Goal: Task Accomplishment & Management: Use online tool/utility

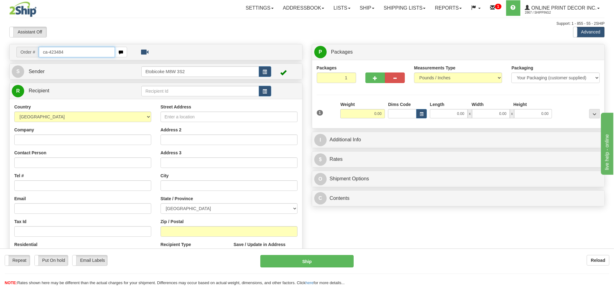
type input "ca-423484"
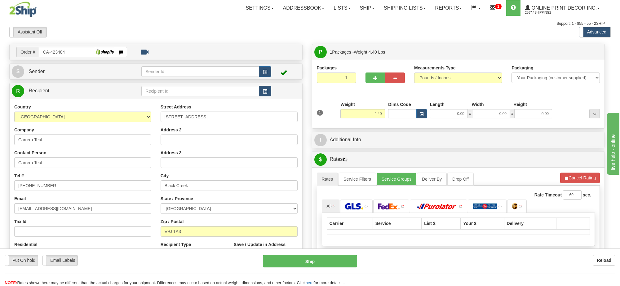
type input "BLACK CREEK"
click at [423, 116] on body "Training Course Close Toggle navigation Settings Shipping Preferences New Recip…" at bounding box center [310, 143] width 620 height 286
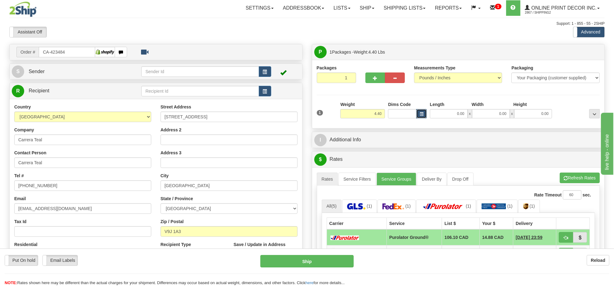
click at [423, 113] on span "button" at bounding box center [422, 114] width 4 height 3
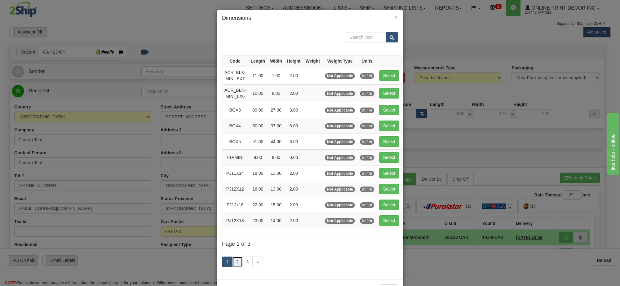
click at [235, 263] on link "2" at bounding box center [237, 262] width 11 height 11
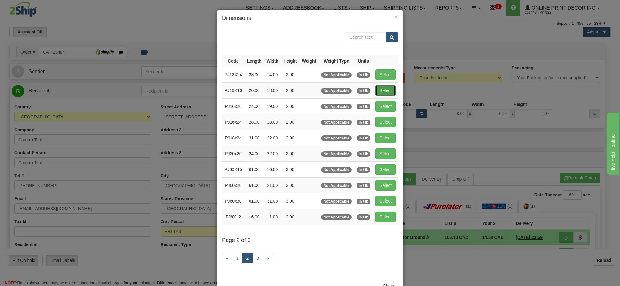
click at [378, 88] on button "Select" at bounding box center [385, 90] width 20 height 11
type input "PJ16X16"
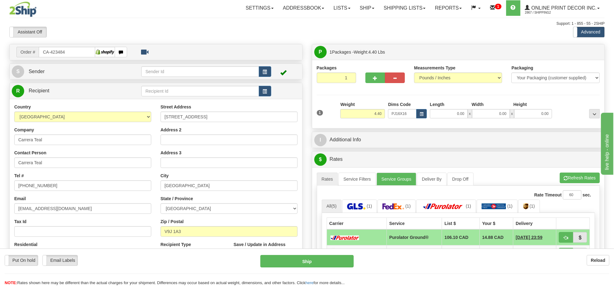
type input "20.00"
type input "18.00"
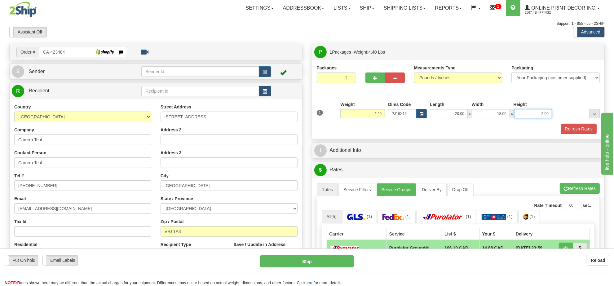
drag, startPoint x: 549, startPoint y: 112, endPoint x: 525, endPoint y: 108, distance: 24.8
click at [525, 108] on div "Length Width Height 20.00 x 18.00 x 2.00" at bounding box center [490, 109] width 125 height 17
click button "Delete" at bounding box center [0, 0] width 0 height 0
type input "4.00"
drag, startPoint x: 382, startPoint y: 115, endPoint x: 357, endPoint y: 117, distance: 25.5
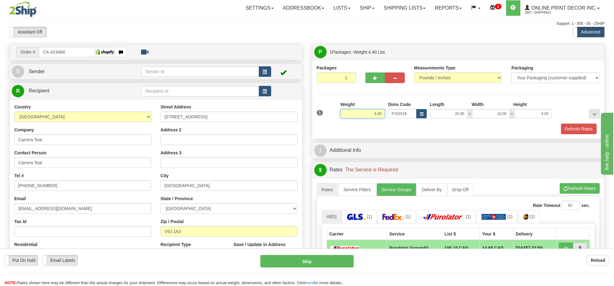
click at [357, 117] on input "4.40" at bounding box center [362, 113] width 45 height 9
type input "2.20"
click at [371, 82] on button "button" at bounding box center [375, 78] width 20 height 11
radio input "true"
type input "2"
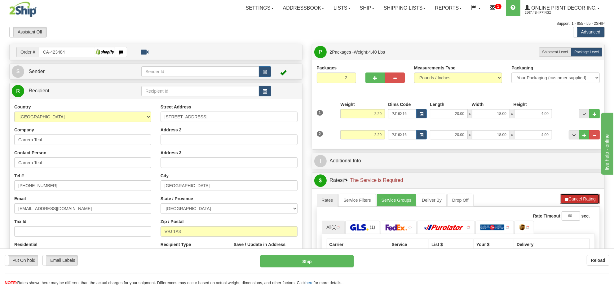
click at [580, 199] on button "Cancel Rating" at bounding box center [580, 199] width 40 height 11
click at [580, 199] on button "Refresh Rates" at bounding box center [580, 199] width 40 height 11
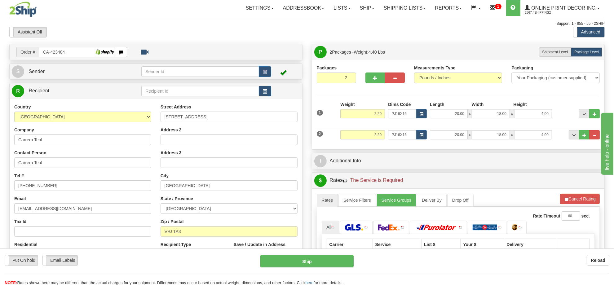
scroll to position [77, 0]
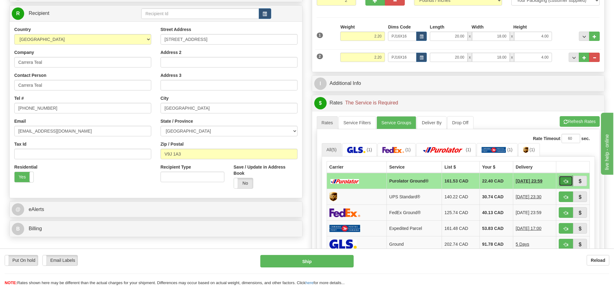
click at [566, 181] on span "button" at bounding box center [566, 181] width 4 height 4
type input "260"
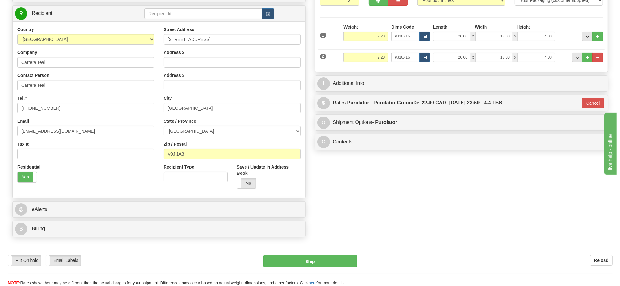
scroll to position [0, 0]
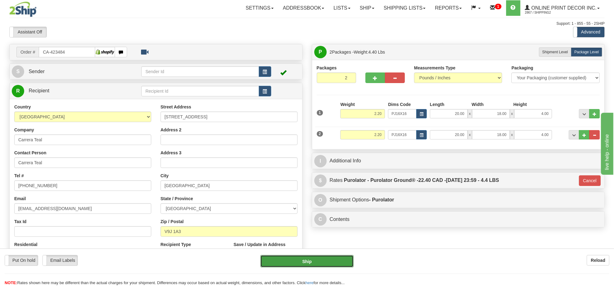
click at [312, 262] on button "Ship" at bounding box center [306, 261] width 93 height 12
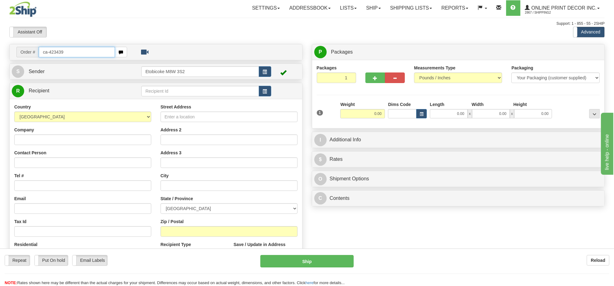
type input "ca-423439"
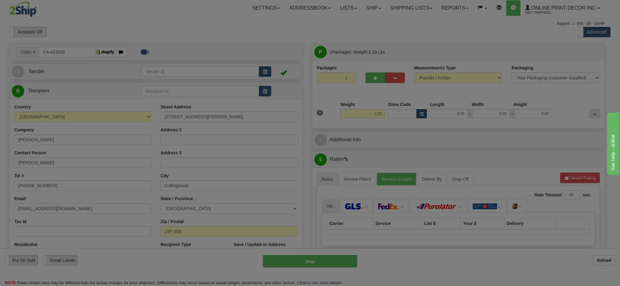
type input "COLLINGWOOD"
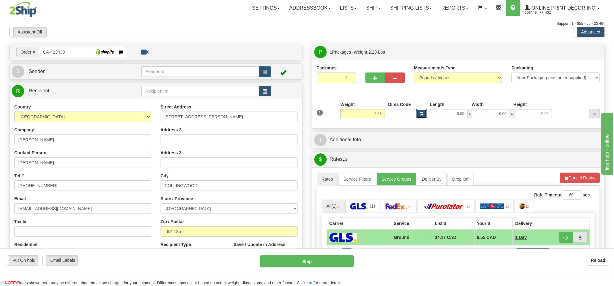
click at [421, 114] on span "button" at bounding box center [422, 114] width 4 height 3
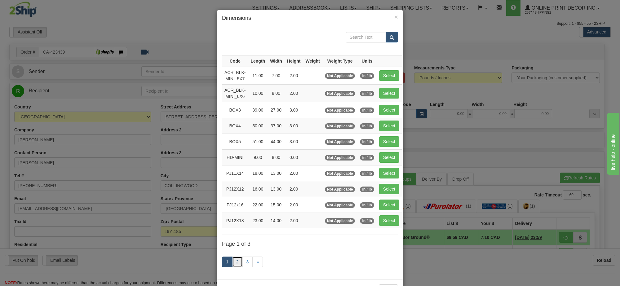
click at [234, 265] on link "2" at bounding box center [237, 262] width 11 height 11
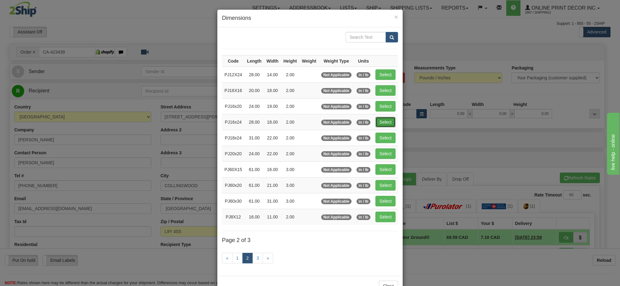
click at [382, 123] on button "Select" at bounding box center [385, 122] width 20 height 11
type input "PJ16x24"
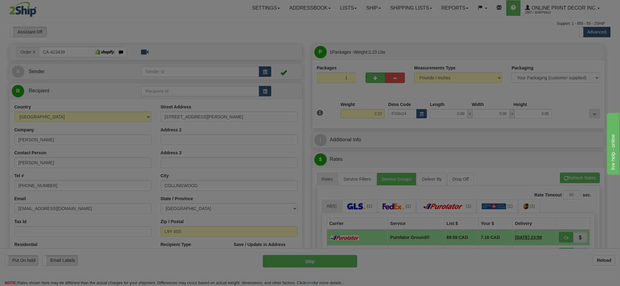
type input "28.00"
type input "18.00"
type input "2.00"
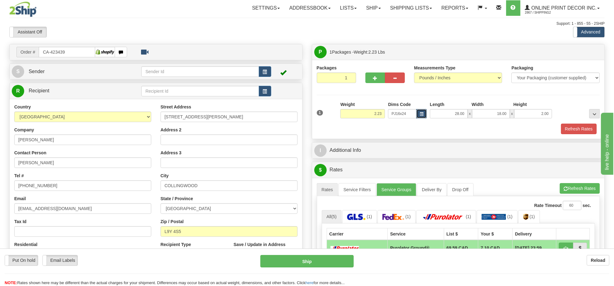
click at [418, 114] on button "button" at bounding box center [421, 113] width 11 height 9
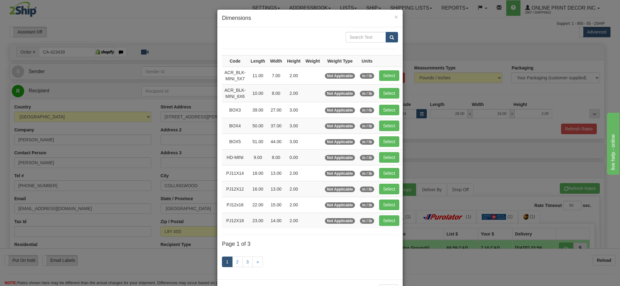
click at [228, 264] on link "1" at bounding box center [227, 262] width 11 height 11
click at [232, 265] on link "2" at bounding box center [237, 262] width 11 height 11
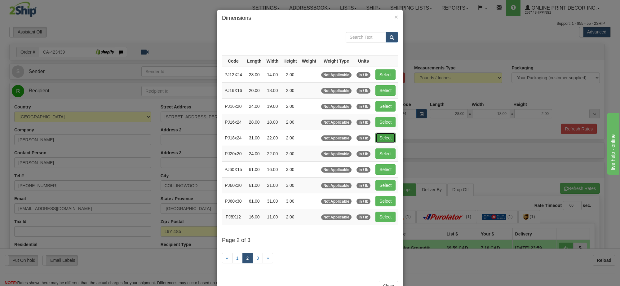
click at [376, 139] on button "Select" at bounding box center [385, 138] width 20 height 11
type input "PJ18x24"
type input "31.00"
type input "22.00"
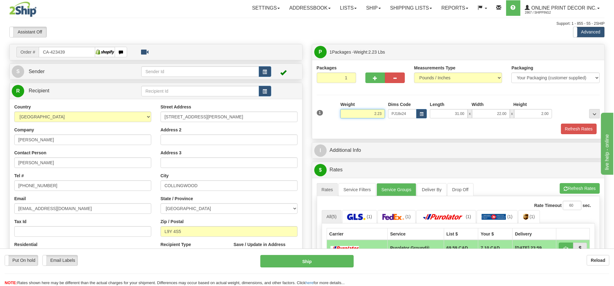
drag, startPoint x: 383, startPoint y: 114, endPoint x: 349, endPoint y: 113, distance: 33.8
click at [349, 113] on input "2.23" at bounding box center [362, 113] width 45 height 9
type input "5.98"
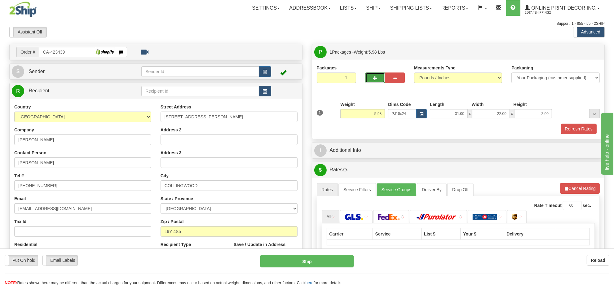
click at [375, 77] on span "button" at bounding box center [375, 78] width 4 height 4
radio input "true"
type input "2"
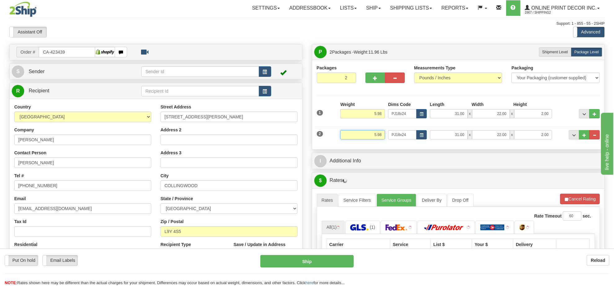
drag, startPoint x: 382, startPoint y: 135, endPoint x: 340, endPoint y: 133, distance: 41.6
click at [340, 133] on div "Weight 5.98" at bounding box center [363, 137] width 48 height 14
type input "2.20"
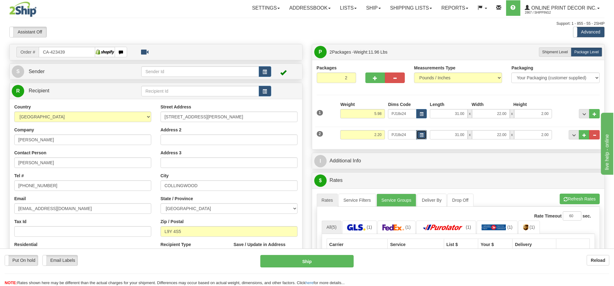
click at [424, 136] on button "button" at bounding box center [421, 134] width 11 height 9
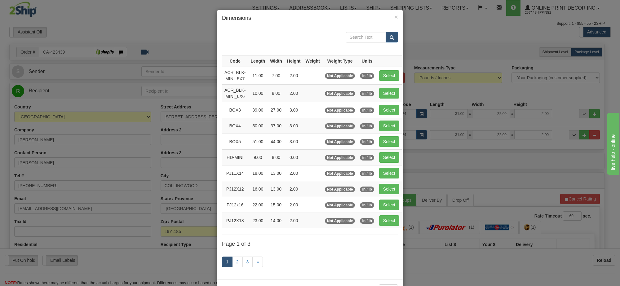
scroll to position [26, 0]
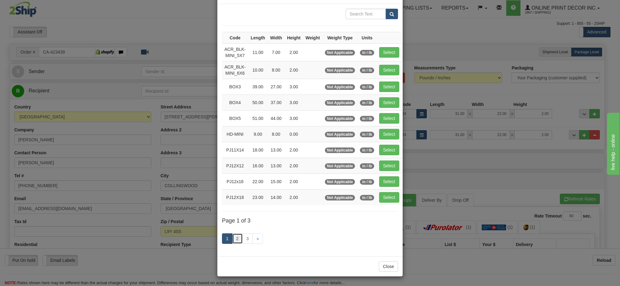
click at [232, 239] on link "2" at bounding box center [237, 238] width 11 height 11
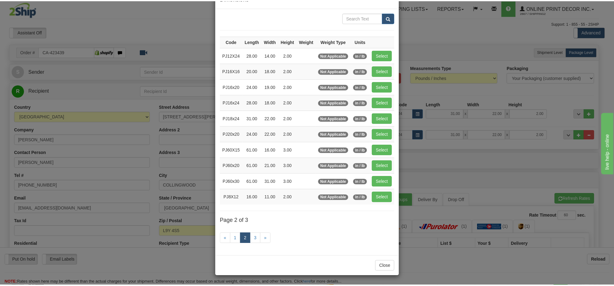
scroll to position [22, 0]
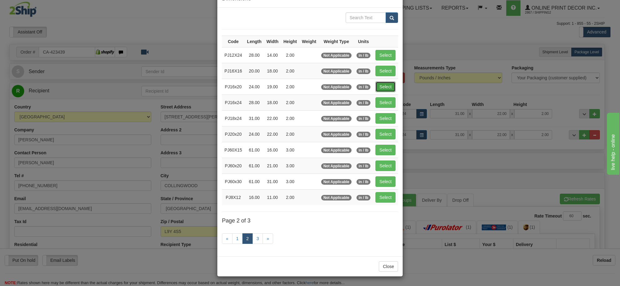
click at [385, 84] on button "Select" at bounding box center [385, 87] width 20 height 11
type input "PJ16x20"
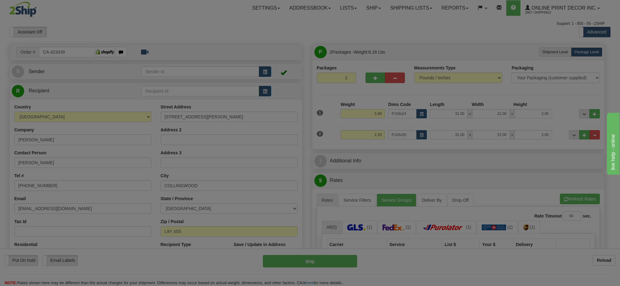
type input "24.00"
type input "19.00"
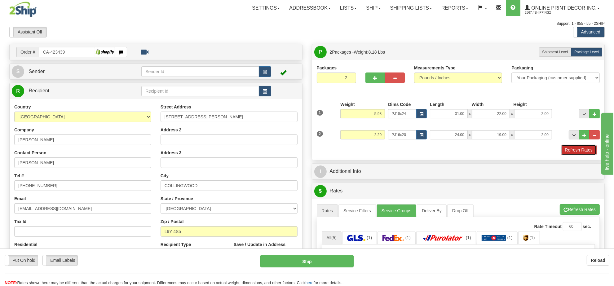
click at [572, 151] on button "Refresh Rates" at bounding box center [579, 150] width 36 height 11
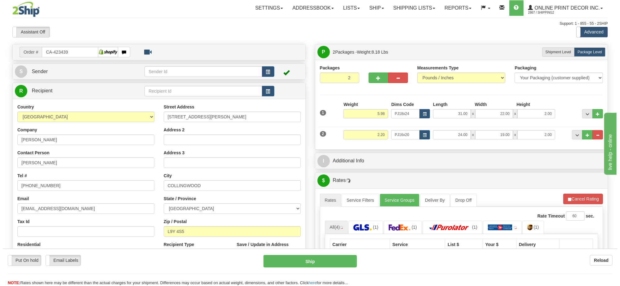
scroll to position [116, 0]
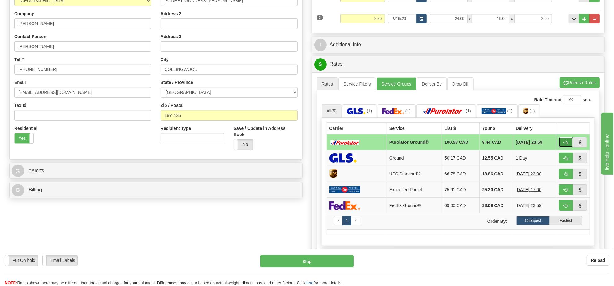
click at [563, 145] on button "button" at bounding box center [566, 142] width 14 height 11
type input "260"
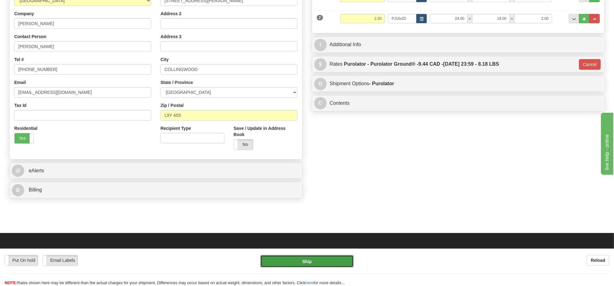
click at [332, 262] on button "Ship" at bounding box center [306, 261] width 93 height 12
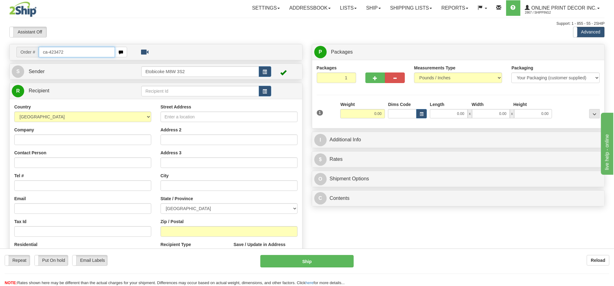
type input "ca-423472"
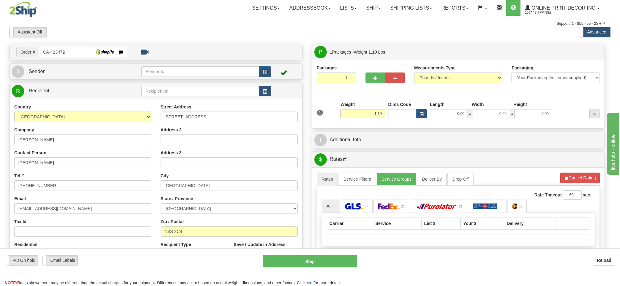
type input "WOODSTOCK"
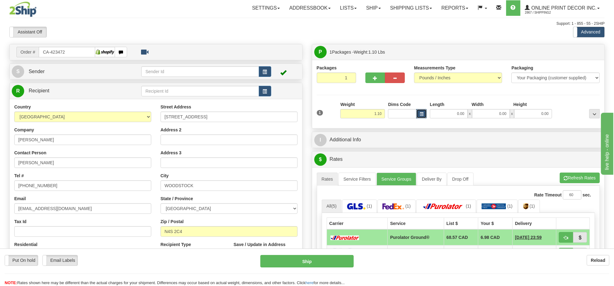
click at [422, 114] on span "button" at bounding box center [422, 114] width 4 height 3
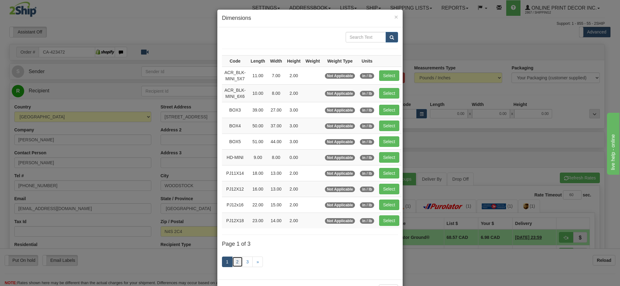
click at [232, 267] on link "2" at bounding box center [237, 262] width 11 height 11
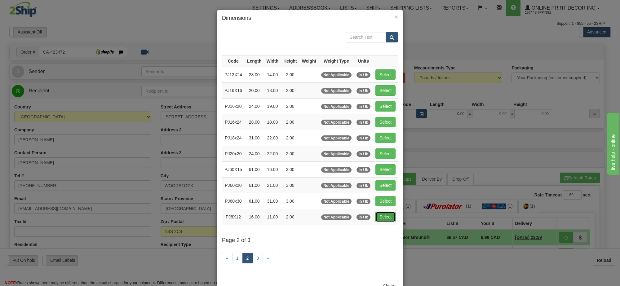
click at [388, 219] on button "Select" at bounding box center [385, 217] width 20 height 11
type input "PJ8X12"
type input "16.00"
type input "11.00"
type input "2.00"
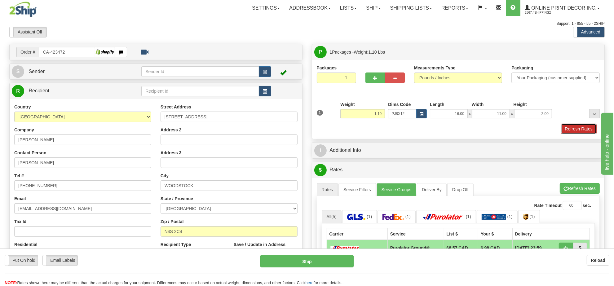
click at [577, 130] on button "Refresh Rates" at bounding box center [579, 129] width 36 height 11
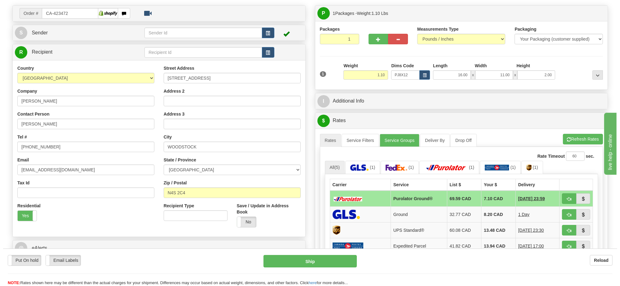
scroll to position [116, 0]
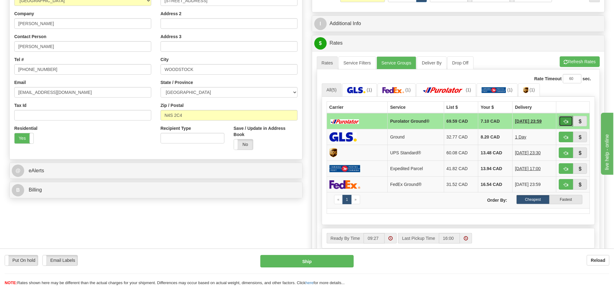
click at [567, 121] on button "button" at bounding box center [566, 121] width 14 height 11
type input "260"
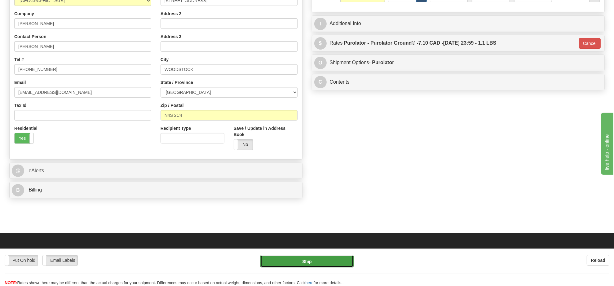
click at [321, 258] on button "Ship" at bounding box center [306, 261] width 93 height 12
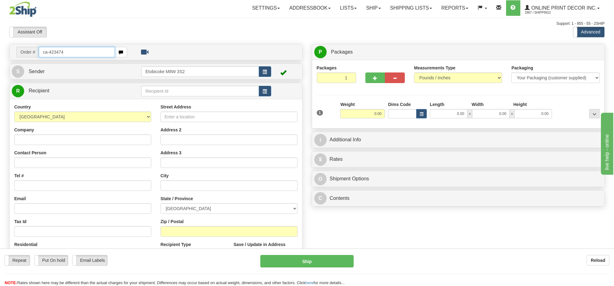
type input "ca-423474"
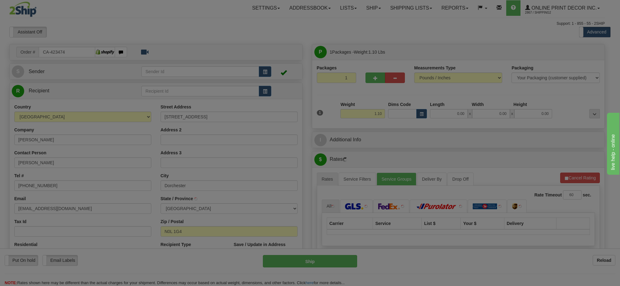
type input "DORCHESTER"
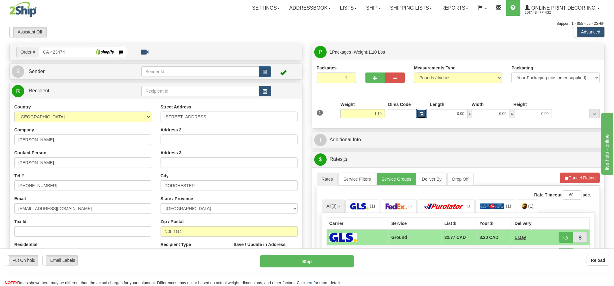
click at [418, 117] on button "button" at bounding box center [421, 113] width 11 height 9
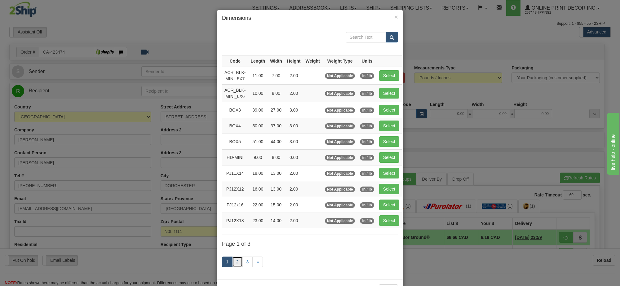
click at [235, 264] on link "2" at bounding box center [237, 262] width 11 height 11
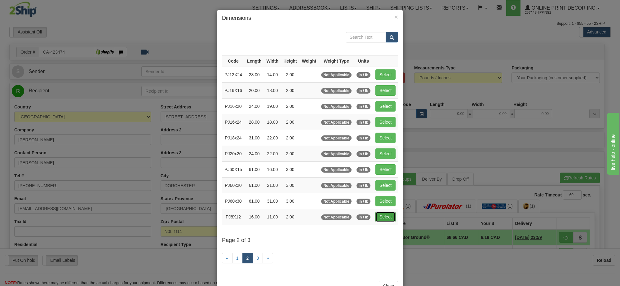
click at [385, 219] on button "Select" at bounding box center [385, 217] width 20 height 11
type input "PJ8X12"
type input "16.00"
type input "11.00"
type input "2.00"
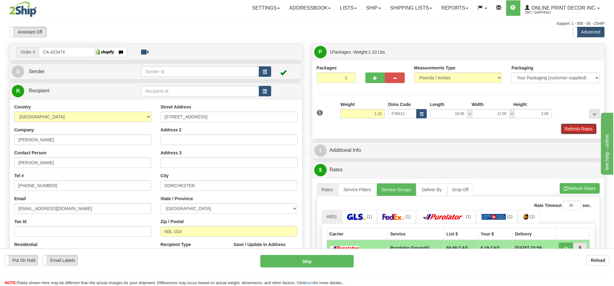
click at [575, 131] on button "Refresh Rates" at bounding box center [579, 129] width 36 height 11
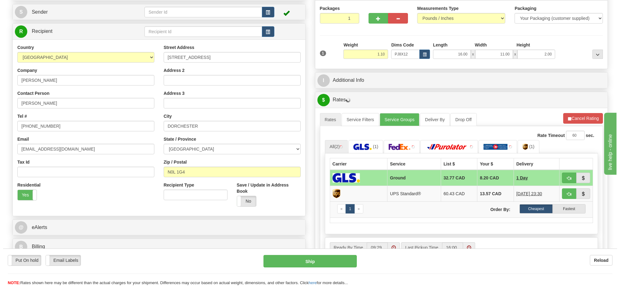
scroll to position [69, 0]
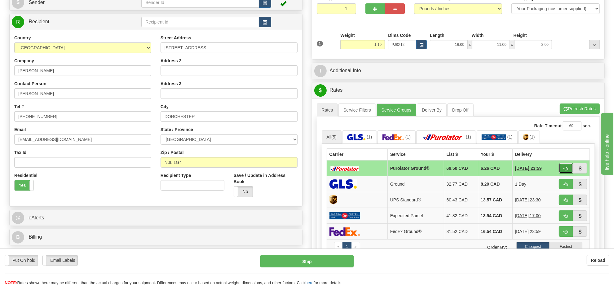
click at [562, 167] on button "button" at bounding box center [566, 168] width 14 height 11
type input "260"
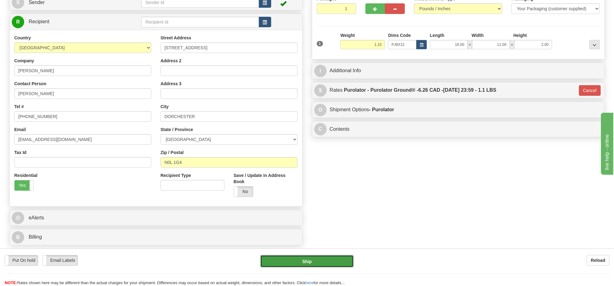
click at [287, 261] on button "Ship" at bounding box center [306, 261] width 93 height 12
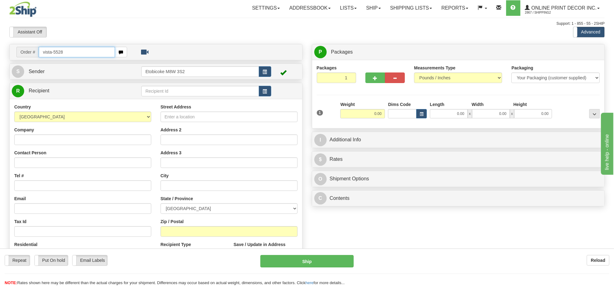
type input "vista-5528"
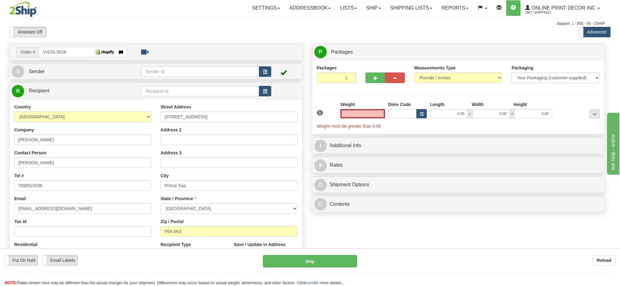
type input "PRINCE TWP"
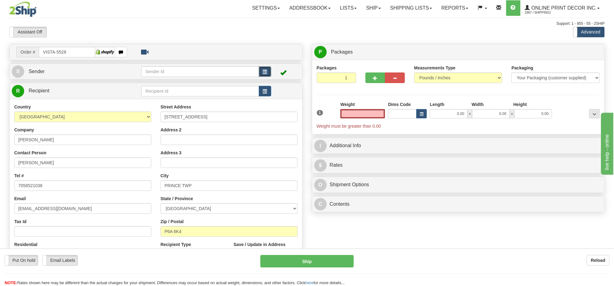
type input "0.00"
click at [267, 71] on button "button" at bounding box center [265, 71] width 12 height 11
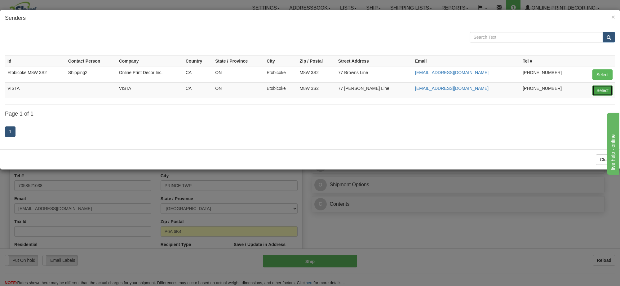
click at [606, 89] on button "Select" at bounding box center [602, 90] width 20 height 11
type input "VISTA"
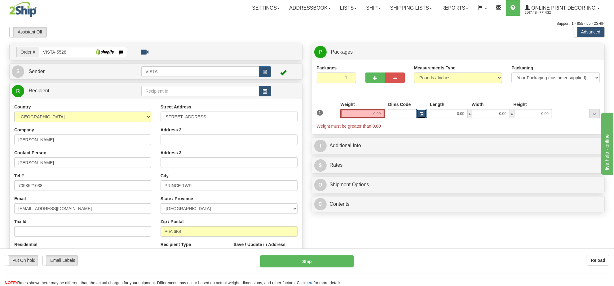
click at [425, 115] on button "button" at bounding box center [421, 113] width 11 height 9
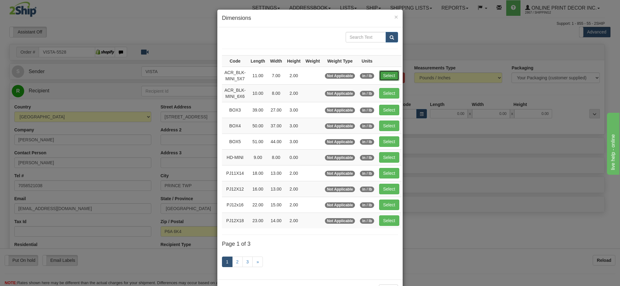
click at [383, 78] on button "Select" at bounding box center [389, 75] width 20 height 11
type input "ACR_BLK-MINI_5X7"
type input "11.00"
type input "7.00"
type input "2.00"
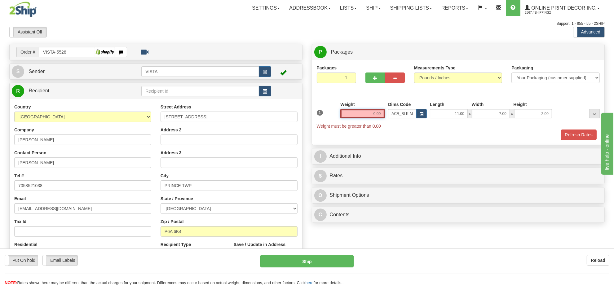
drag, startPoint x: 382, startPoint y: 114, endPoint x: 348, endPoint y: 120, distance: 34.4
click at [348, 120] on div "Weight 0.00" at bounding box center [363, 112] width 48 height 22
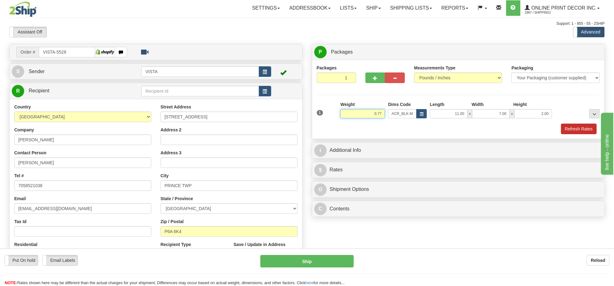
type input "0.77"
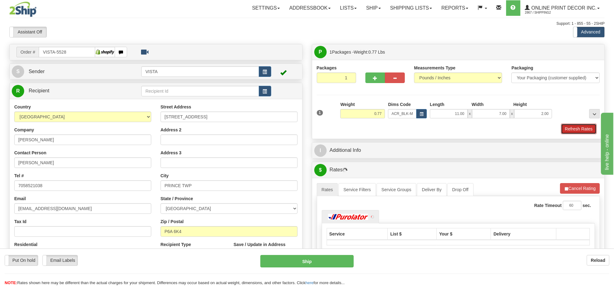
click at [574, 131] on button "Refresh Rates" at bounding box center [579, 129] width 36 height 11
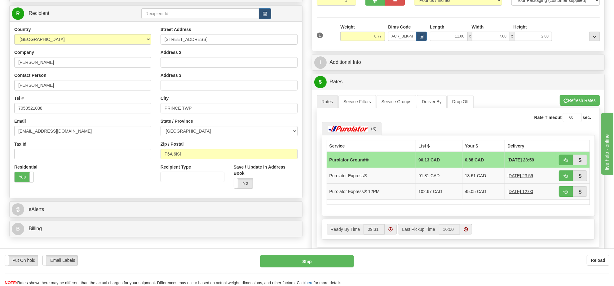
scroll to position [116, 0]
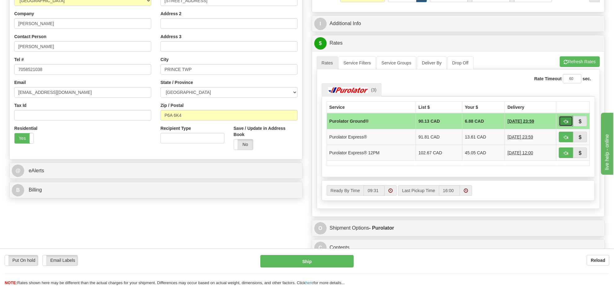
click at [568, 120] on button "button" at bounding box center [566, 121] width 14 height 11
type input "260"
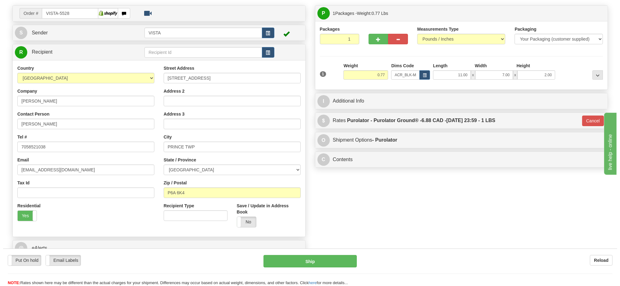
scroll to position [0, 0]
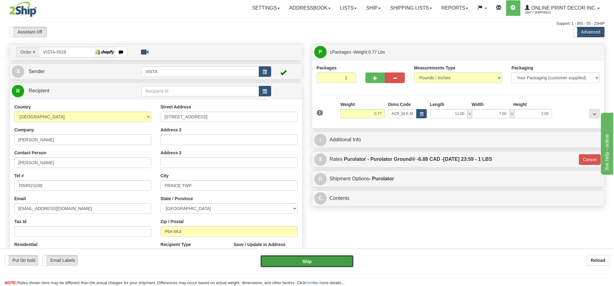
click at [329, 265] on button "Ship" at bounding box center [306, 261] width 93 height 12
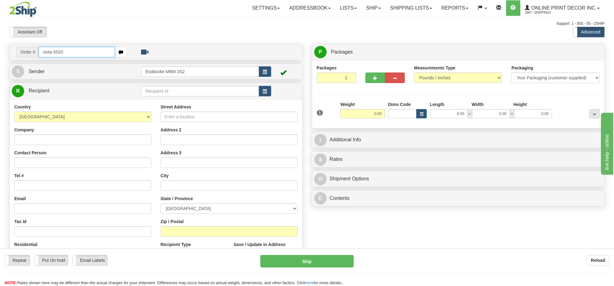
type input "vista-5520"
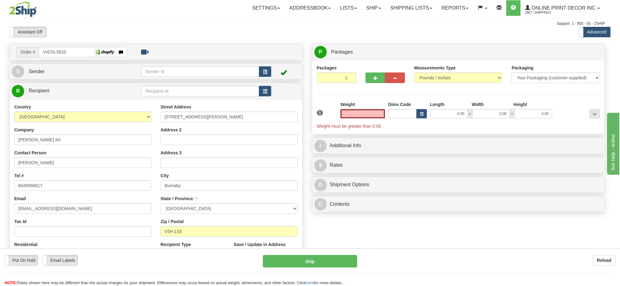
type input "BURNABY"
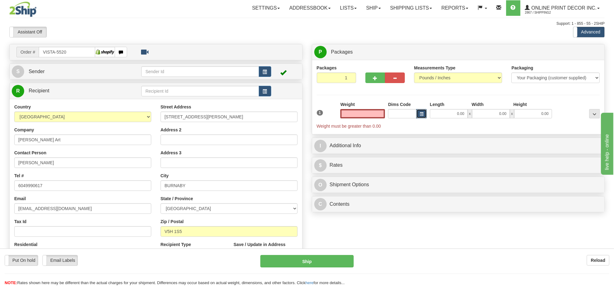
type input "0.00"
click at [423, 114] on button "button" at bounding box center [421, 113] width 11 height 9
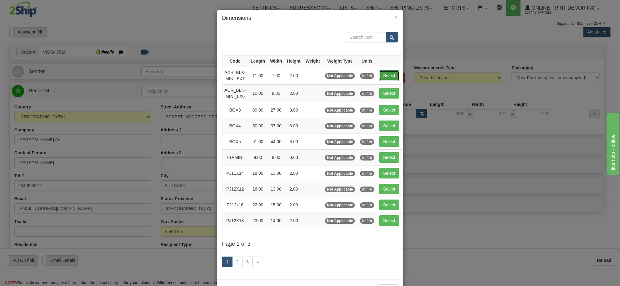
click at [379, 76] on button "Select" at bounding box center [389, 75] width 20 height 11
type input "ACR_BLK-MINI_5X7"
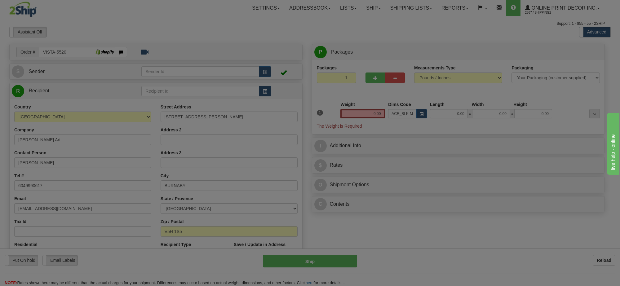
type input "11.00"
type input "7.00"
type input "2.00"
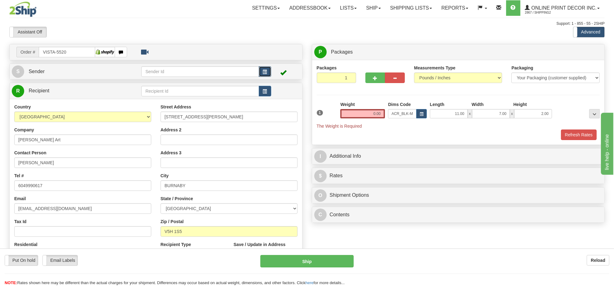
click at [271, 71] on button "button" at bounding box center [265, 71] width 12 height 11
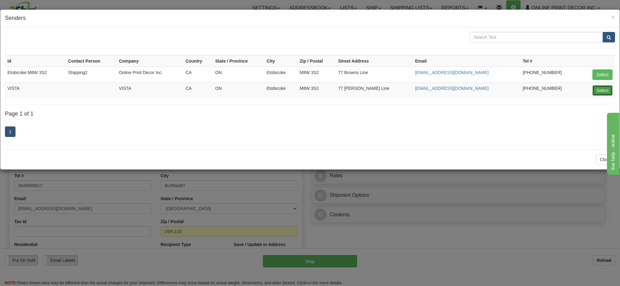
click at [599, 92] on button "Select" at bounding box center [602, 90] width 20 height 11
type input "VISTA"
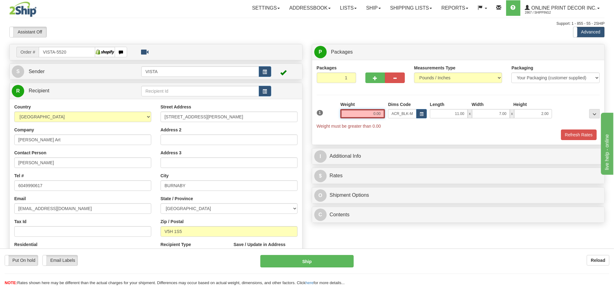
drag, startPoint x: 383, startPoint y: 113, endPoint x: 335, endPoint y: 113, distance: 47.7
click at [335, 113] on div "1 Weight 0.00 Dims Code x x" at bounding box center [458, 115] width 286 height 28
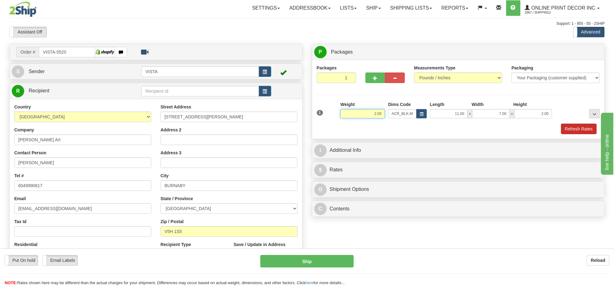
type input "2.05"
click at [584, 134] on button "Refresh Rates" at bounding box center [579, 129] width 36 height 11
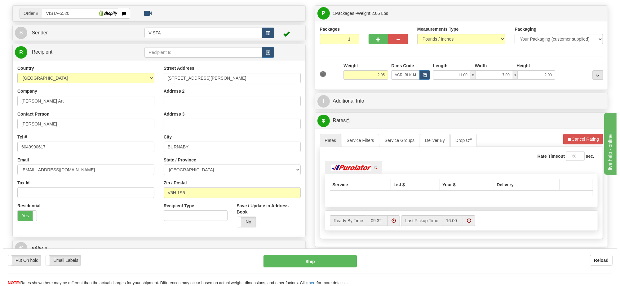
scroll to position [77, 0]
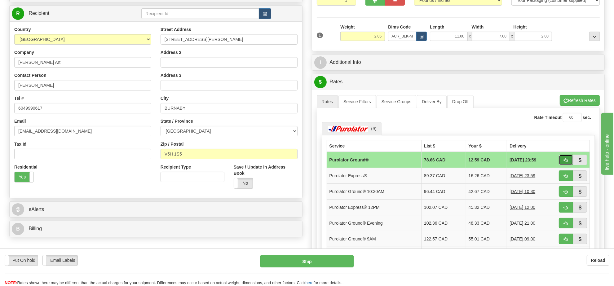
click at [564, 161] on span "button" at bounding box center [566, 160] width 4 height 4
type input "260"
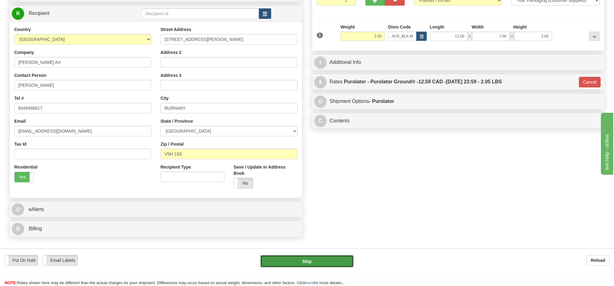
click at [310, 261] on button "Ship" at bounding box center [306, 261] width 93 height 12
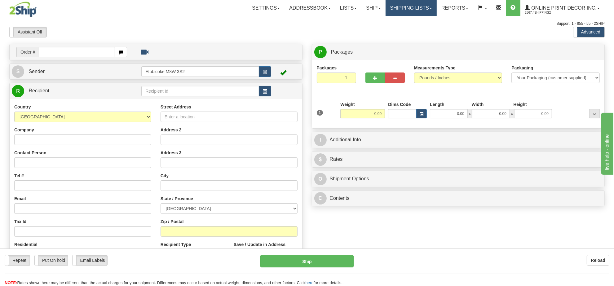
click at [396, 8] on link "Shipping lists" at bounding box center [411, 7] width 51 height 15
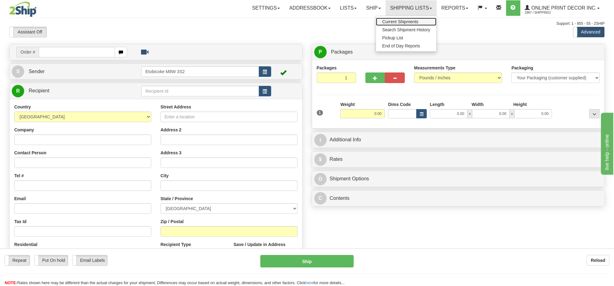
click at [393, 21] on span "Current Shipments" at bounding box center [400, 21] width 36 height 5
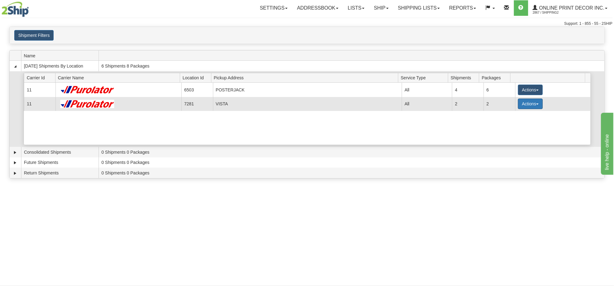
click at [526, 108] on button "Actions" at bounding box center [530, 104] width 25 height 11
click at [513, 117] on span "Details" at bounding box center [507, 115] width 17 height 4
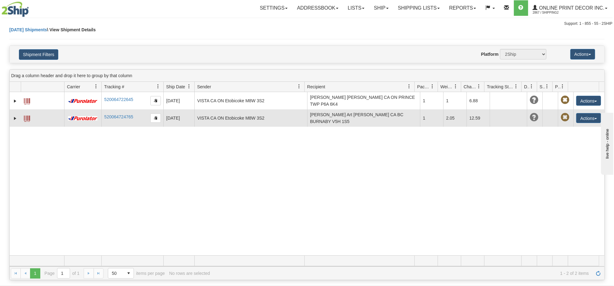
click at [352, 118] on td "[PERSON_NAME] Art [PERSON_NAME] CA BC BURNABY V5H 1S5" at bounding box center [363, 117] width 113 height 17
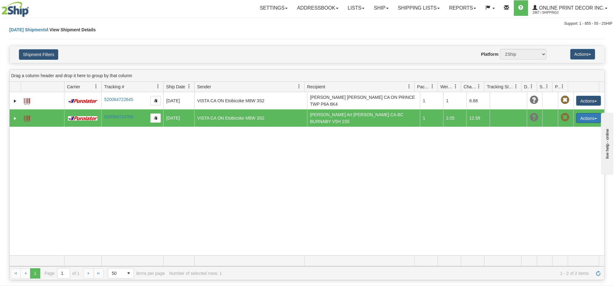
click at [582, 113] on button "Actions" at bounding box center [588, 118] width 25 height 10
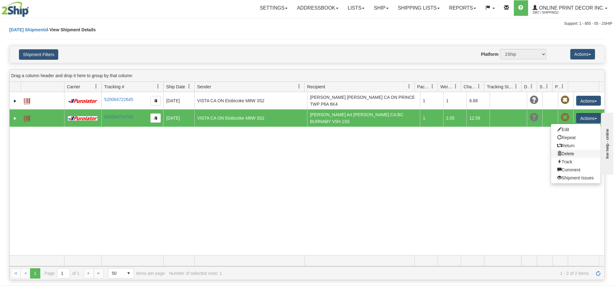
click at [564, 152] on link "Delete" at bounding box center [576, 154] width 50 height 8
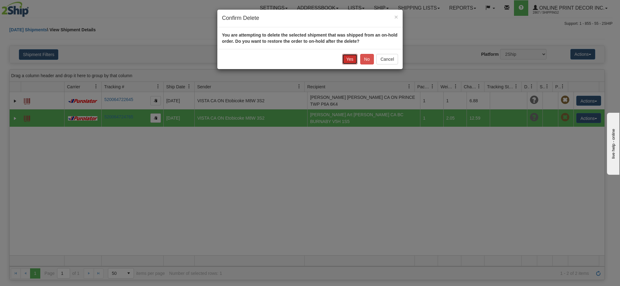
click at [353, 60] on button "Yes" at bounding box center [349, 59] width 15 height 11
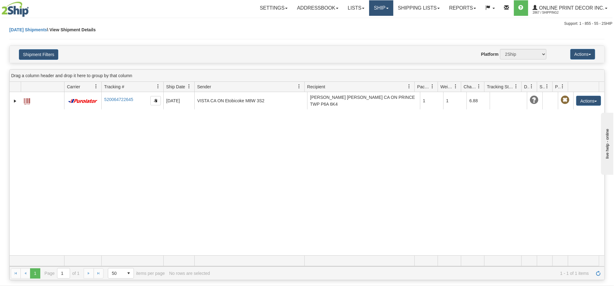
click at [374, 7] on link "Ship" at bounding box center [381, 7] width 24 height 15
click at [371, 20] on link "Ship Screen" at bounding box center [365, 22] width 56 height 8
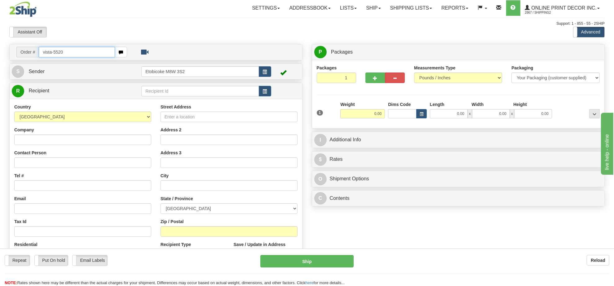
type input "vista-5520"
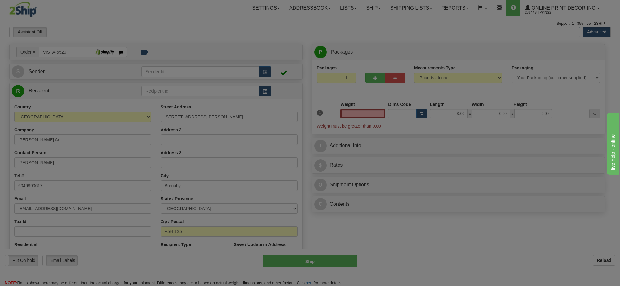
type input "BURNABY"
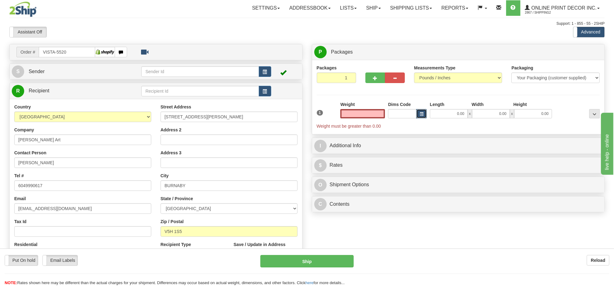
type input "0.00"
click at [426, 116] on button "button" at bounding box center [421, 113] width 11 height 9
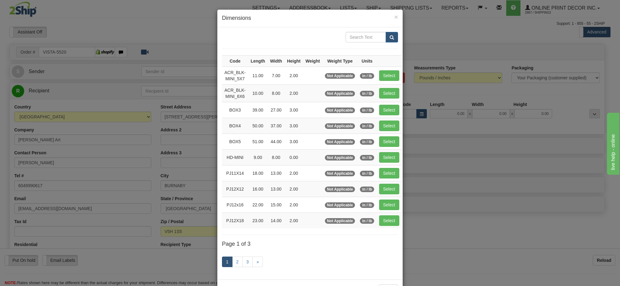
click at [398, 78] on td "Select" at bounding box center [389, 76] width 25 height 18
click at [384, 75] on button "Select" at bounding box center [389, 75] width 20 height 11
type input "ACR_BLK-MINI_5X7"
type input "11.00"
type input "7.00"
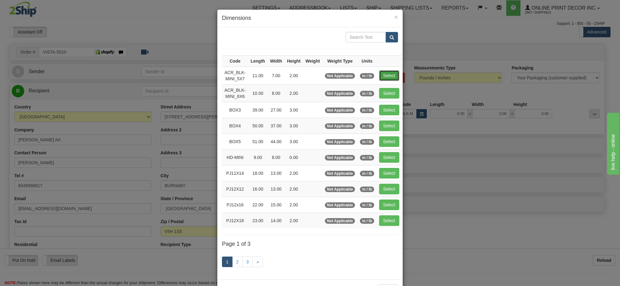
type input "2.00"
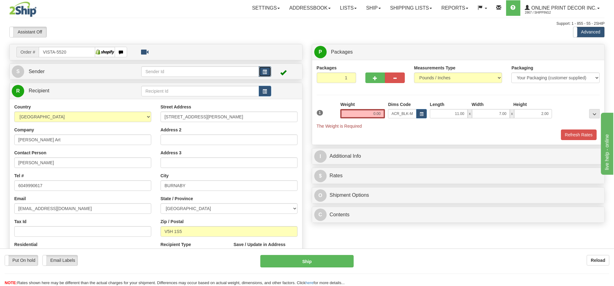
click at [263, 69] on button "button" at bounding box center [265, 71] width 12 height 11
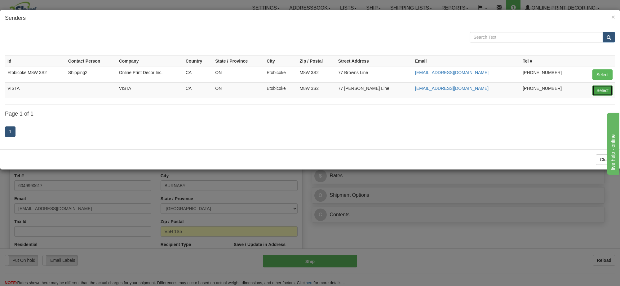
click at [600, 94] on button "Select" at bounding box center [602, 90] width 20 height 11
type input "VISTA"
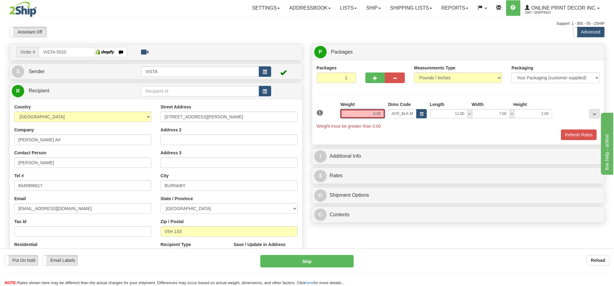
drag, startPoint x: 383, startPoint y: 114, endPoint x: 348, endPoint y: 113, distance: 35.7
click at [348, 113] on input "0.00" at bounding box center [362, 113] width 45 height 9
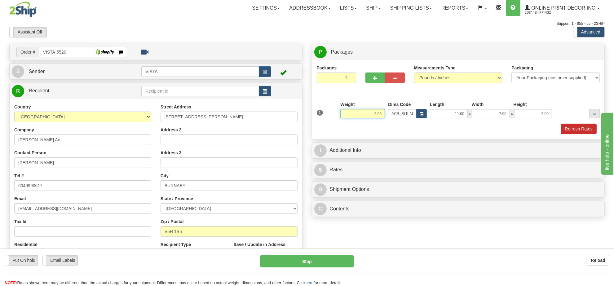
type input "2.05"
click at [576, 130] on button "Refresh Rates" at bounding box center [579, 129] width 36 height 11
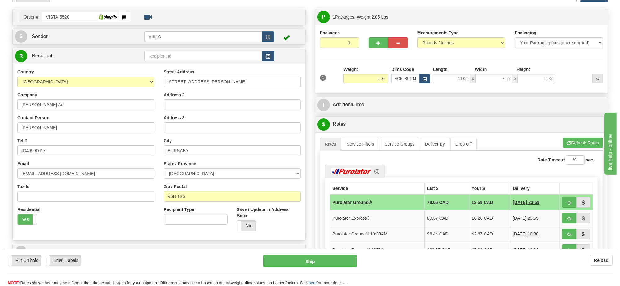
scroll to position [113, 0]
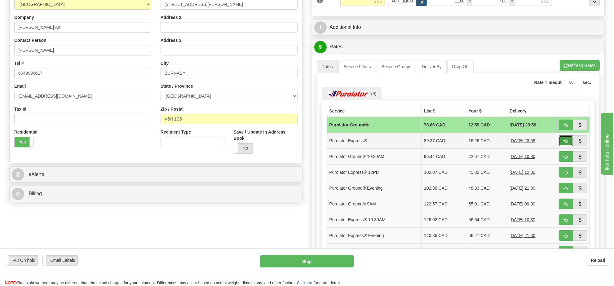
click at [563, 142] on button "button" at bounding box center [566, 140] width 14 height 11
type input "202"
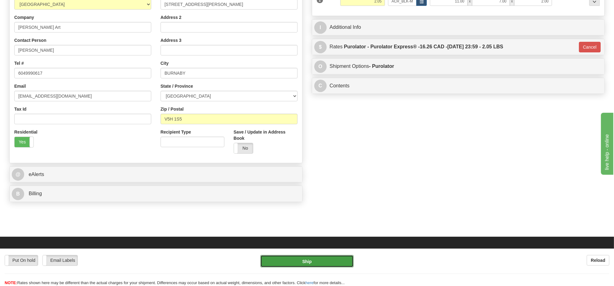
click at [312, 260] on button "Ship" at bounding box center [306, 261] width 93 height 12
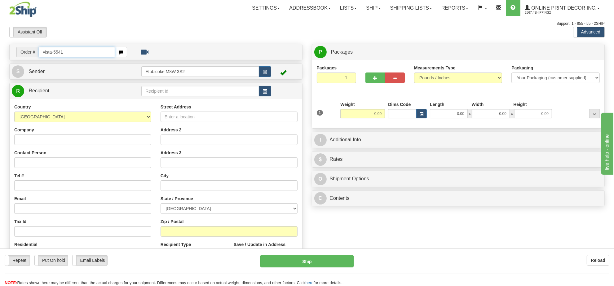
type input "vista-5541"
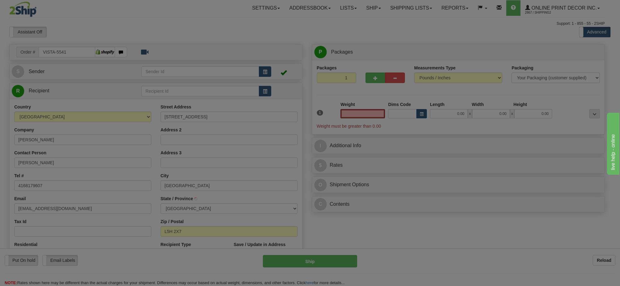
type input "[GEOGRAPHIC_DATA]"
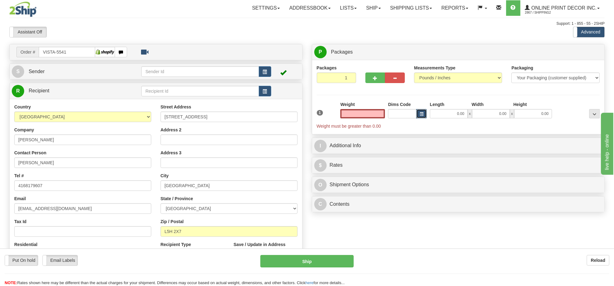
type input "0.00"
click at [419, 117] on button "button" at bounding box center [421, 113] width 11 height 9
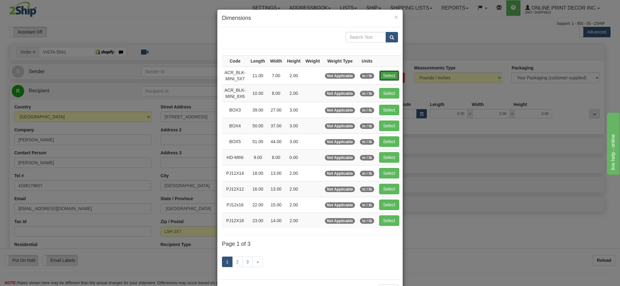
click at [395, 75] on button "Select" at bounding box center [389, 75] width 20 height 11
type input "ACR_BLK-MINI_5X7"
type input "11.00"
type input "7.00"
type input "2.00"
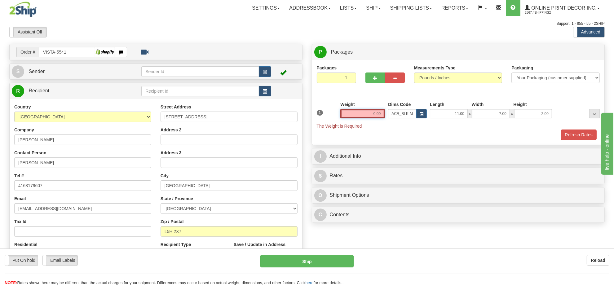
drag, startPoint x: 382, startPoint y: 112, endPoint x: 352, endPoint y: 118, distance: 30.7
click at [352, 118] on input "0.00" at bounding box center [362, 113] width 45 height 9
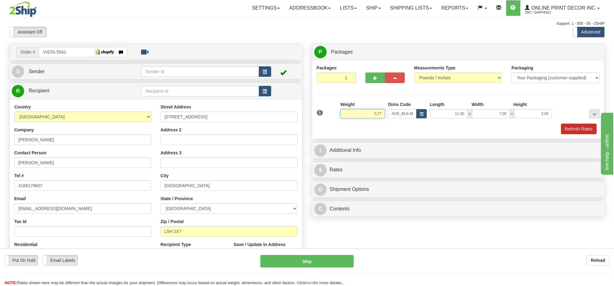
type input "0.77"
click at [571, 128] on button "Refresh Rates" at bounding box center [579, 129] width 36 height 11
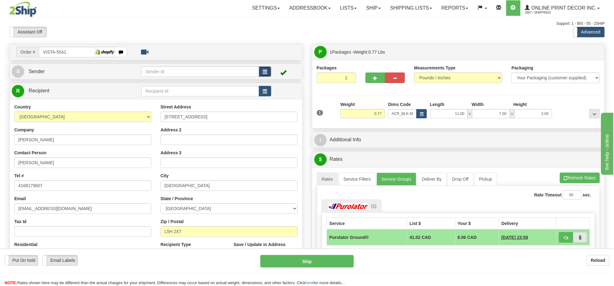
click at [266, 72] on span "button" at bounding box center [265, 72] width 4 height 4
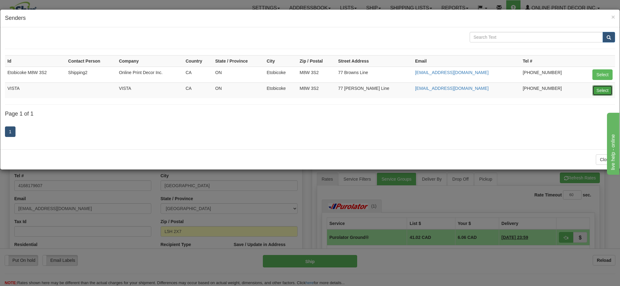
click at [597, 88] on button "Select" at bounding box center [602, 90] width 20 height 11
type input "VISTA"
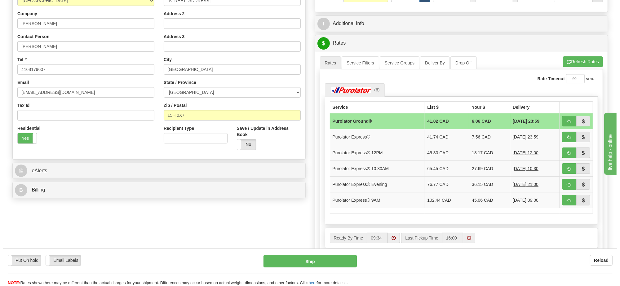
scroll to position [39, 0]
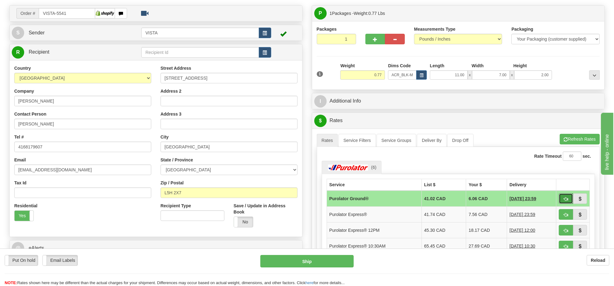
click at [565, 201] on span "button" at bounding box center [566, 199] width 4 height 4
type input "260"
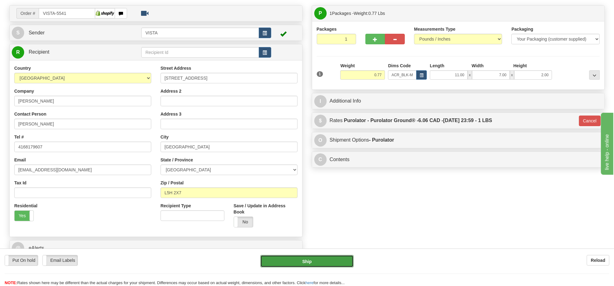
click at [305, 265] on button "Ship" at bounding box center [306, 261] width 93 height 12
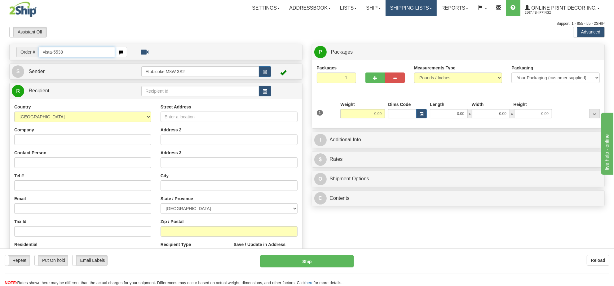
type input "vista-5538"
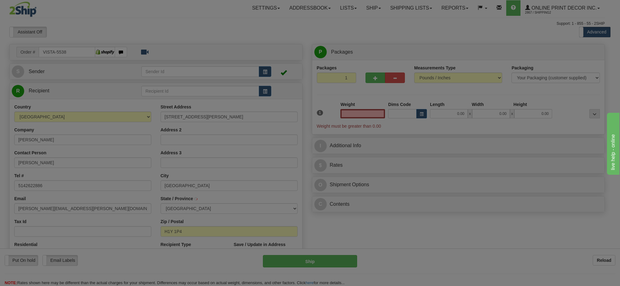
type input "[GEOGRAPHIC_DATA]"
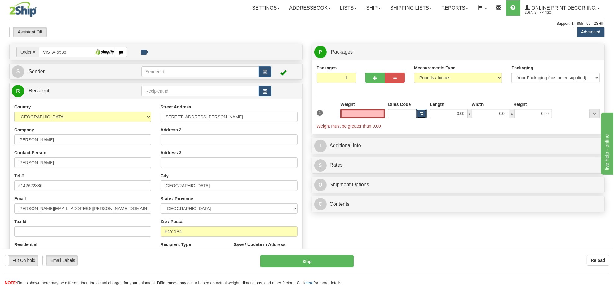
type input "0.00"
click at [423, 114] on span "button" at bounding box center [422, 114] width 4 height 3
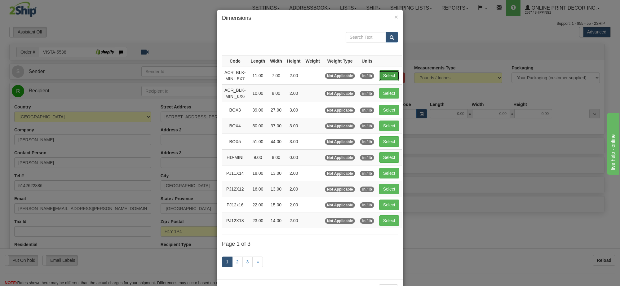
click at [385, 76] on button "Select" at bounding box center [389, 75] width 20 height 11
type input "ACR_BLK-MINI_5X7"
type input "11.00"
type input "7.00"
type input "2.00"
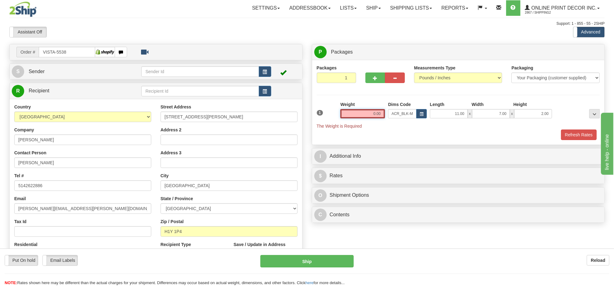
drag, startPoint x: 382, startPoint y: 114, endPoint x: 351, endPoint y: 117, distance: 30.5
click at [351, 117] on input "0.00" at bounding box center [362, 113] width 45 height 9
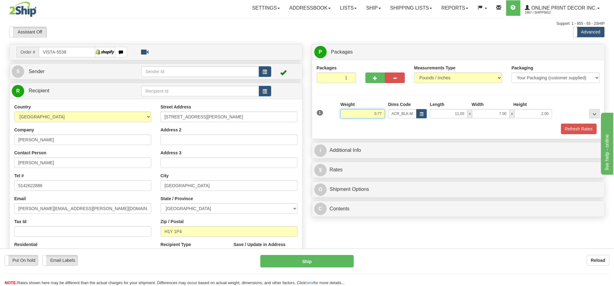
type input "0.77"
click at [266, 70] on span "button" at bounding box center [265, 72] width 4 height 4
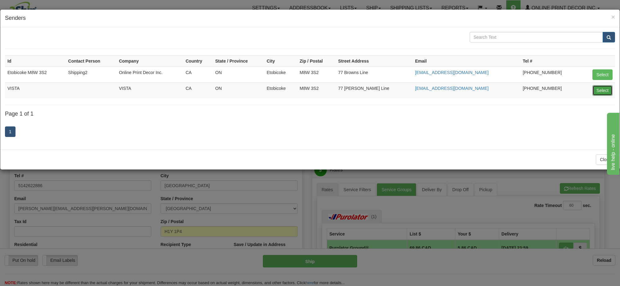
click at [598, 89] on button "Select" at bounding box center [602, 90] width 20 height 11
type input "VISTA"
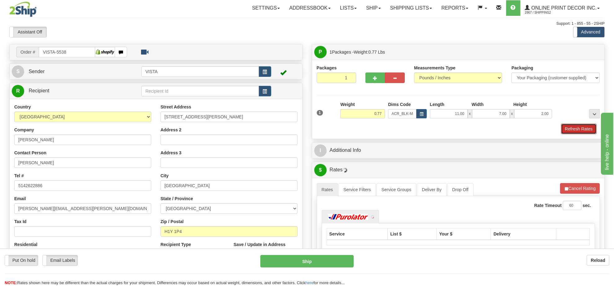
click at [567, 131] on button "Refresh Rates" at bounding box center [579, 129] width 36 height 11
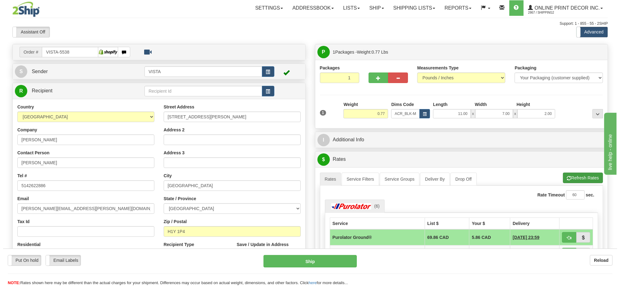
scroll to position [77, 0]
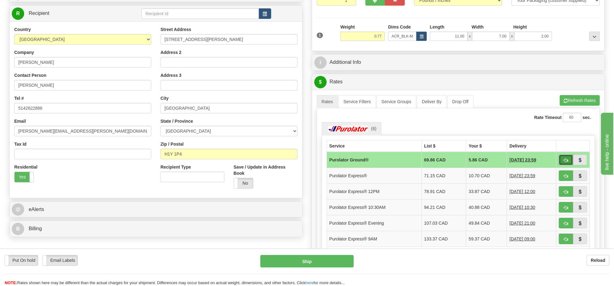
click at [565, 160] on span "button" at bounding box center [566, 160] width 4 height 4
type input "260"
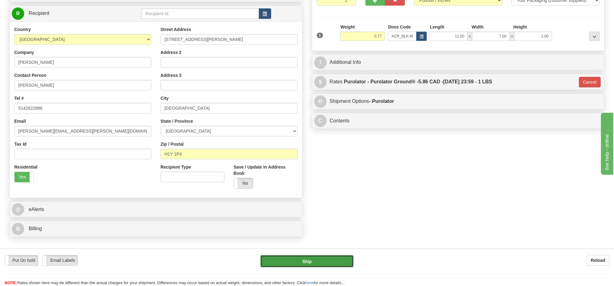
click at [336, 258] on button "Ship" at bounding box center [306, 261] width 93 height 12
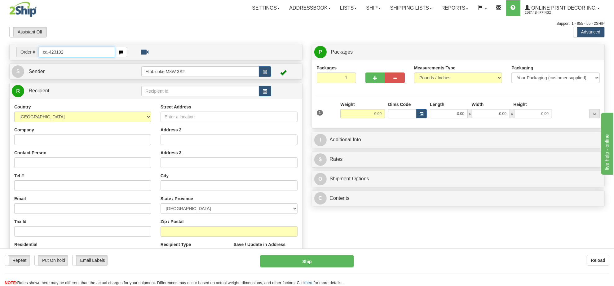
type input "ca-423192"
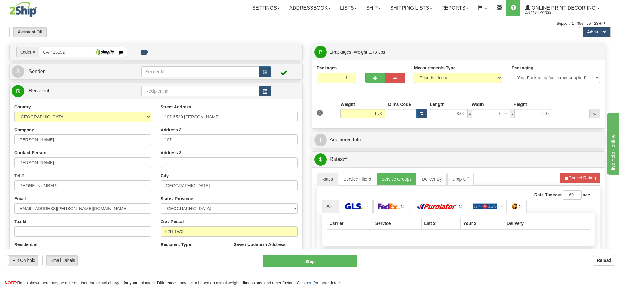
type input "MONTREAL"
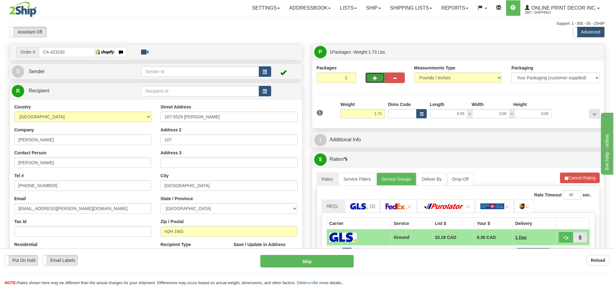
click at [377, 81] on button "button" at bounding box center [375, 78] width 20 height 11
radio input "true"
type input "2"
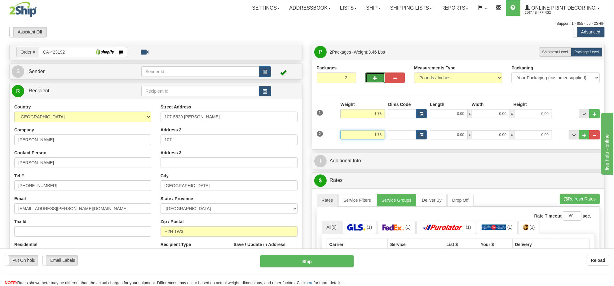
click at [377, 138] on input "1.73" at bounding box center [362, 134] width 45 height 9
type input "2.00"
click at [424, 138] on button "button" at bounding box center [421, 134] width 11 height 9
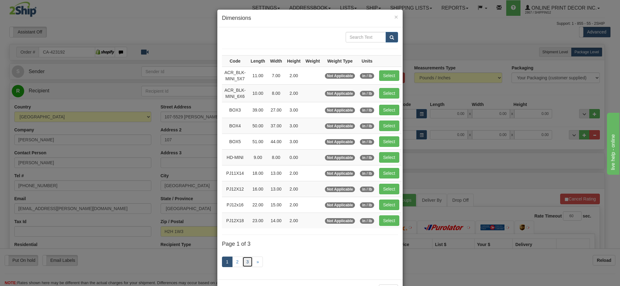
click at [244, 264] on link "3" at bounding box center [247, 262] width 11 height 11
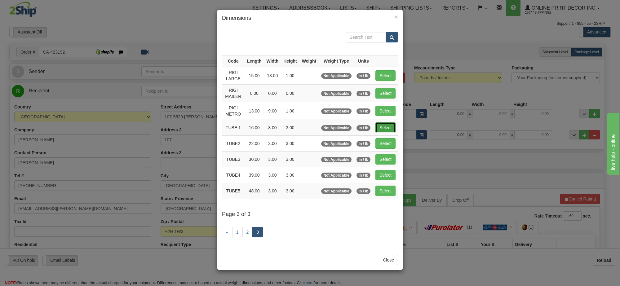
click at [393, 130] on button "Select" at bounding box center [385, 127] width 20 height 11
type input "TUBE 1"
type input "16.00"
type input "3.00"
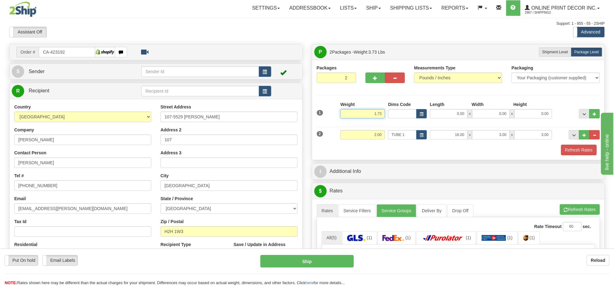
click at [382, 112] on input "1.73" at bounding box center [362, 113] width 45 height 9
type input "18.00"
click at [423, 112] on button "button" at bounding box center [421, 113] width 11 height 9
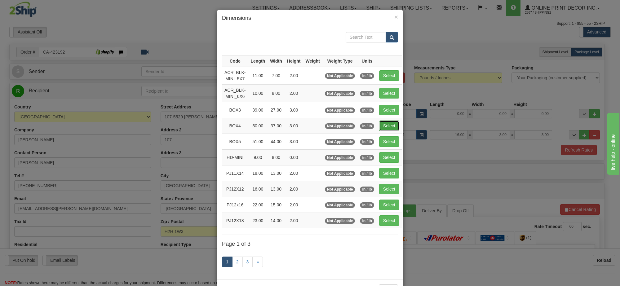
click at [388, 126] on button "Select" at bounding box center [389, 126] width 20 height 11
type input "BOX4"
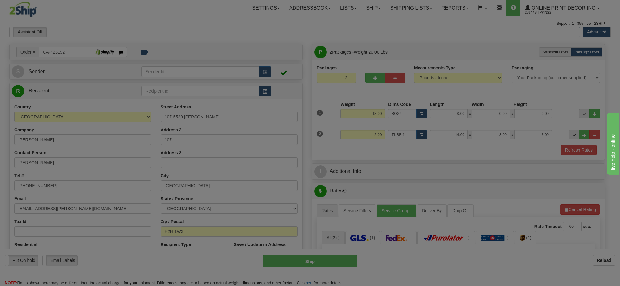
type input "50.00"
type input "37.00"
type input "3.00"
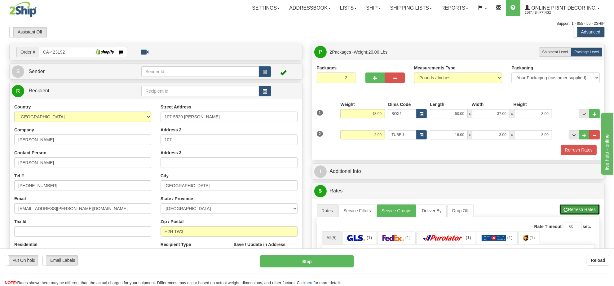
click at [584, 213] on button "Refresh Rates" at bounding box center [580, 209] width 40 height 11
click at [584, 213] on button "Cancel Rating" at bounding box center [580, 209] width 40 height 11
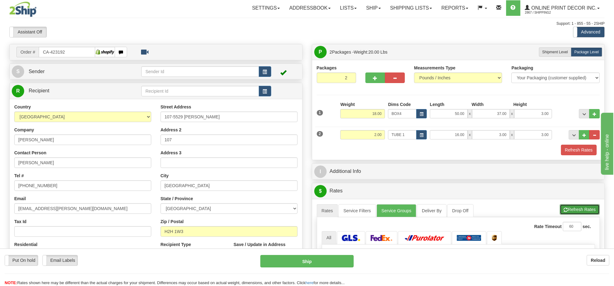
click at [581, 210] on button "Refresh Rates" at bounding box center [580, 209] width 40 height 11
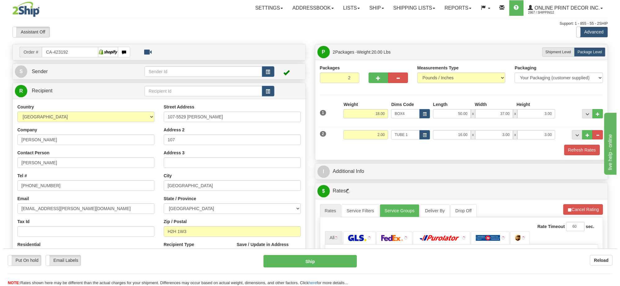
scroll to position [77, 0]
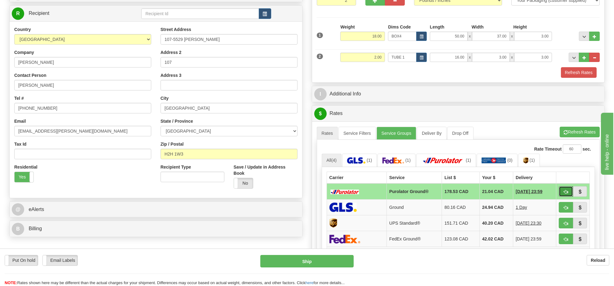
click at [569, 195] on button "button" at bounding box center [566, 191] width 14 height 11
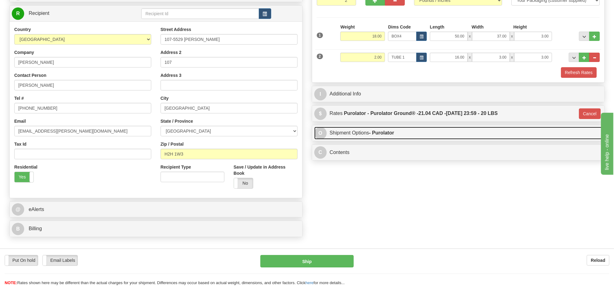
click at [438, 132] on link "O Shipment Options - Purolator" at bounding box center [458, 133] width 288 height 13
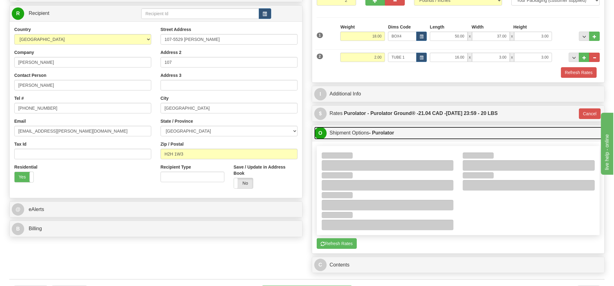
click at [439, 132] on link "O Shipment Options - Purolator" at bounding box center [458, 133] width 288 height 13
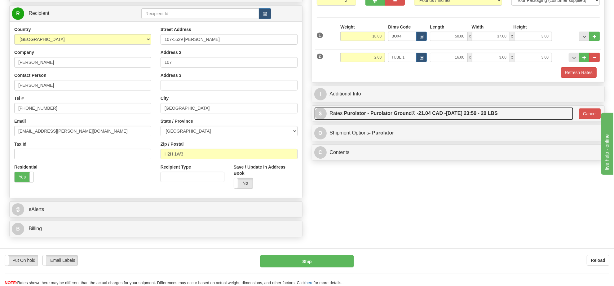
click at [441, 115] on span "21.04 CAD -" at bounding box center [432, 113] width 28 height 5
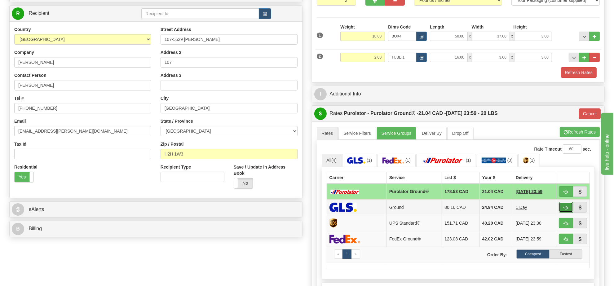
click at [563, 213] on button "button" at bounding box center [566, 207] width 14 height 11
type input "1"
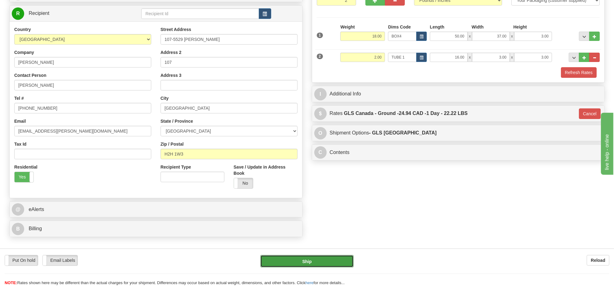
click at [330, 257] on button "Ship" at bounding box center [306, 261] width 93 height 12
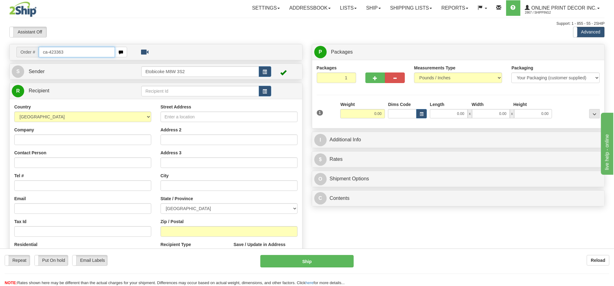
type input "ca-423363"
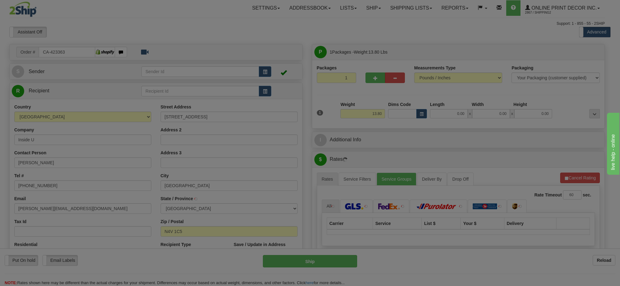
type input "WOODSTOCK"
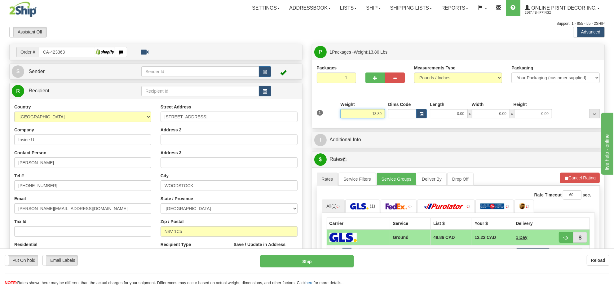
click at [372, 116] on input "13.80" at bounding box center [362, 113] width 45 height 9
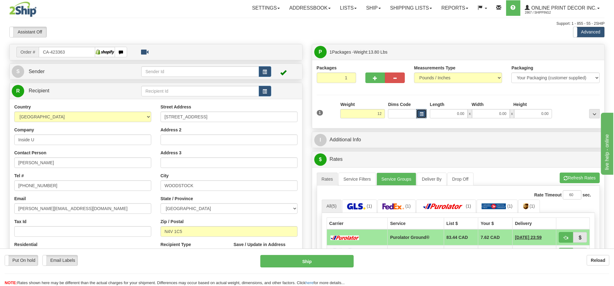
type input "12.00"
click at [418, 115] on button "button" at bounding box center [421, 113] width 11 height 9
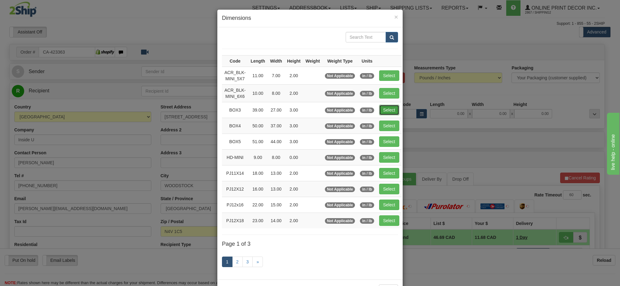
click at [392, 110] on button "Select" at bounding box center [389, 110] width 20 height 11
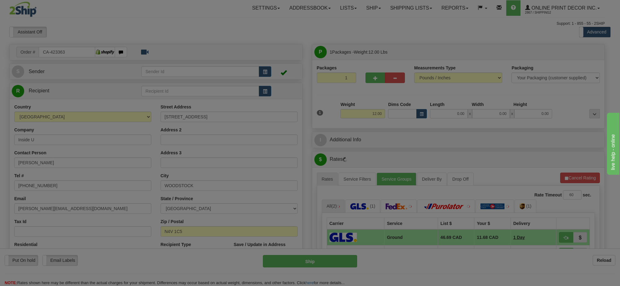
type input "BOX3"
type input "39.00"
type input "27.00"
type input "3.00"
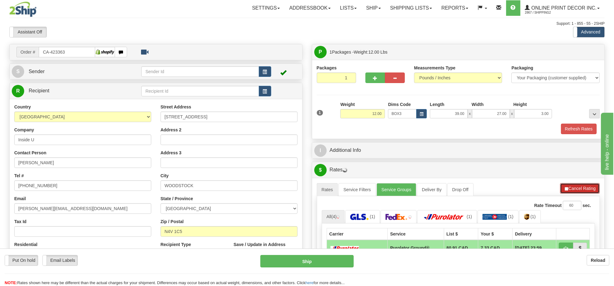
click at [574, 191] on button "Cancel Rating" at bounding box center [580, 188] width 40 height 11
click at [0, 0] on button "Refresh Rates" at bounding box center [0, 0] width 0 height 0
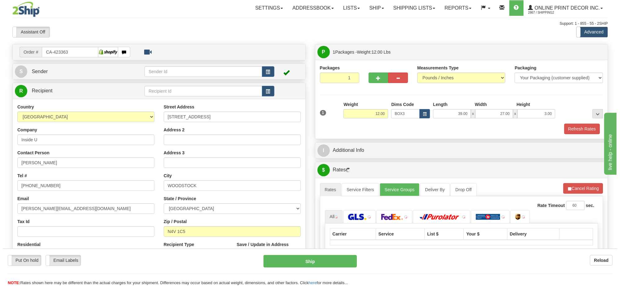
scroll to position [39, 0]
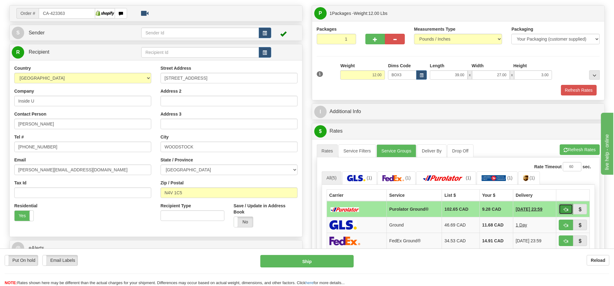
click at [560, 215] on button "button" at bounding box center [566, 209] width 14 height 11
type input "260"
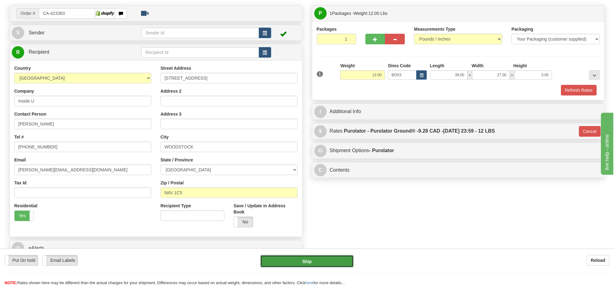
click at [325, 263] on button "Ship" at bounding box center [306, 261] width 93 height 12
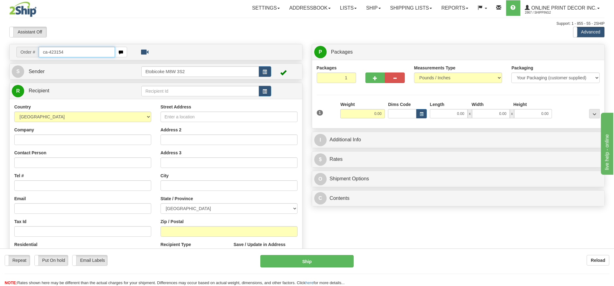
type input "ca-423154"
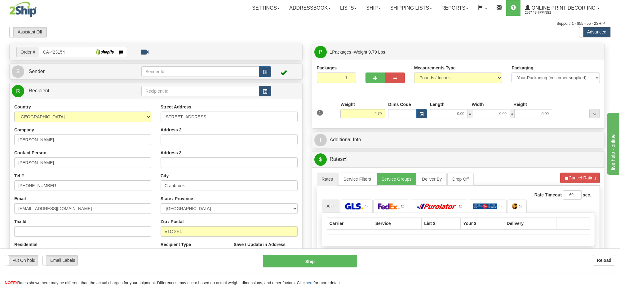
type input "CRANBROOK"
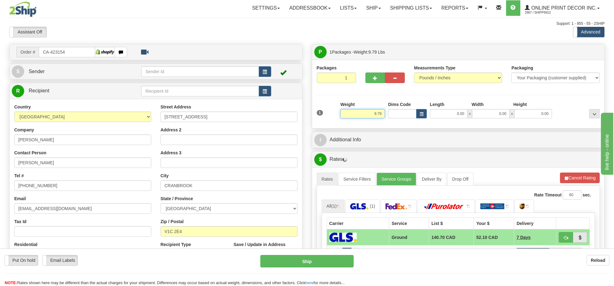
click at [369, 117] on input "9.79" at bounding box center [362, 113] width 45 height 9
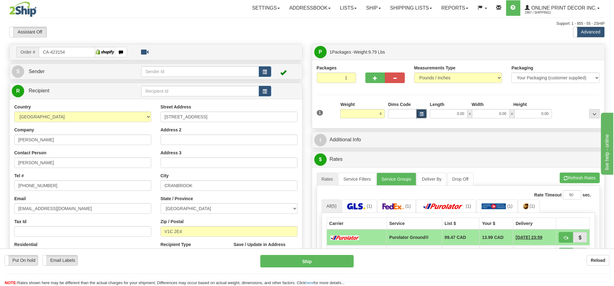
click at [421, 113] on span "button" at bounding box center [422, 114] width 4 height 3
type input "4.00"
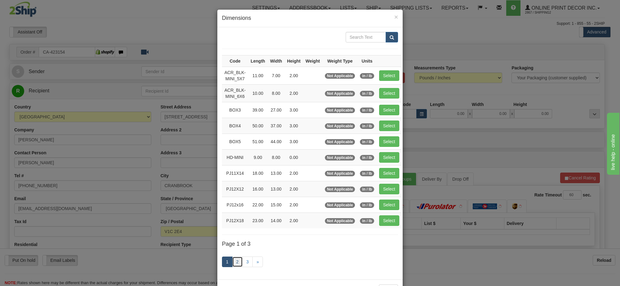
click at [239, 266] on link "2" at bounding box center [237, 262] width 11 height 11
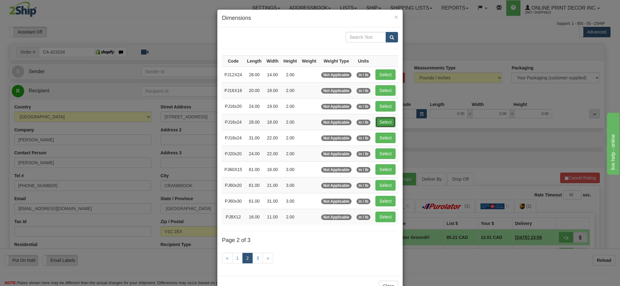
click at [386, 123] on button "Select" at bounding box center [385, 122] width 20 height 11
type input "PJ16x24"
type input "28.00"
type input "18.00"
type input "2.00"
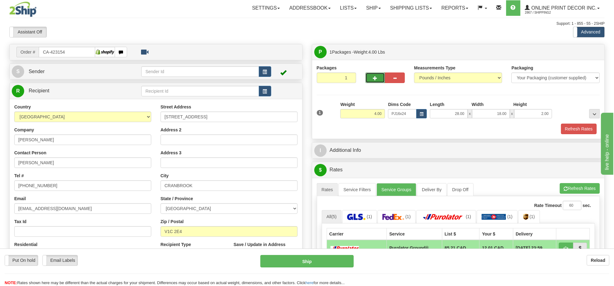
click at [374, 80] on span "button" at bounding box center [375, 78] width 4 height 4
radio input "true"
type input "2"
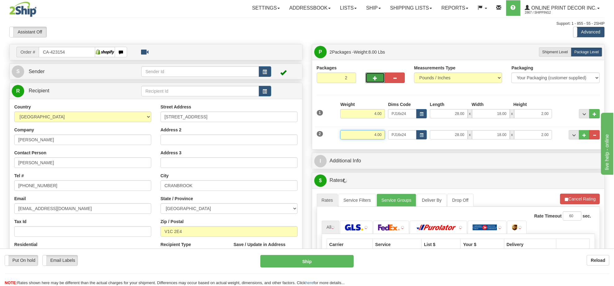
click at [370, 135] on input "4.00" at bounding box center [362, 134] width 45 height 9
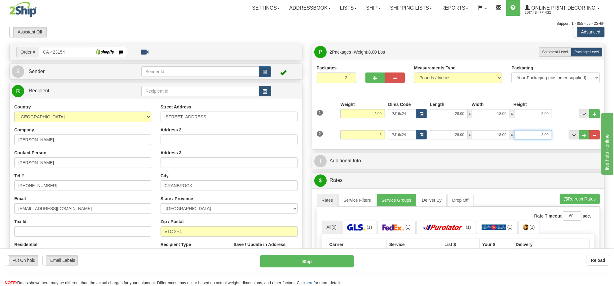
type input "6.00"
click at [536, 137] on input "2.00" at bounding box center [533, 134] width 38 height 9
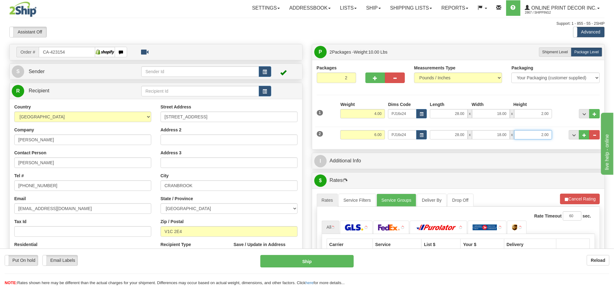
click at [536, 137] on input "2.00" at bounding box center [533, 134] width 38 height 9
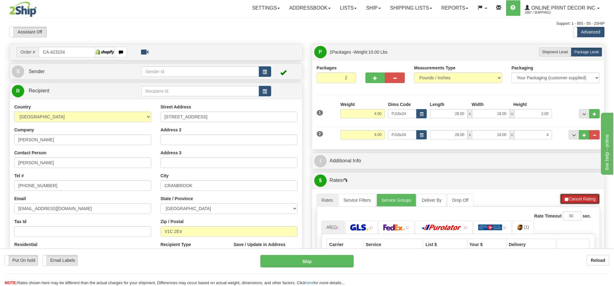
type input "4.00"
click at [591, 199] on div "A change has been made which could impact your rate estimate. To ensure the est…" at bounding box center [458, 263] width 293 height 150
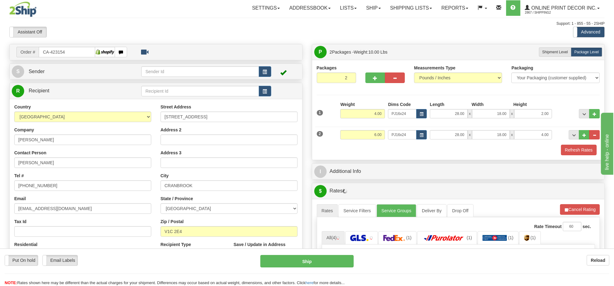
drag, startPoint x: 580, startPoint y: 219, endPoint x: 581, endPoint y: 214, distance: 4.7
click at [580, 217] on ul "Rates Service Filters Service Groups Deliver By Drop Off Pickup Refresh Rates C…" at bounding box center [458, 210] width 283 height 13
click at [581, 213] on button "Refresh Rates" at bounding box center [580, 209] width 40 height 11
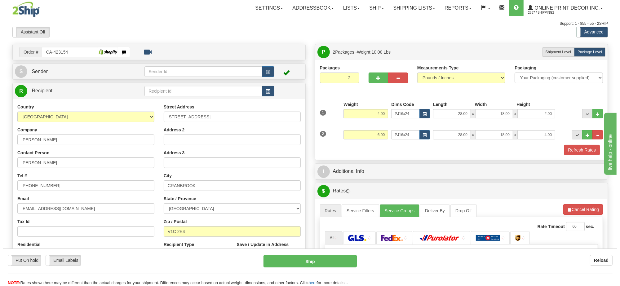
scroll to position [77, 0]
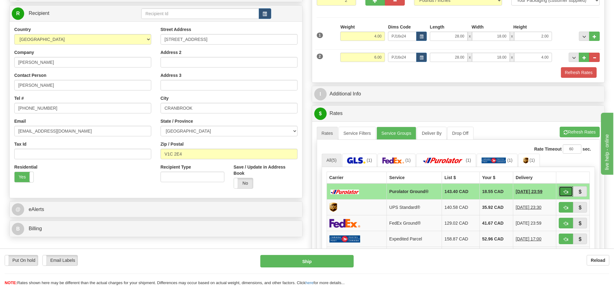
click at [564, 194] on span "button" at bounding box center [566, 192] width 4 height 4
type input "260"
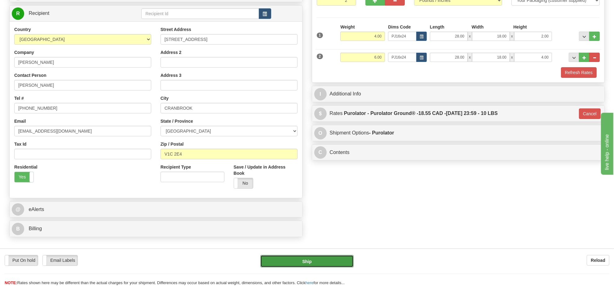
click at [320, 266] on button "Ship" at bounding box center [306, 261] width 93 height 12
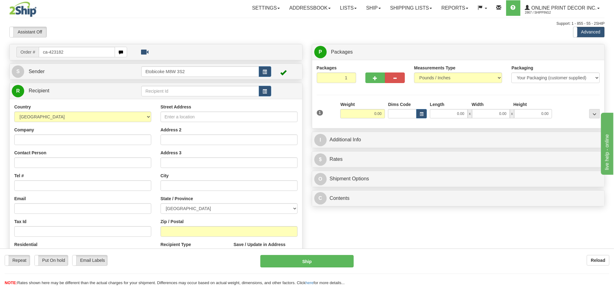
type input "ca-423182"
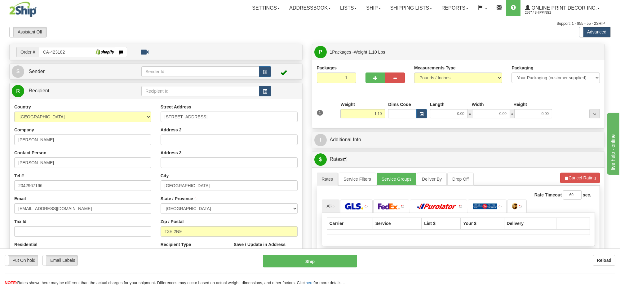
type input "[GEOGRAPHIC_DATA]"
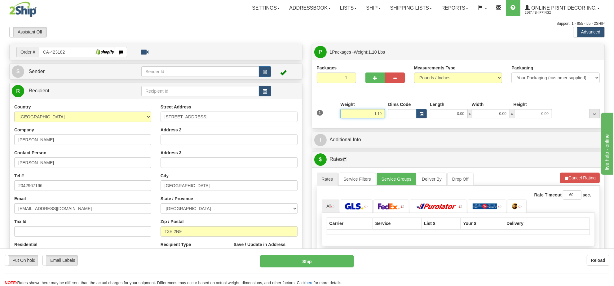
click at [374, 112] on input "1.10" at bounding box center [362, 113] width 45 height 9
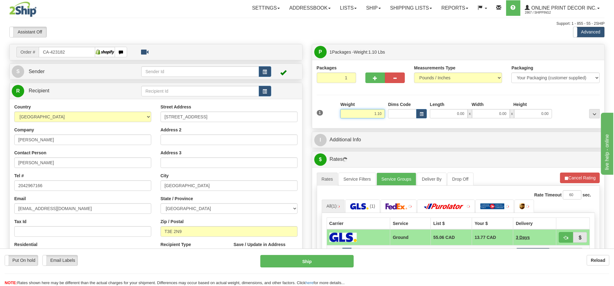
drag, startPoint x: 374, startPoint y: 112, endPoint x: 366, endPoint y: 113, distance: 7.8
click at [374, 112] on input "1.10" at bounding box center [362, 113] width 45 height 9
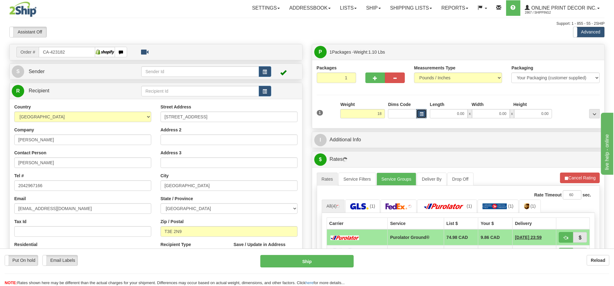
type input "18.00"
click at [421, 111] on button "button" at bounding box center [421, 113] width 11 height 9
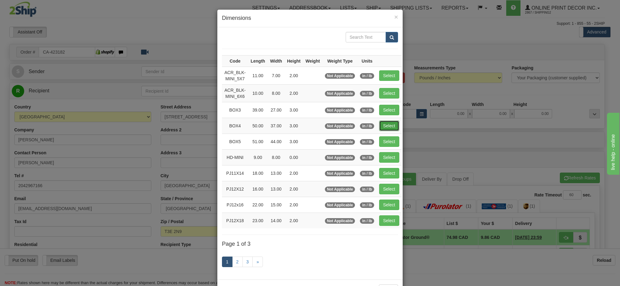
click at [390, 127] on button "Select" at bounding box center [389, 126] width 20 height 11
type input "BOX4"
type input "50.00"
type input "37.00"
type input "3.00"
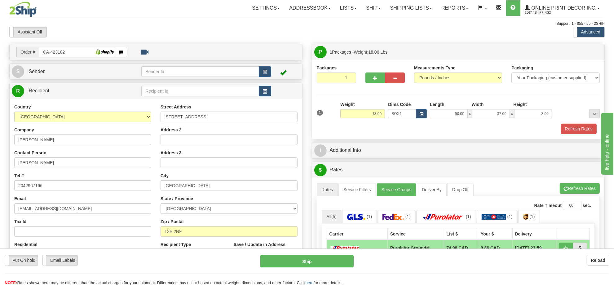
click at [576, 182] on div "A change has been made which could impact your rate estimate. To ensure the est…" at bounding box center [458, 284] width 293 height 213
click at [575, 187] on button "Refresh Rates" at bounding box center [580, 188] width 40 height 11
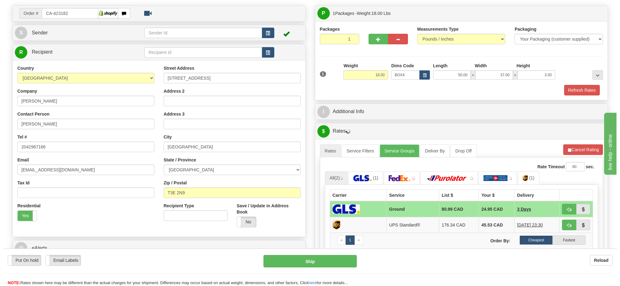
scroll to position [77, 0]
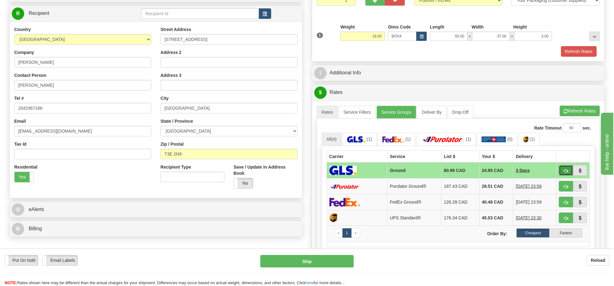
click at [564, 173] on span "button" at bounding box center [566, 171] width 4 height 4
type input "1"
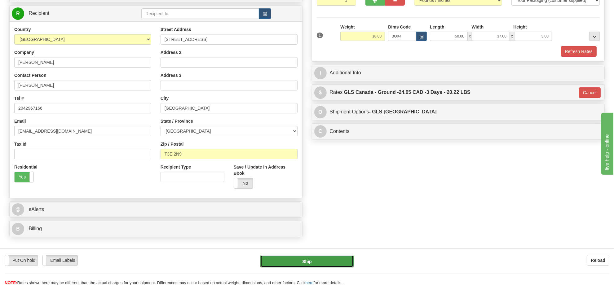
click at [344, 257] on button "Ship" at bounding box center [306, 261] width 93 height 12
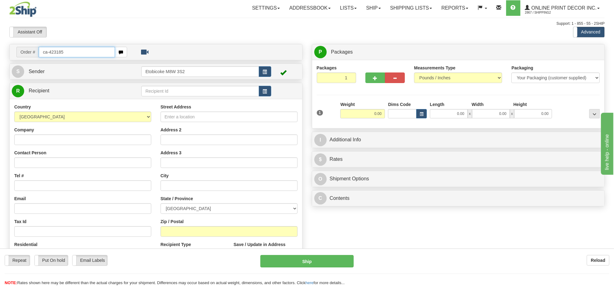
type input "ca-423185"
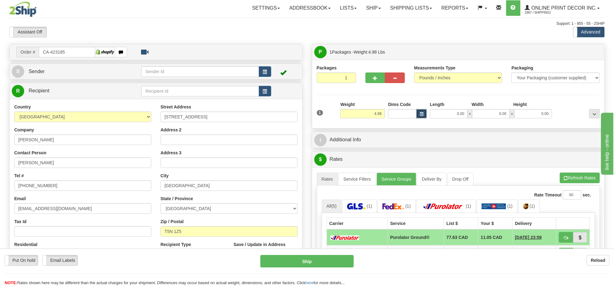
click at [421, 116] on span "button" at bounding box center [422, 114] width 4 height 3
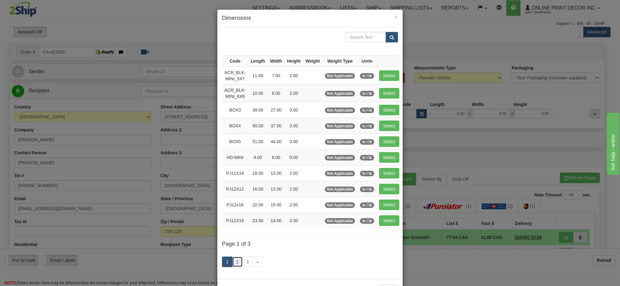
click at [233, 262] on link "2" at bounding box center [237, 262] width 11 height 11
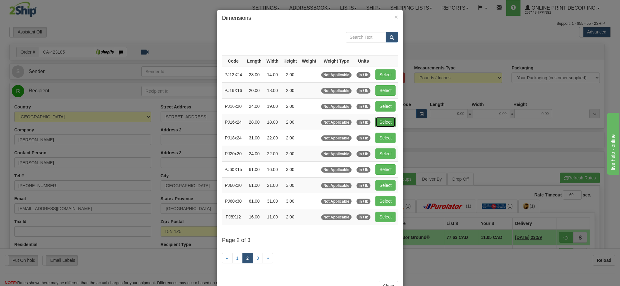
click at [378, 121] on button "Select" at bounding box center [385, 122] width 20 height 11
type input "PJ16x24"
type input "28.00"
type input "18.00"
type input "2.00"
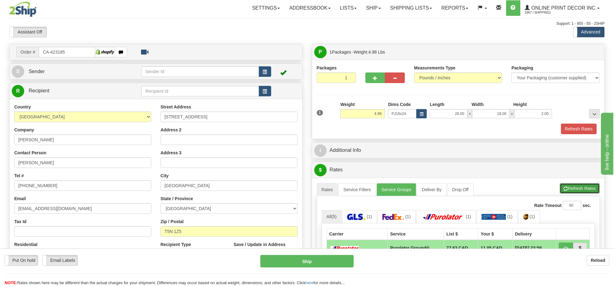
click at [573, 189] on button "Refresh Rates" at bounding box center [580, 188] width 40 height 11
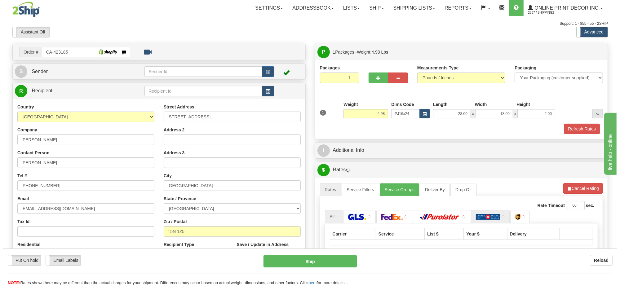
scroll to position [77, 0]
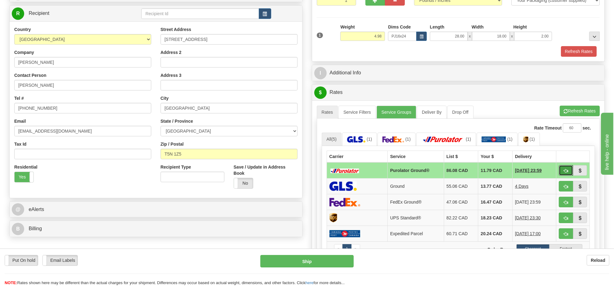
click at [567, 172] on span "button" at bounding box center [566, 171] width 4 height 4
type input "260"
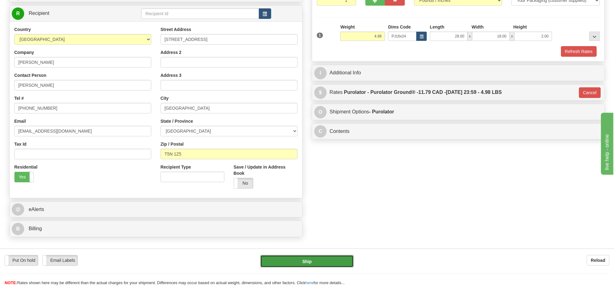
click at [325, 262] on button "Ship" at bounding box center [306, 261] width 93 height 12
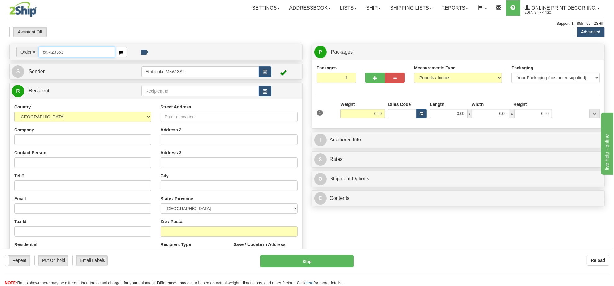
type input "ca-423353"
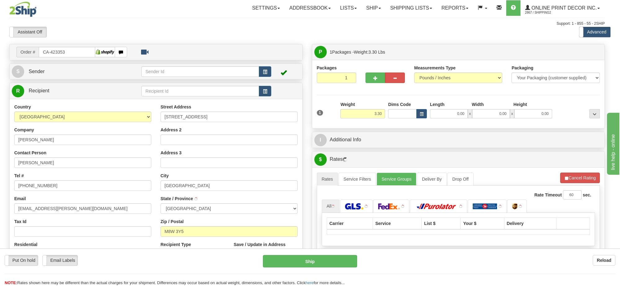
type input "ETOBICOKE"
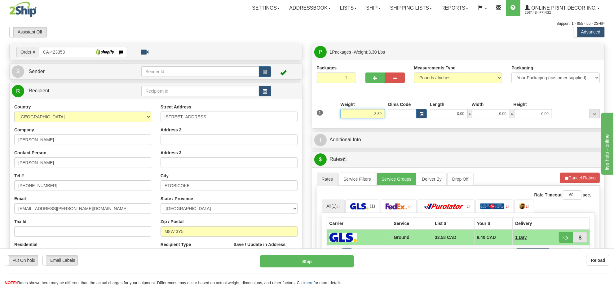
click at [376, 116] on input "3.30" at bounding box center [362, 113] width 45 height 9
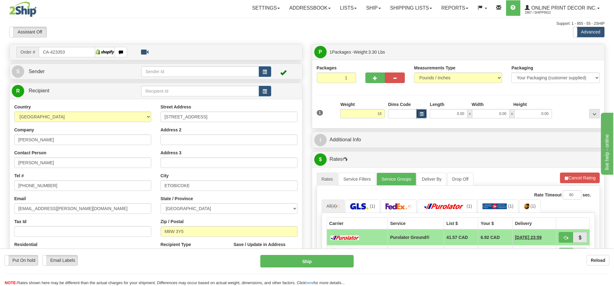
type input "18.00"
click at [423, 118] on button "button" at bounding box center [421, 113] width 11 height 9
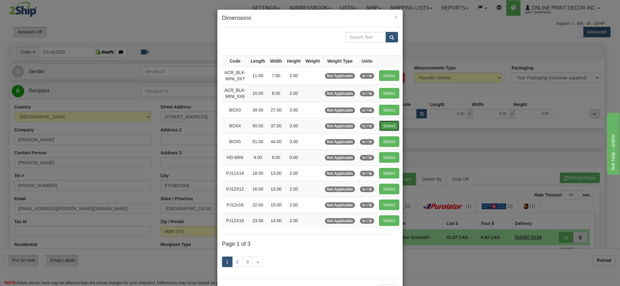
click at [387, 124] on button "Select" at bounding box center [389, 126] width 20 height 11
type input "BOX4"
type input "50.00"
type input "37.00"
type input "3.00"
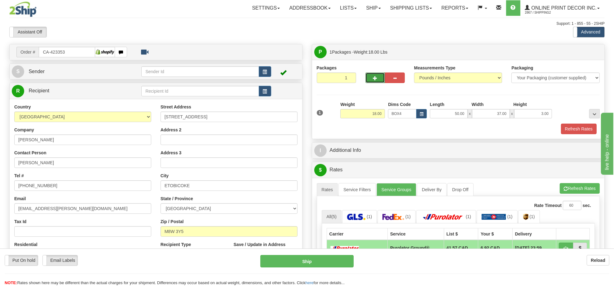
click at [374, 75] on button "button" at bounding box center [375, 78] width 20 height 11
radio input "true"
type input "2"
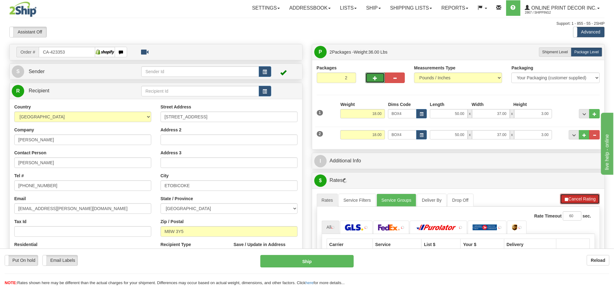
click at [584, 201] on button "Cancel Rating" at bounding box center [580, 199] width 40 height 11
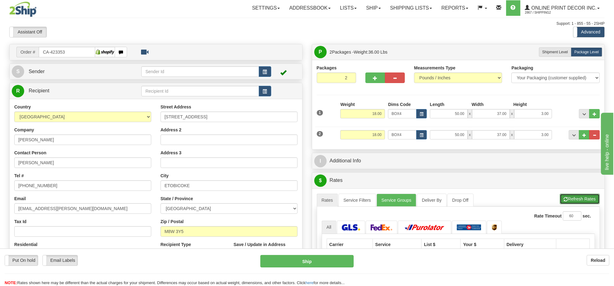
click at [584, 201] on button "Refresh Rates" at bounding box center [580, 199] width 40 height 11
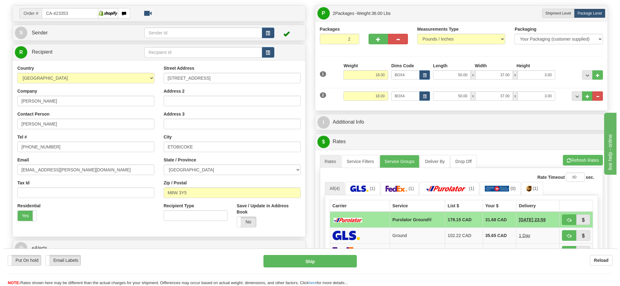
scroll to position [77, 0]
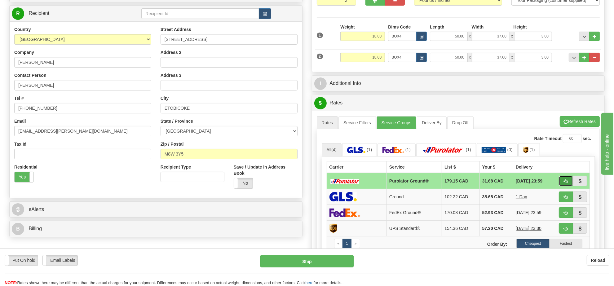
click at [567, 183] on span "button" at bounding box center [566, 181] width 4 height 4
type input "260"
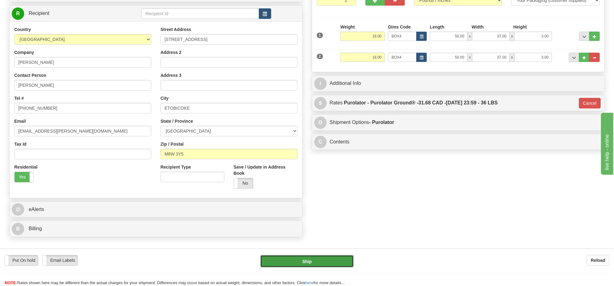
click at [346, 263] on button "Ship" at bounding box center [306, 261] width 93 height 12
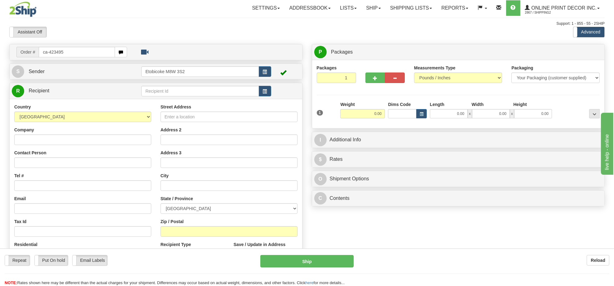
type input "ca-423495"
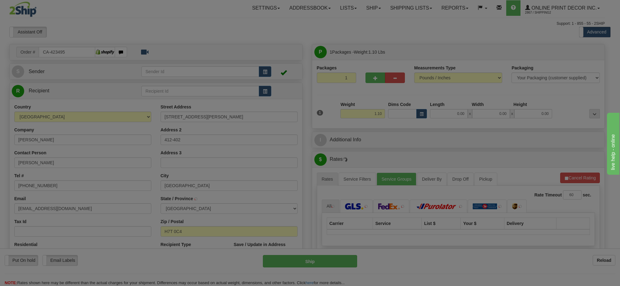
type input "LAVAL"
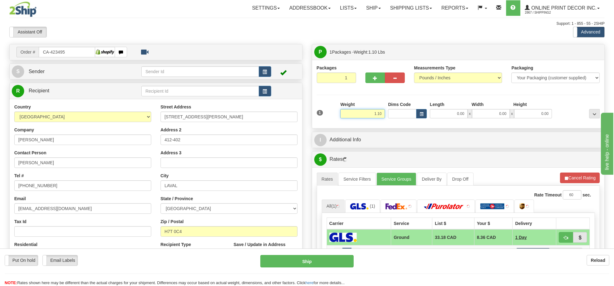
click at [373, 115] on input "1.10" at bounding box center [362, 113] width 45 height 9
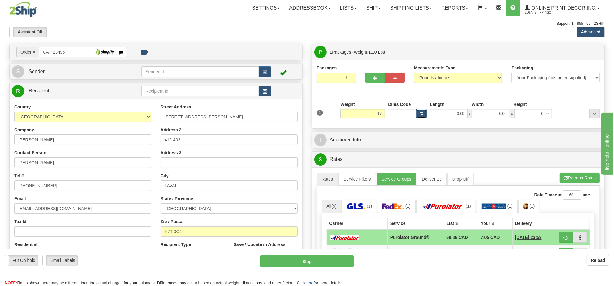
type input "17.00"
click at [422, 112] on button "button" at bounding box center [421, 113] width 11 height 9
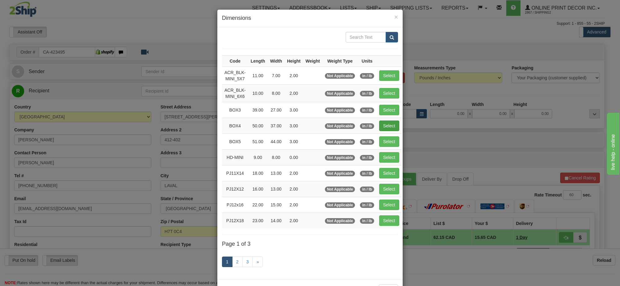
drag, startPoint x: 379, startPoint y: 133, endPoint x: 388, endPoint y: 125, distance: 12.5
click at [385, 127] on td "Select" at bounding box center [389, 126] width 25 height 16
click at [391, 124] on button "Select" at bounding box center [389, 126] width 20 height 11
type input "BOX4"
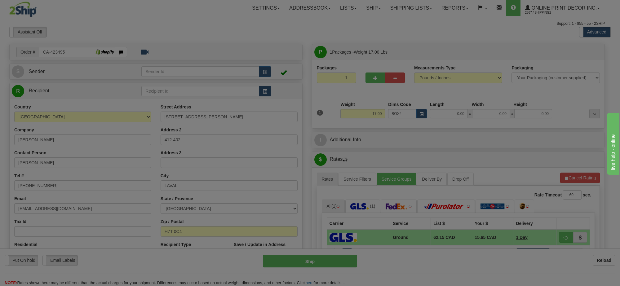
type input "50.00"
type input "37.00"
type input "3.00"
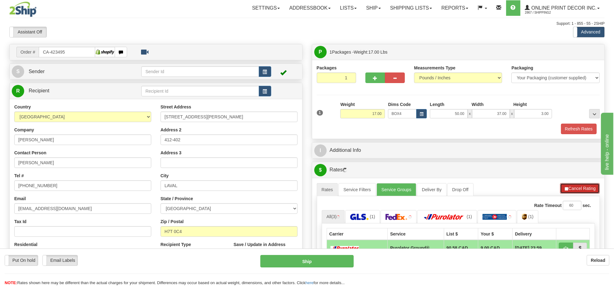
click at [586, 187] on button "Cancel Rating" at bounding box center [580, 188] width 40 height 11
click at [586, 187] on button "Refresh Rates" at bounding box center [580, 188] width 40 height 11
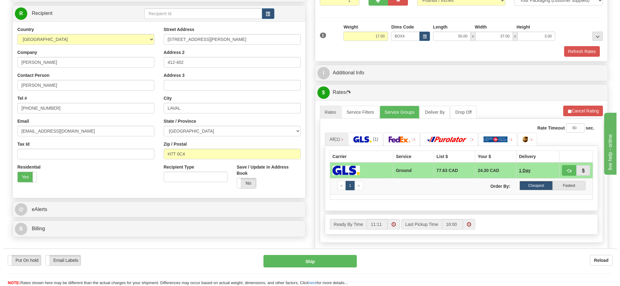
scroll to position [116, 0]
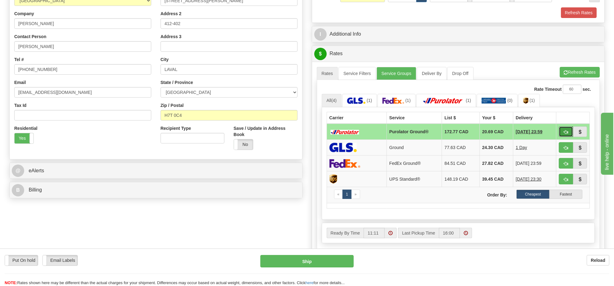
click at [568, 133] on span "button" at bounding box center [566, 132] width 4 height 4
type input "260"
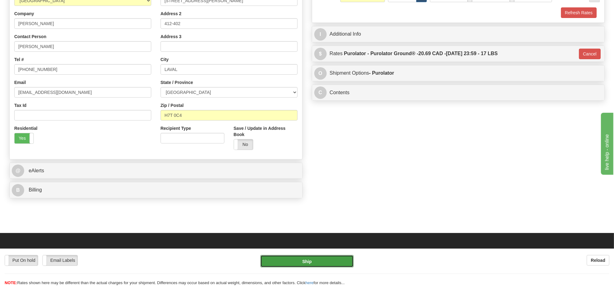
click at [320, 261] on button "Ship" at bounding box center [306, 261] width 93 height 12
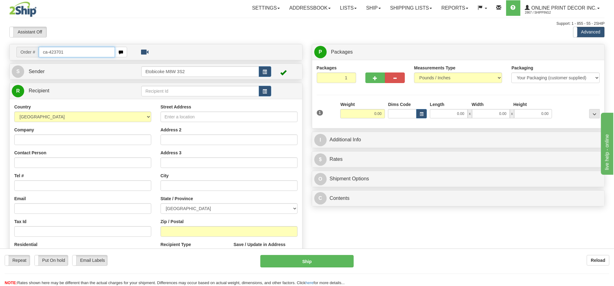
type input "ca-423701"
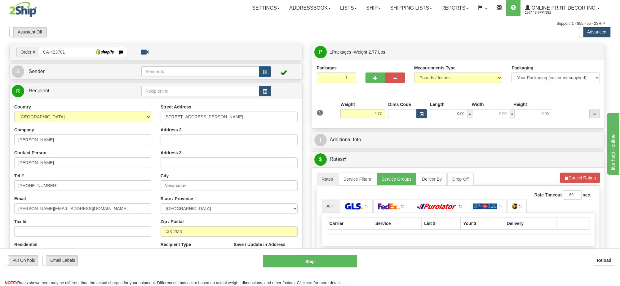
type input "NEWMARKET"
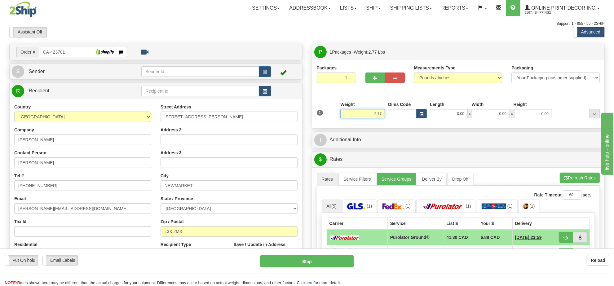
click at [363, 117] on input "2.77" at bounding box center [362, 113] width 45 height 9
type input "7.00"
click at [419, 117] on button "button" at bounding box center [421, 113] width 11 height 9
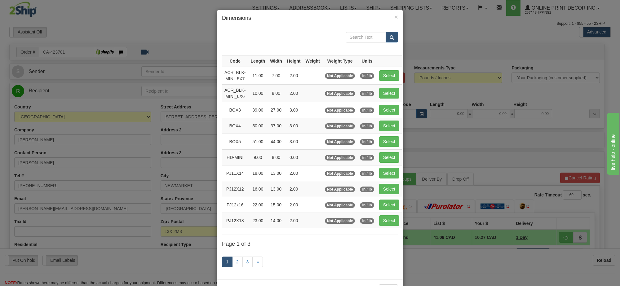
click at [392, 116] on td "Select" at bounding box center [389, 110] width 25 height 16
click at [392, 114] on button "Select" at bounding box center [389, 110] width 20 height 11
type input "BOX3"
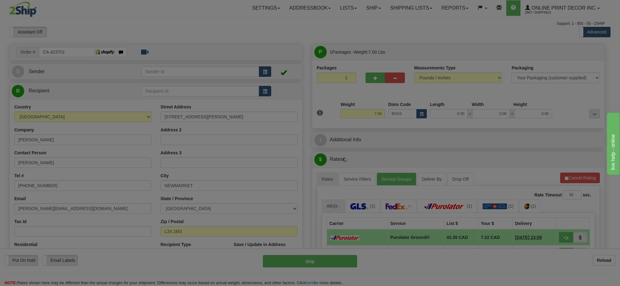
type input "39.00"
type input "27.00"
type input "3.00"
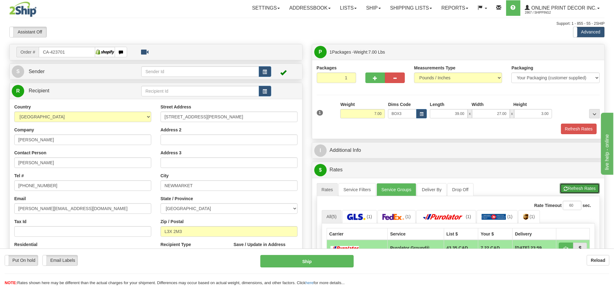
click at [574, 190] on button "Refresh Rates" at bounding box center [580, 188] width 40 height 11
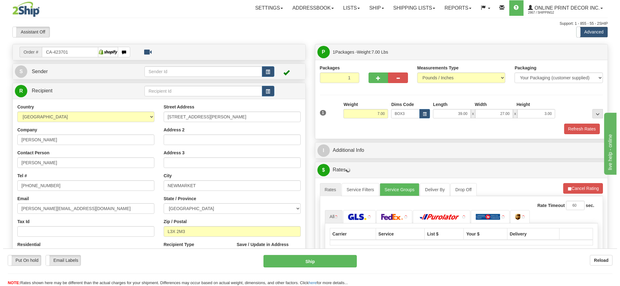
scroll to position [77, 0]
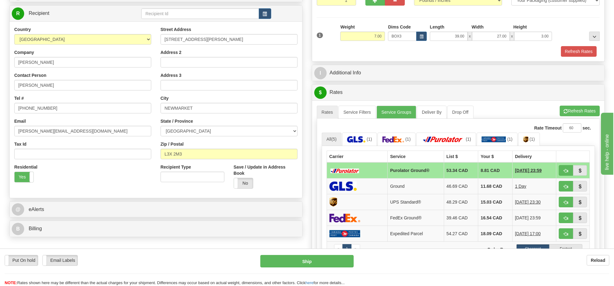
click at [558, 175] on td at bounding box center [572, 170] width 33 height 16
click at [563, 176] on button "button" at bounding box center [566, 170] width 14 height 11
type input "260"
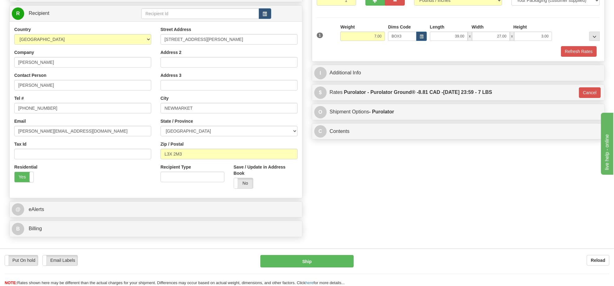
click at [296, 268] on div "Put On hold Put On hold Email Labels Email Labels Edit Reload Ship" at bounding box center [307, 270] width 614 height 31
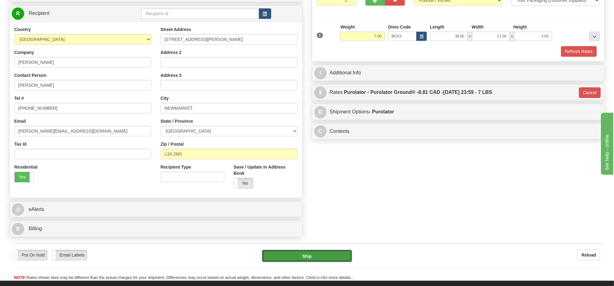
click at [298, 256] on button "Ship" at bounding box center [307, 256] width 90 height 12
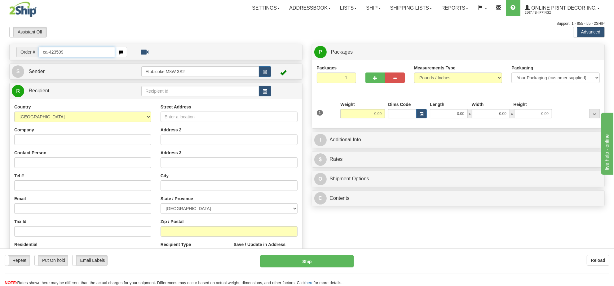
type input "ca-423509"
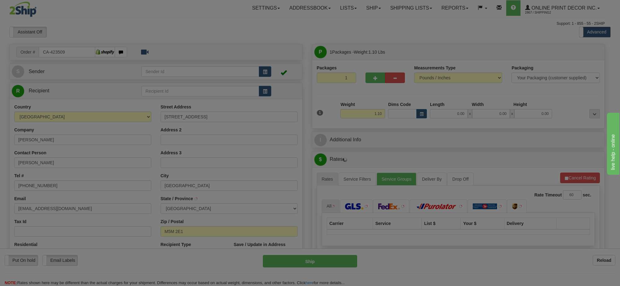
type input "TORONTO"
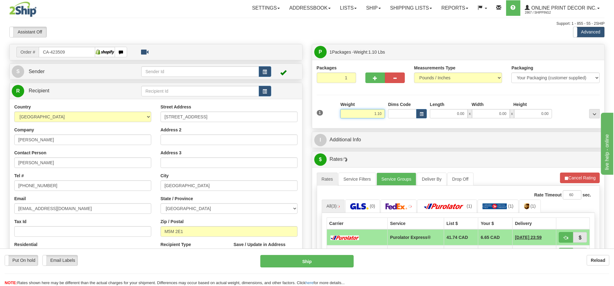
click at [377, 118] on input "1.10" at bounding box center [362, 113] width 45 height 9
type input "3.00"
click at [423, 112] on button "button" at bounding box center [421, 113] width 11 height 9
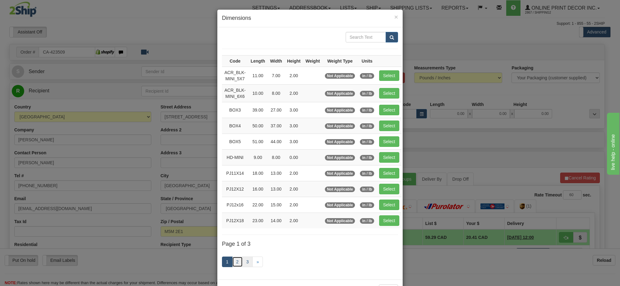
drag, startPoint x: 233, startPoint y: 268, endPoint x: 242, endPoint y: 259, distance: 12.1
click at [234, 267] on link "2" at bounding box center [237, 262] width 11 height 11
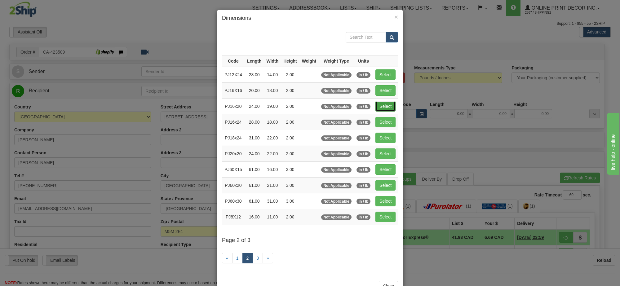
click at [385, 106] on button "Select" at bounding box center [385, 106] width 20 height 11
type input "PJ16x20"
type input "24.00"
type input "19.00"
type input "2.00"
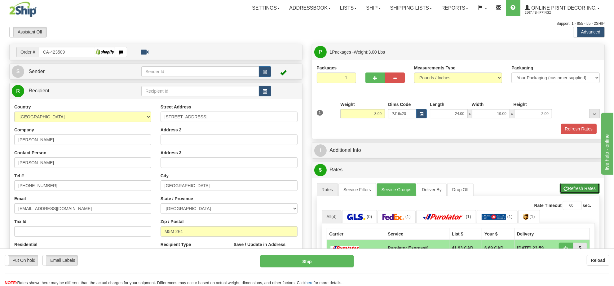
click at [568, 188] on button "Refresh Rates" at bounding box center [580, 188] width 40 height 11
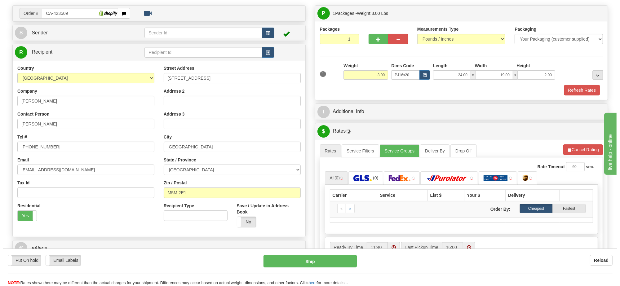
scroll to position [77, 0]
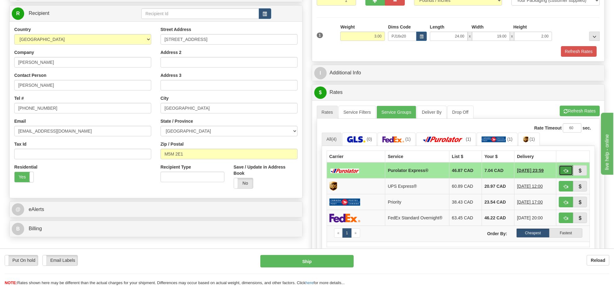
click at [560, 172] on button "button" at bounding box center [566, 170] width 14 height 11
type input "202"
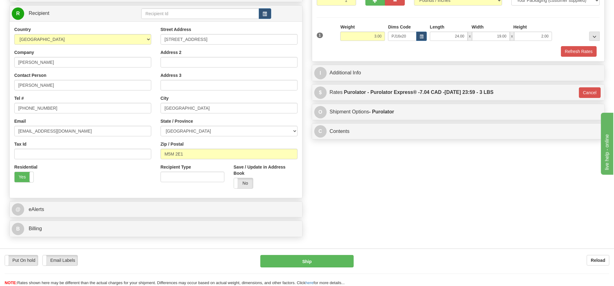
click at [300, 254] on div "Put On hold Put On hold Email Labels Email Labels Edit Reload Ship Reload" at bounding box center [307, 268] width 614 height 38
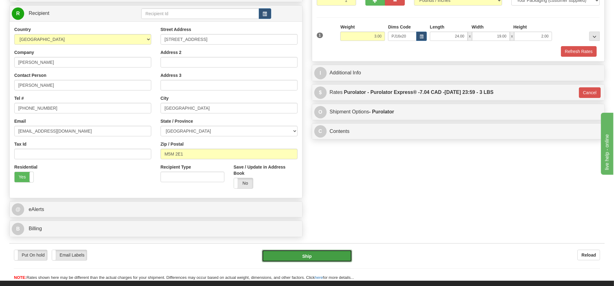
click at [301, 255] on button "Ship" at bounding box center [307, 256] width 90 height 12
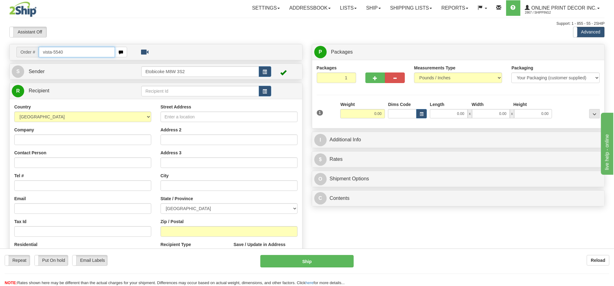
type input "vista-5540"
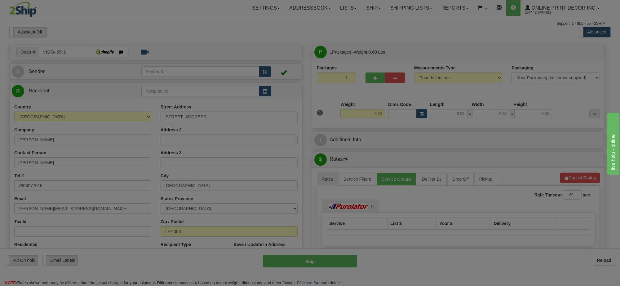
type input "PARKLAND COUNTY"
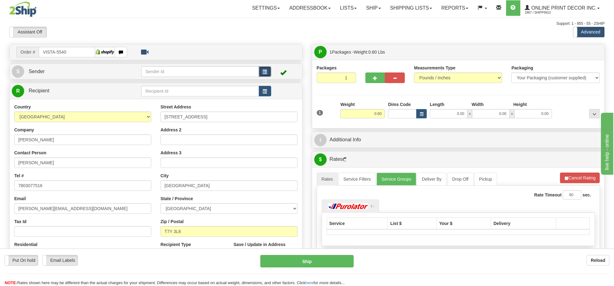
click at [266, 68] on button "button" at bounding box center [265, 71] width 12 height 11
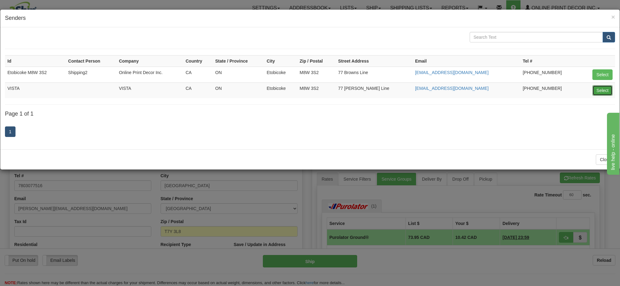
click at [605, 91] on button "Select" at bounding box center [602, 90] width 20 height 11
type input "VISTA"
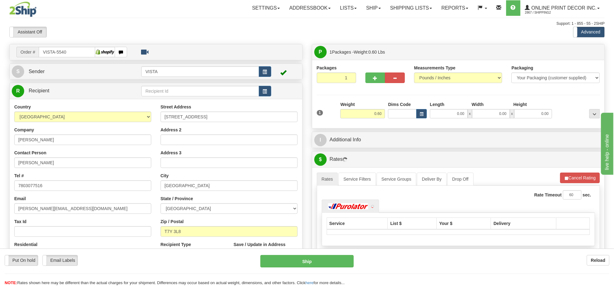
drag, startPoint x: 369, startPoint y: 122, endPoint x: 369, endPoint y: 117, distance: 4.6
click at [369, 119] on div "Weight 0.60" at bounding box center [363, 112] width 48 height 22
click at [369, 117] on input "0.60" at bounding box center [362, 113] width 45 height 9
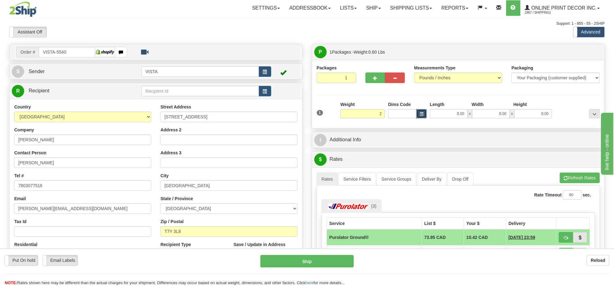
type input "2.00"
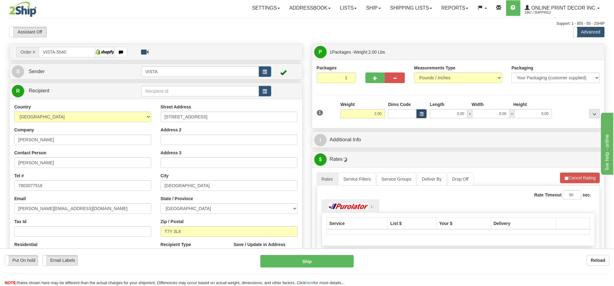
click at [421, 115] on span "button" at bounding box center [422, 114] width 4 height 3
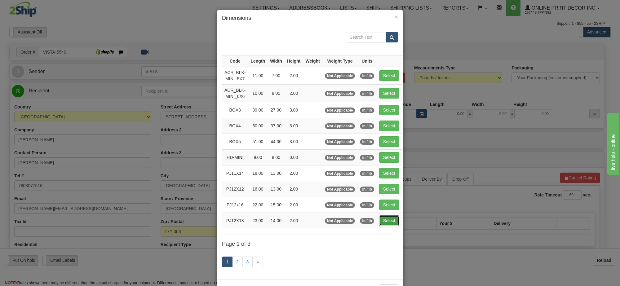
click at [381, 219] on button "Select" at bounding box center [389, 220] width 20 height 11
type input "PJ12X18"
type input "23.00"
type input "14.00"
type input "2.00"
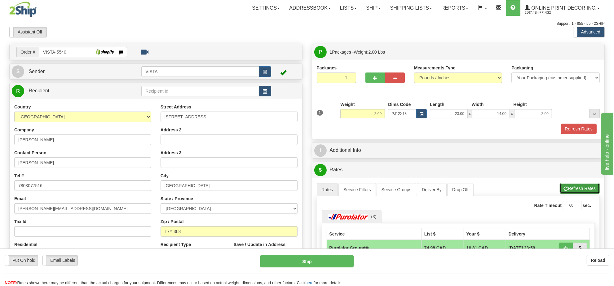
click at [578, 185] on button "Refresh Rates" at bounding box center [580, 188] width 40 height 11
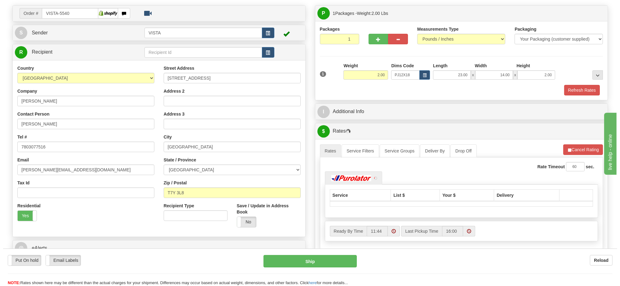
scroll to position [77, 0]
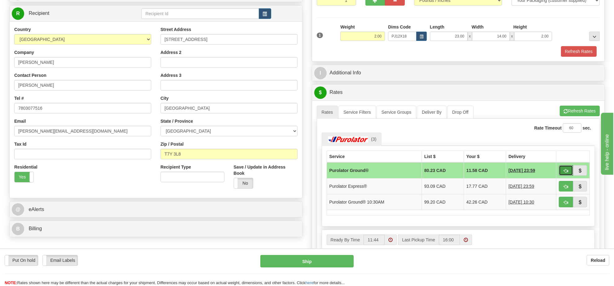
click at [563, 171] on button "button" at bounding box center [566, 170] width 14 height 11
type input "260"
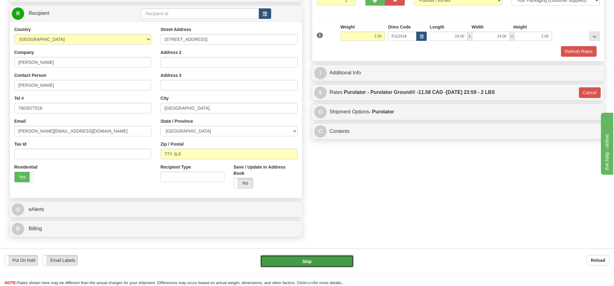
click at [318, 264] on button "Ship" at bounding box center [306, 261] width 93 height 12
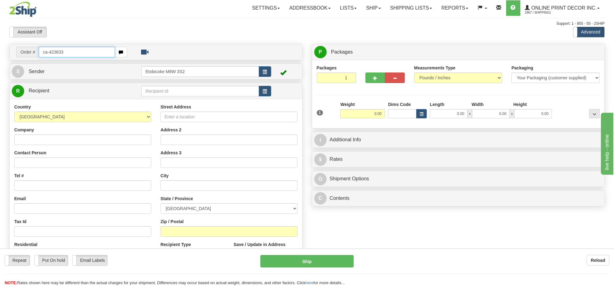
type input "ca-423633"
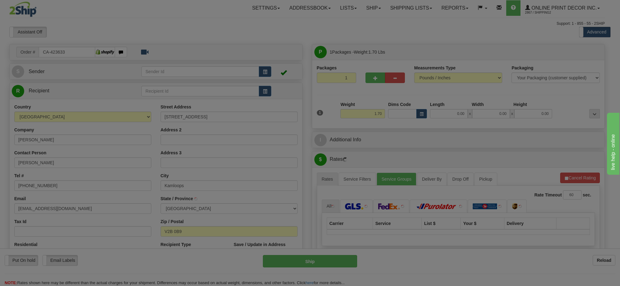
type input "KAMLOOPS"
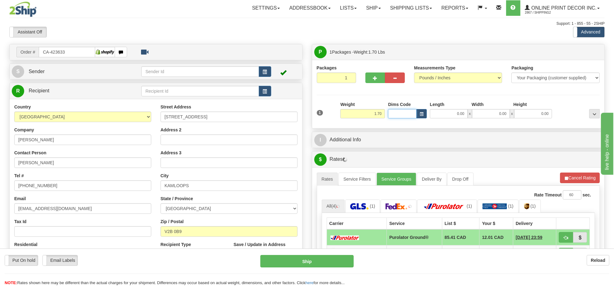
click at [415, 116] on input "Dims Code" at bounding box center [402, 113] width 29 height 9
click at [417, 114] on button "button" at bounding box center [421, 113] width 11 height 9
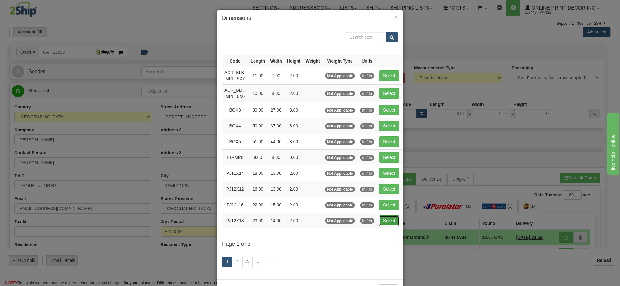
click at [388, 222] on button "Select" at bounding box center [389, 220] width 20 height 11
type input "PJ12X18"
type input "23.00"
type input "14.00"
type input "2.00"
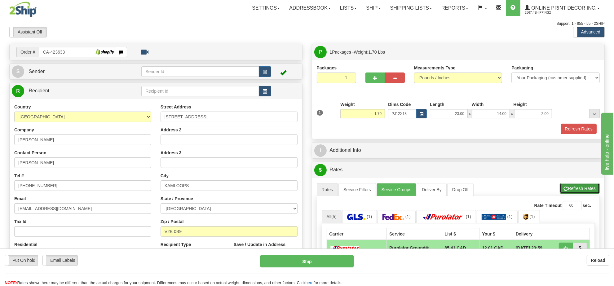
click at [582, 190] on button "Refresh Rates" at bounding box center [580, 188] width 40 height 11
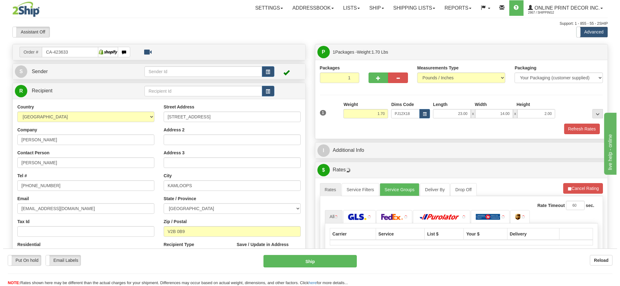
scroll to position [116, 0]
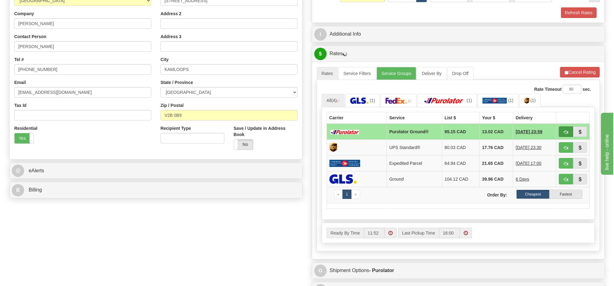
click at [565, 134] on span "button" at bounding box center [566, 132] width 4 height 4
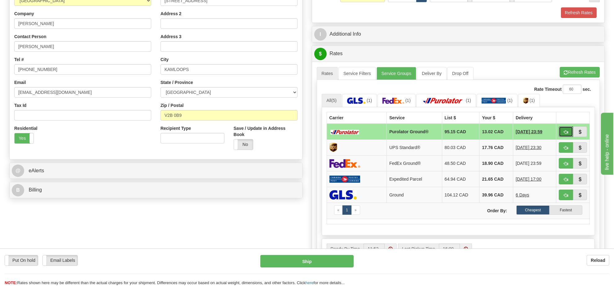
click at [565, 134] on span "button" at bounding box center [566, 132] width 4 height 4
type input "260"
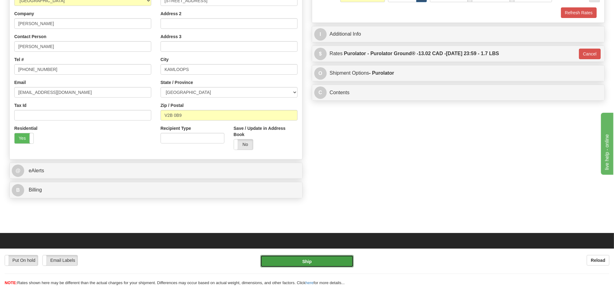
click at [324, 264] on button "Ship" at bounding box center [306, 261] width 93 height 12
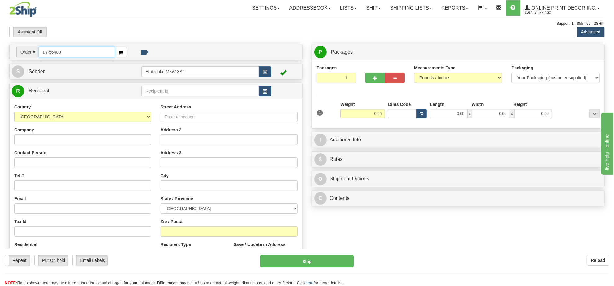
type input "us-56080"
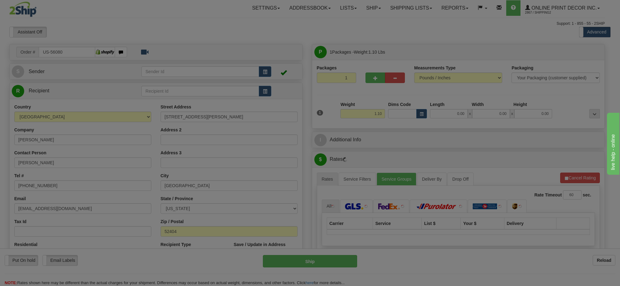
type input "CEDAR RAPIDS"
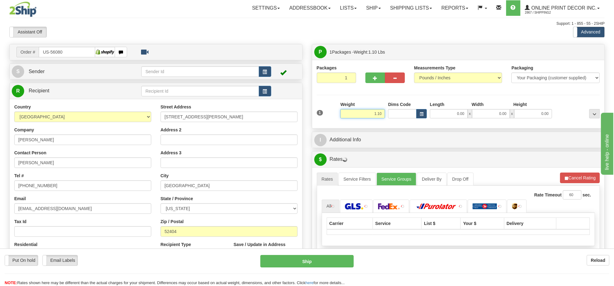
click at [378, 117] on input "1.10" at bounding box center [362, 113] width 45 height 9
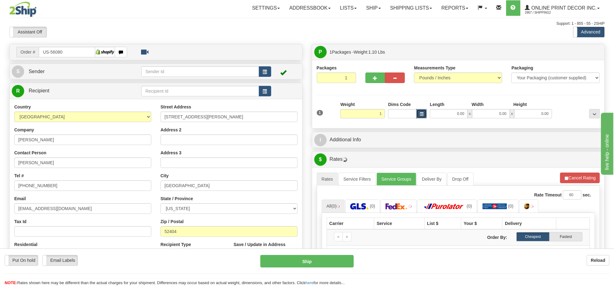
type input "1.00"
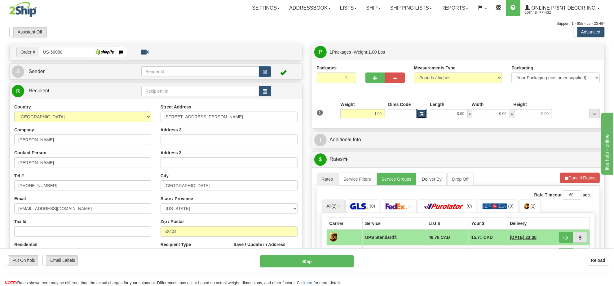
click at [418, 115] on button "button" at bounding box center [421, 113] width 11 height 9
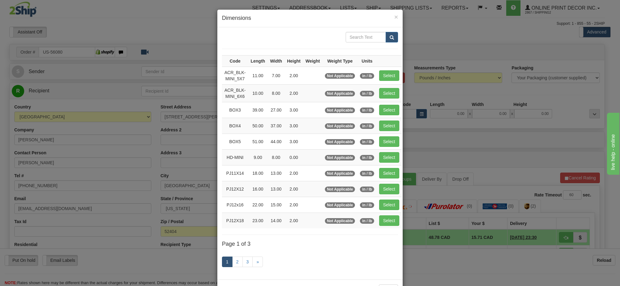
click at [237, 270] on div "1 2 3 »" at bounding box center [310, 262] width 176 height 24
click at [237, 266] on link "2" at bounding box center [237, 262] width 11 height 11
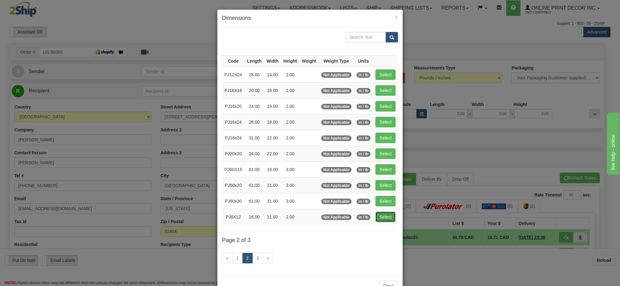
click at [378, 219] on button "Select" at bounding box center [385, 217] width 20 height 11
type input "PJ8X12"
type input "16.00"
type input "11.00"
type input "2.00"
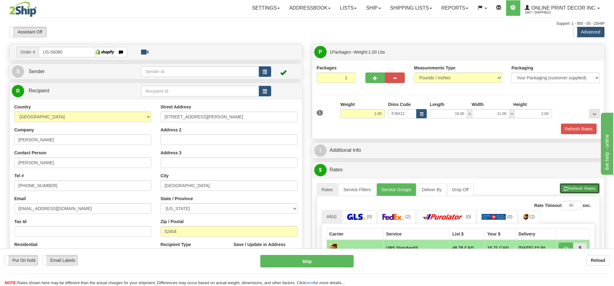
click at [583, 192] on button "Refresh Rates" at bounding box center [580, 188] width 40 height 11
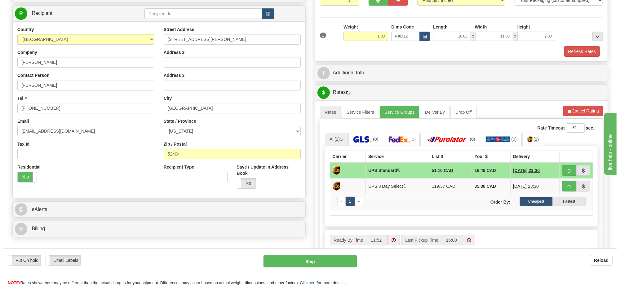
scroll to position [116, 0]
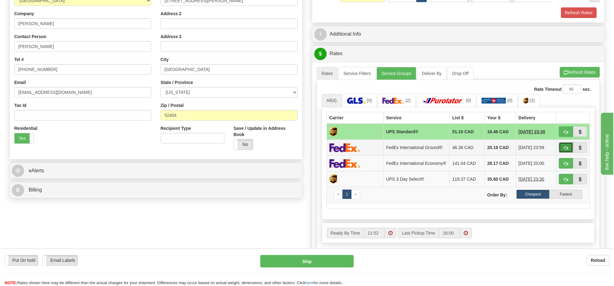
click at [562, 148] on button "button" at bounding box center [566, 147] width 14 height 11
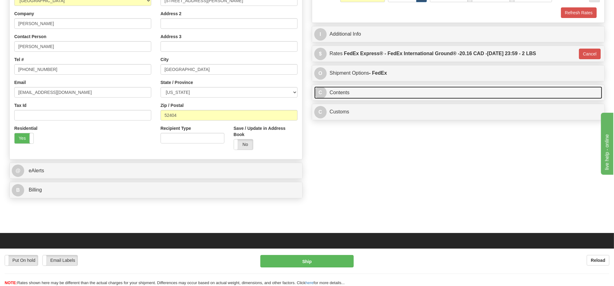
click at [397, 94] on link "C Contents" at bounding box center [458, 92] width 288 height 13
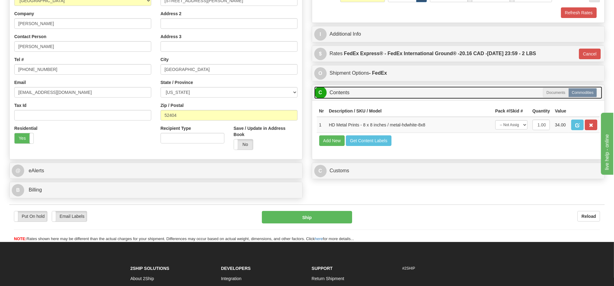
click at [406, 97] on link "C Contents" at bounding box center [458, 92] width 288 height 13
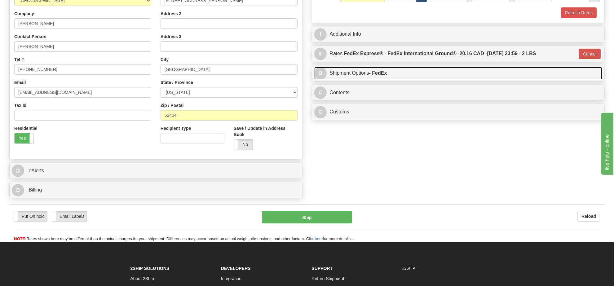
drag, startPoint x: 405, startPoint y: 76, endPoint x: 439, endPoint y: 92, distance: 37.7
click at [405, 77] on link "O Shipment Options - FedEx" at bounding box center [458, 73] width 288 height 13
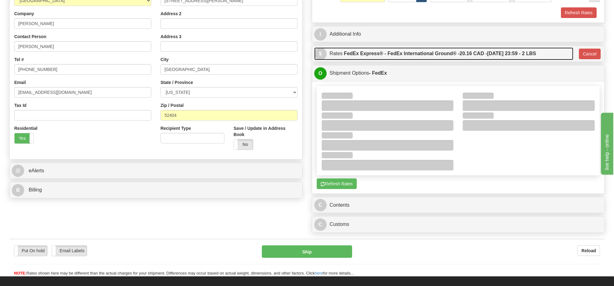
click at [430, 56] on label "FedEx Express® - FedEx International Ground® - 20.16 CAD - 09/25/2025 23:59 - 2…" at bounding box center [440, 53] width 192 height 12
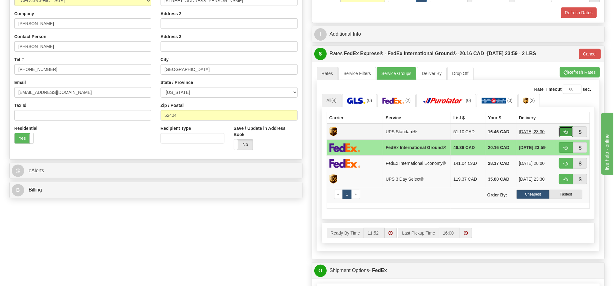
click at [563, 135] on button "button" at bounding box center [566, 131] width 14 height 11
type input "11"
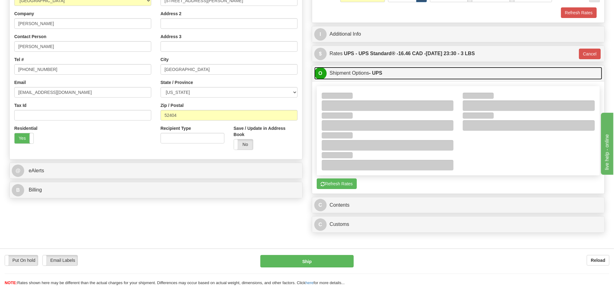
click at [414, 73] on link "O Shipment Options - UPS" at bounding box center [458, 73] width 288 height 13
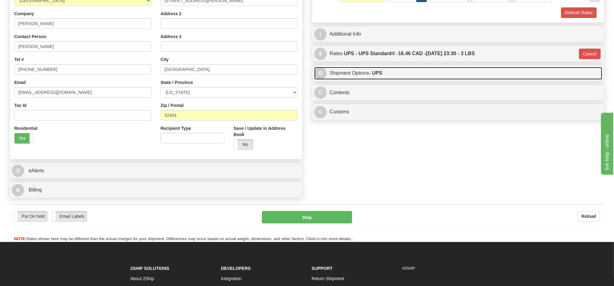
click at [414, 73] on link "O Shipment Options - UPS" at bounding box center [458, 73] width 288 height 13
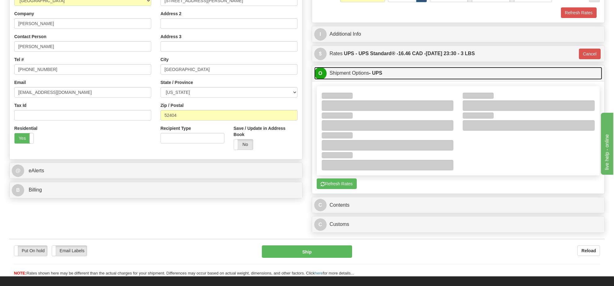
click at [414, 73] on link "O Shipment Options - UPS" at bounding box center [458, 73] width 288 height 13
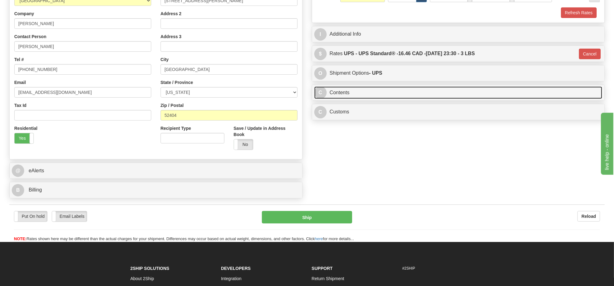
click at [400, 97] on link "C Contents" at bounding box center [458, 92] width 288 height 13
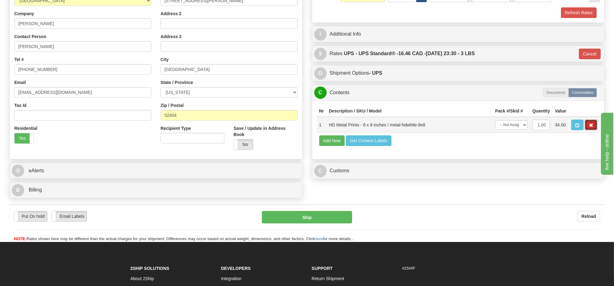
click at [591, 127] on span "button" at bounding box center [591, 125] width 4 height 4
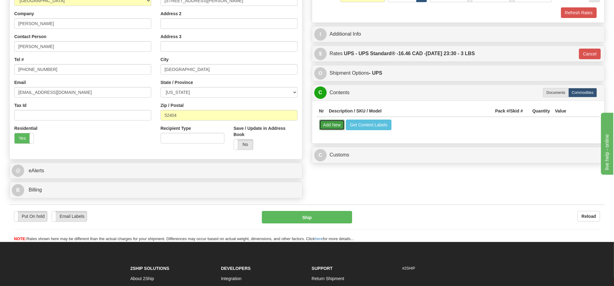
click at [325, 126] on button "Add New" at bounding box center [332, 125] width 26 height 11
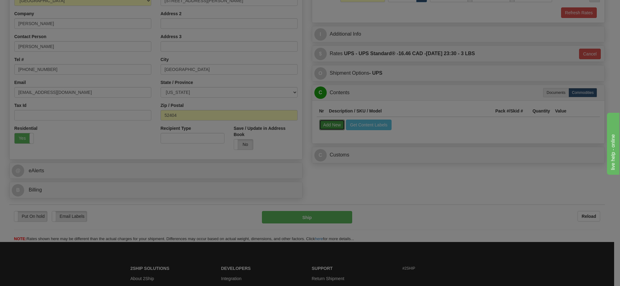
select select
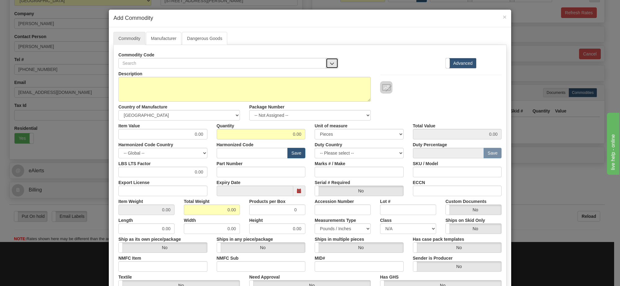
click at [331, 67] on button "button" at bounding box center [332, 63] width 12 height 11
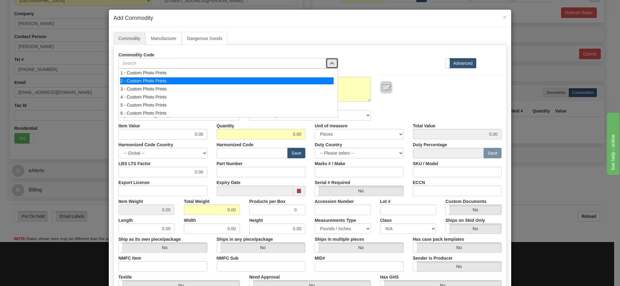
click at [289, 82] on div "2 - Custom Photo Prints" at bounding box center [227, 80] width 214 height 7
select select "1"
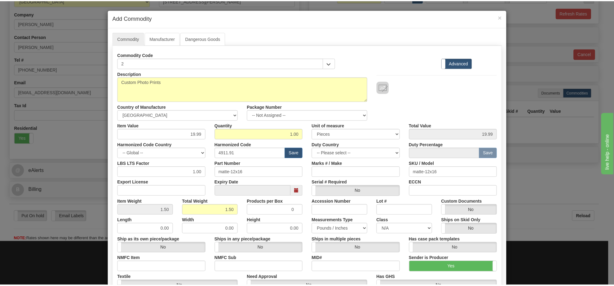
scroll to position [1, 0]
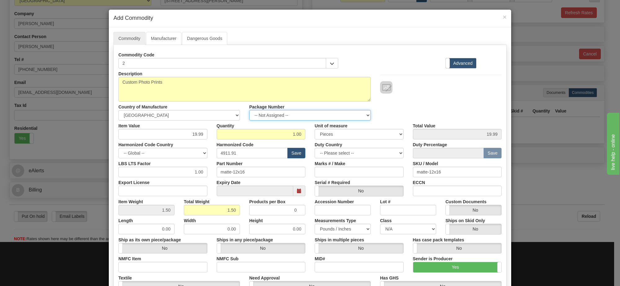
click at [312, 118] on select "-- Not Assigned -- Item 1" at bounding box center [310, 115] width 122 height 11
select select "0"
click at [249, 110] on select "-- Not Assigned -- Item 1" at bounding box center [310, 115] width 122 height 11
click at [168, 40] on link "Manufacturer" at bounding box center [163, 38] width 35 height 13
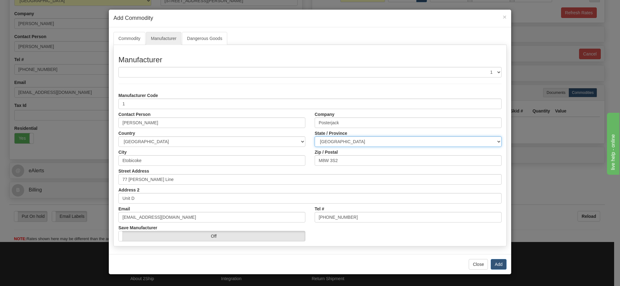
click at [376, 144] on select "ALBERTA BRITISH COLUMBIA MANITOBA NEW BRUNSWICK NEWFOUNDLAND NOVA SCOTIA NUNAVU…" at bounding box center [408, 141] width 187 height 11
select select "ON"
click at [315, 137] on select "ALBERTA BRITISH COLUMBIA MANITOBA NEW BRUNSWICK NEWFOUNDLAND NOVA SCOTIA NUNAVU…" at bounding box center [408, 141] width 187 height 11
click at [498, 265] on button "Add" at bounding box center [499, 264] width 16 height 11
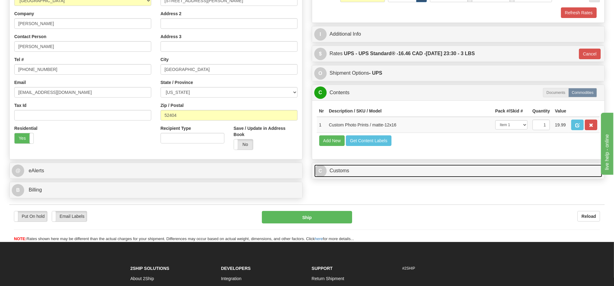
click at [366, 177] on link "C Customs" at bounding box center [458, 171] width 288 height 13
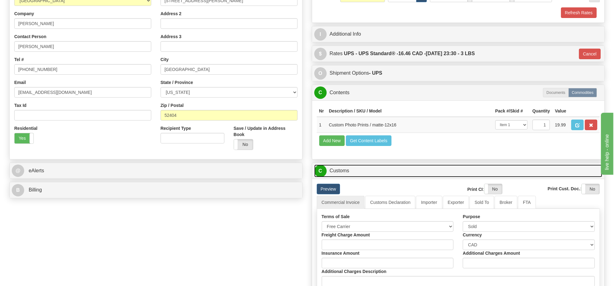
scroll to position [155, 0]
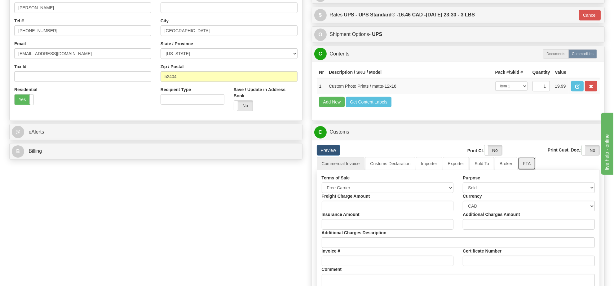
click at [519, 170] on link "FTA" at bounding box center [527, 163] width 18 height 13
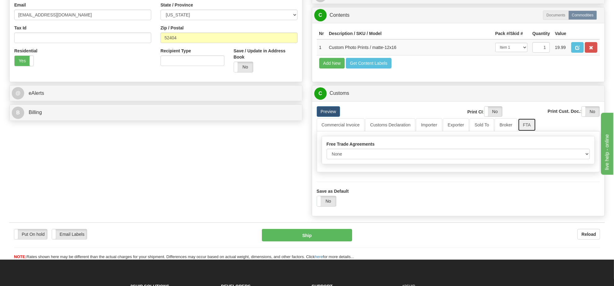
scroll to position [232, 0]
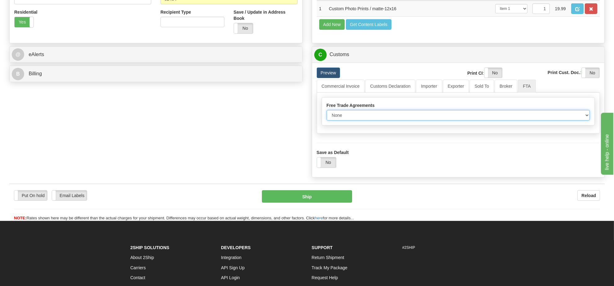
drag, startPoint x: 405, startPoint y: 129, endPoint x: 405, endPoint y: 135, distance: 6.2
click at [405, 121] on select "None Other USMCA CETA CUKTCA" at bounding box center [458, 115] width 263 height 11
select select "1"
click at [327, 121] on select "None Other USMCA CETA CUKTCA" at bounding box center [458, 115] width 263 height 11
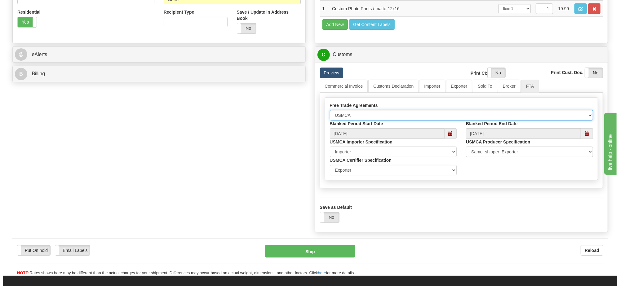
scroll to position [310, 0]
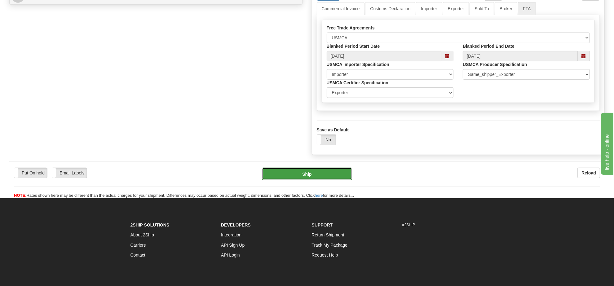
click at [339, 180] on button "Ship" at bounding box center [307, 174] width 90 height 12
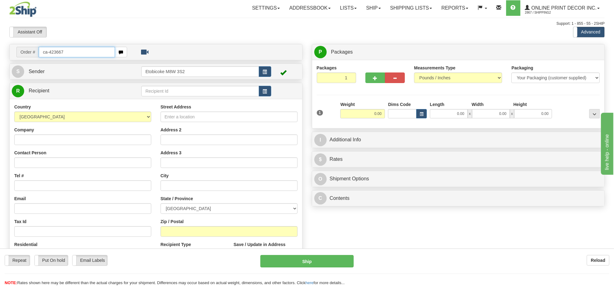
type input "ca-423667"
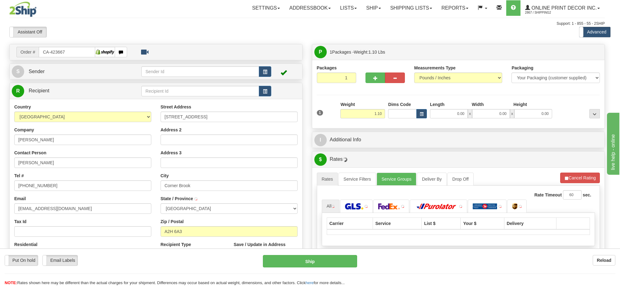
type input "CORNER BROOK"
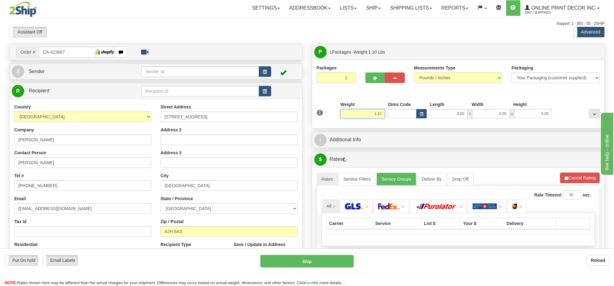
click at [378, 115] on input "1.10" at bounding box center [362, 113] width 45 height 9
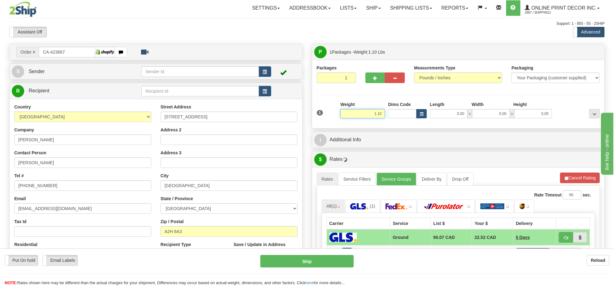
click at [378, 115] on input "1.10" at bounding box center [362, 113] width 45 height 9
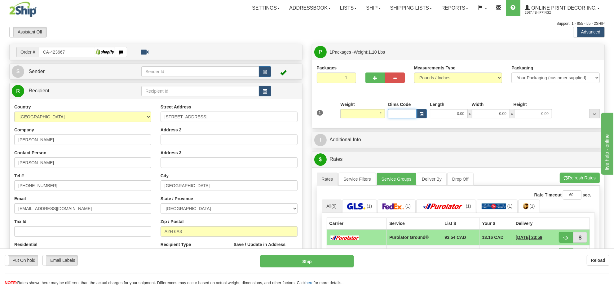
type input "2.00"
drag, startPoint x: 413, startPoint y: 118, endPoint x: 416, endPoint y: 117, distance: 3.6
click at [413, 118] on input "Dims Code" at bounding box center [402, 113] width 29 height 9
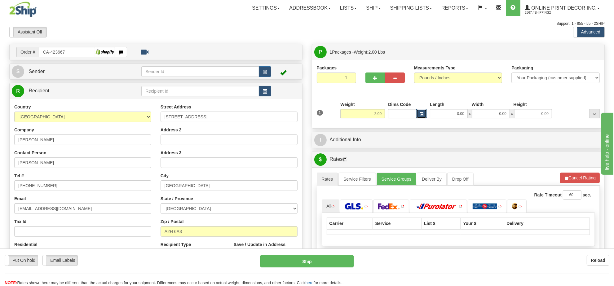
click at [416, 117] on button "button" at bounding box center [421, 113] width 11 height 9
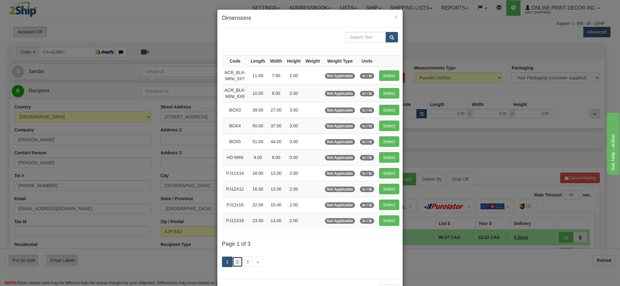
drag, startPoint x: 234, startPoint y: 267, endPoint x: 306, endPoint y: 237, distance: 77.4
click at [235, 266] on link "2" at bounding box center [237, 262] width 11 height 11
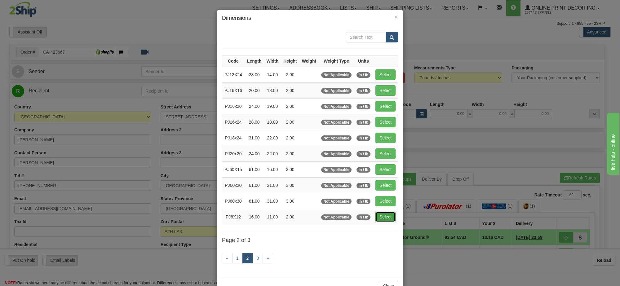
click at [380, 222] on button "Select" at bounding box center [385, 217] width 20 height 11
type input "PJ8X12"
type input "16.00"
type input "11.00"
type input "2.00"
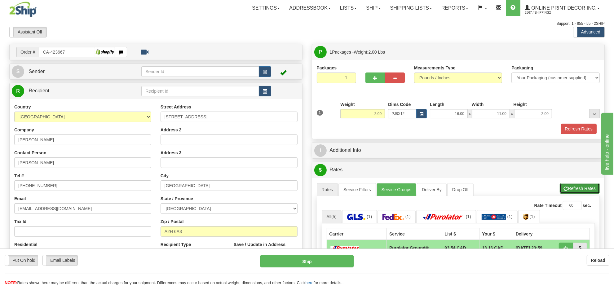
click at [575, 193] on button "Refresh Rates" at bounding box center [580, 188] width 40 height 11
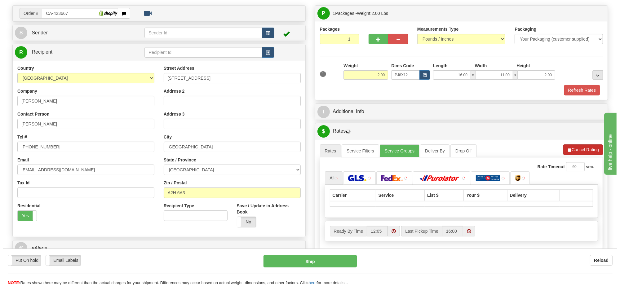
scroll to position [77, 0]
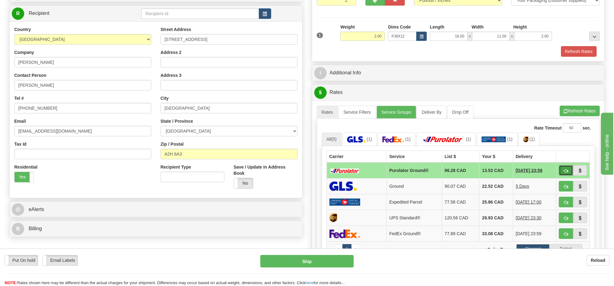
click at [568, 173] on span "button" at bounding box center [566, 171] width 4 height 4
type input "260"
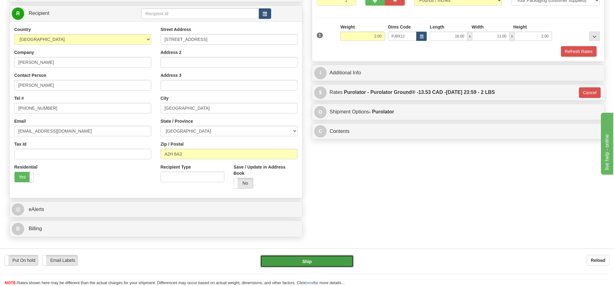
click at [339, 264] on button "Ship" at bounding box center [306, 261] width 93 height 12
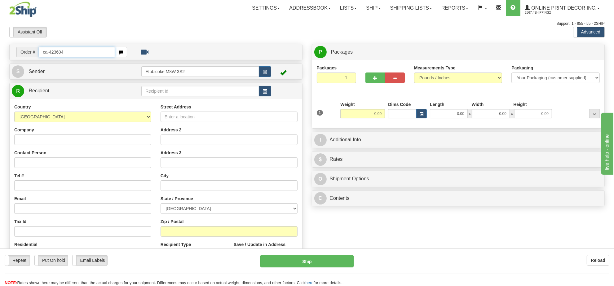
type input "ca-423604"
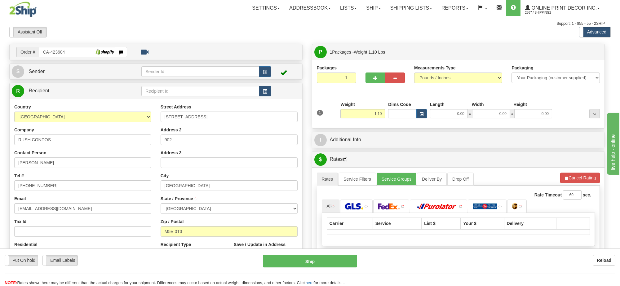
type input "[GEOGRAPHIC_DATA]"
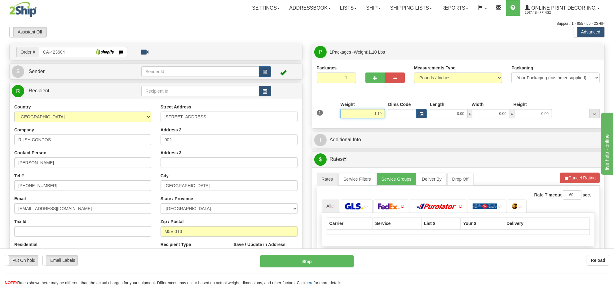
click at [374, 117] on input "1.10" at bounding box center [362, 113] width 45 height 9
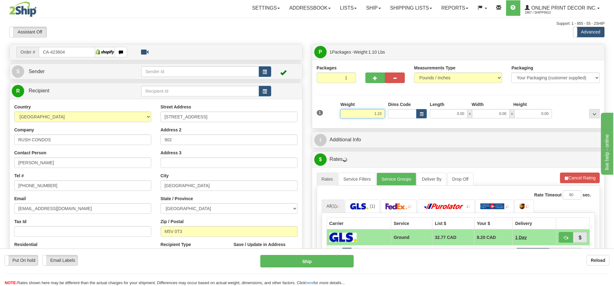
click at [374, 117] on input "1.10" at bounding box center [362, 113] width 45 height 9
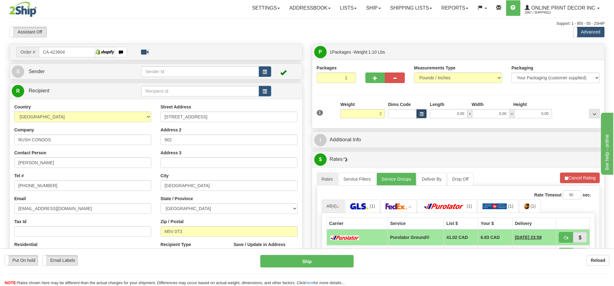
type input "2.00"
click at [423, 116] on button "button" at bounding box center [421, 113] width 11 height 9
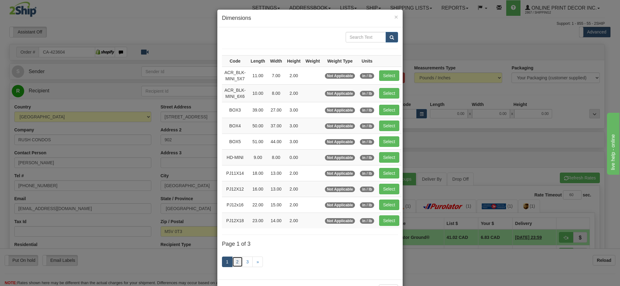
click at [236, 263] on link "2" at bounding box center [237, 262] width 11 height 11
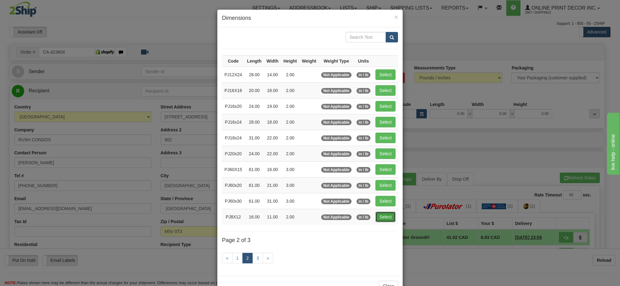
click at [383, 221] on button "Select" at bounding box center [385, 217] width 20 height 11
type input "PJ8X12"
type input "16.00"
type input "11.00"
type input "2.00"
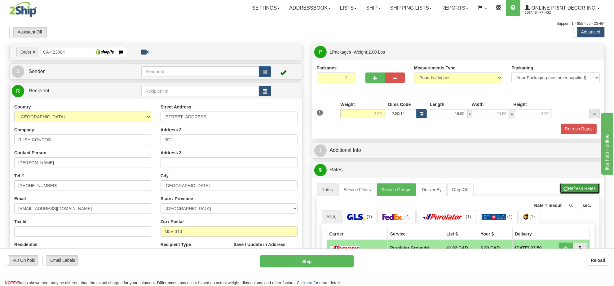
click at [576, 187] on button "Refresh Rates" at bounding box center [580, 188] width 40 height 11
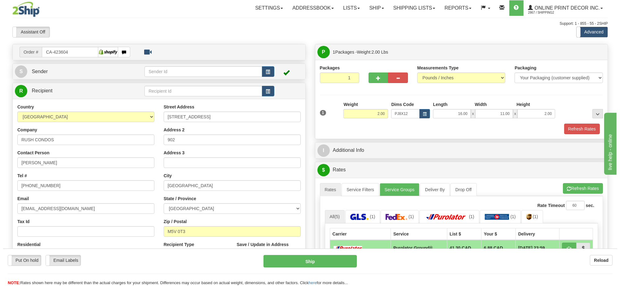
scroll to position [116, 0]
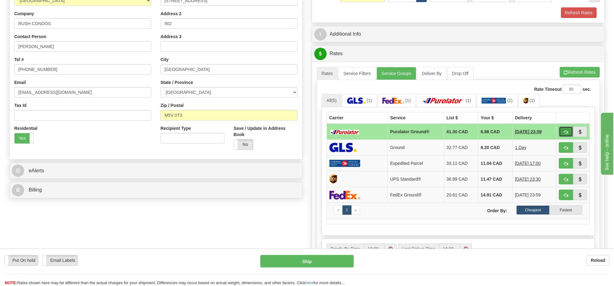
click at [565, 130] on button "button" at bounding box center [566, 131] width 14 height 11
type input "260"
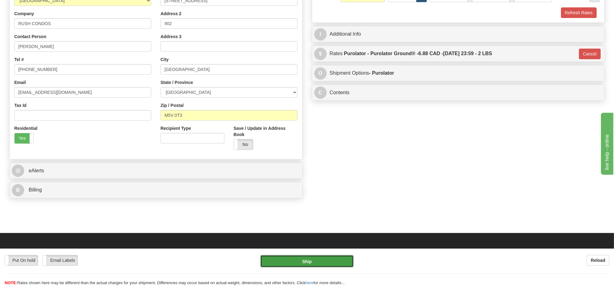
click at [343, 267] on button "Ship" at bounding box center [306, 261] width 93 height 12
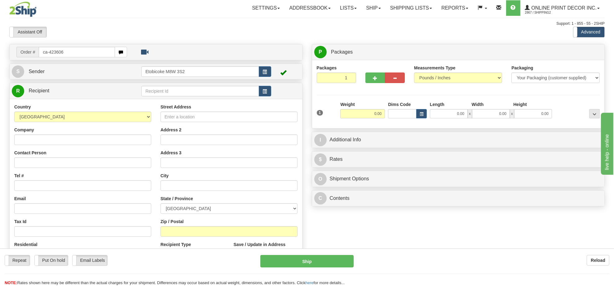
type input "ca-423606"
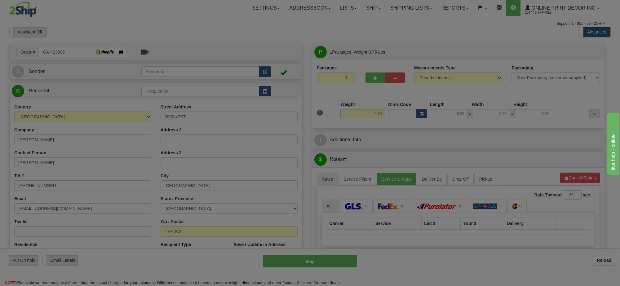
drag, startPoint x: 400, startPoint y: 142, endPoint x: 394, endPoint y: 141, distance: 5.6
click at [399, 143] on div "Please wait..." at bounding box center [310, 143] width 620 height 286
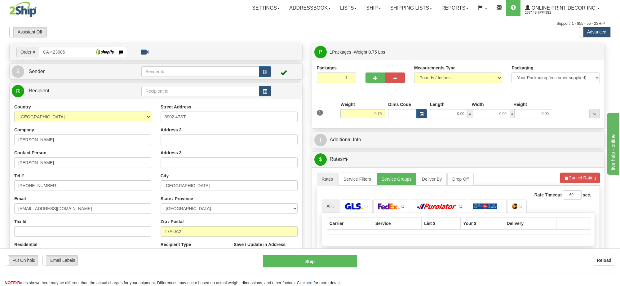
type input "[GEOGRAPHIC_DATA]"
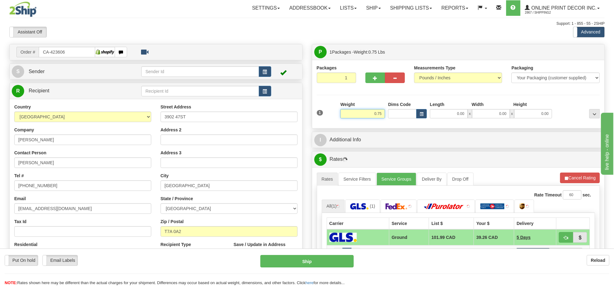
click at [384, 111] on input "0.75" at bounding box center [362, 113] width 45 height 9
click at [380, 113] on input "0.75" at bounding box center [362, 113] width 45 height 9
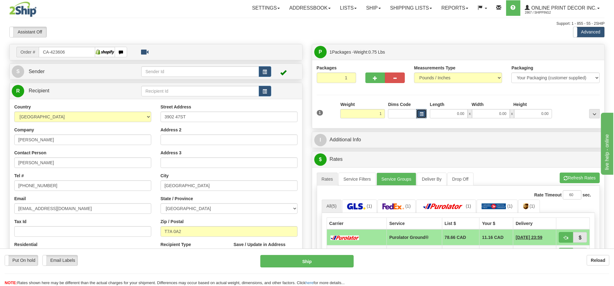
type input "1.00"
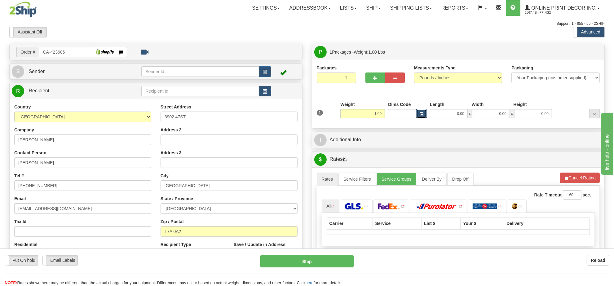
click at [420, 116] on span "button" at bounding box center [422, 114] width 4 height 3
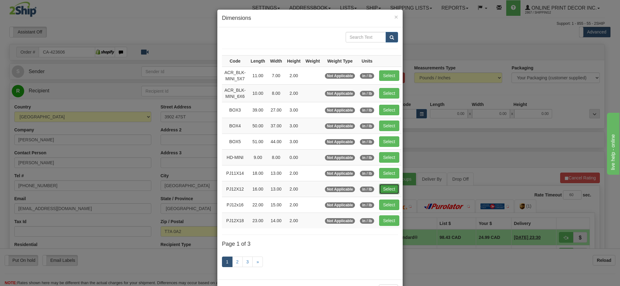
click at [387, 188] on button "Select" at bounding box center [389, 189] width 20 height 11
type input "PJ12X12"
type input "16.00"
type input "13.00"
type input "2.00"
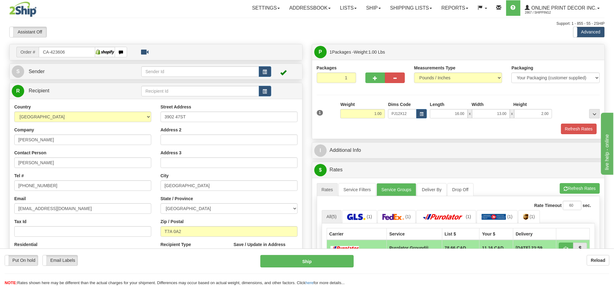
click at [574, 184] on div "A change has been made which could impact your rate estimate. To ensure the est…" at bounding box center [458, 284] width 293 height 213
click at [574, 186] on button "Refresh Rates" at bounding box center [580, 188] width 40 height 11
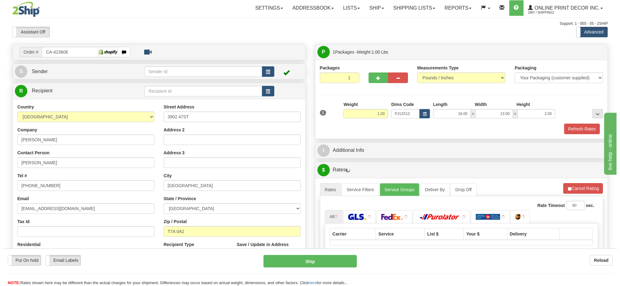
scroll to position [77, 0]
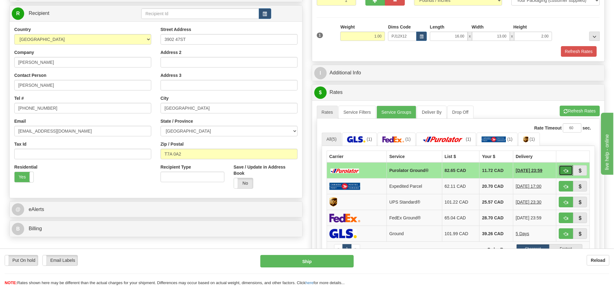
click at [565, 173] on span "button" at bounding box center [566, 171] width 4 height 4
type input "260"
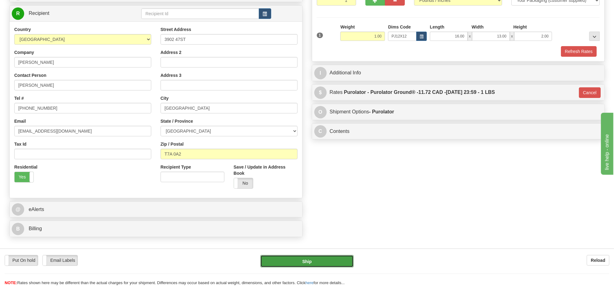
click at [326, 263] on button "Ship" at bounding box center [306, 261] width 93 height 12
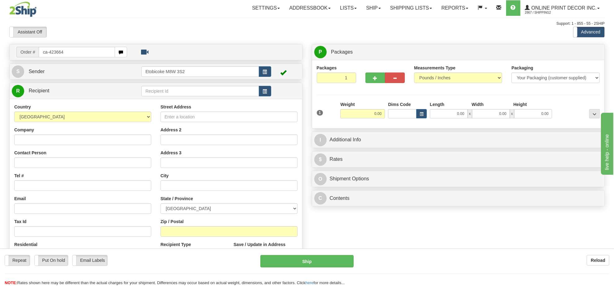
type input "ca-423664"
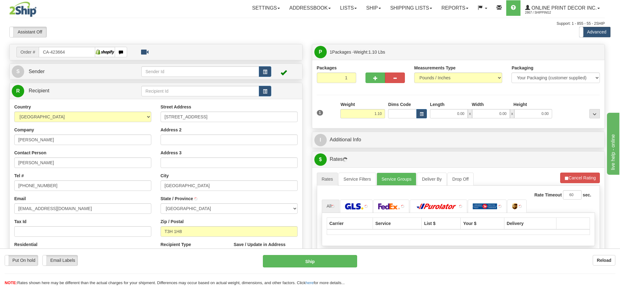
type input "[GEOGRAPHIC_DATA]"
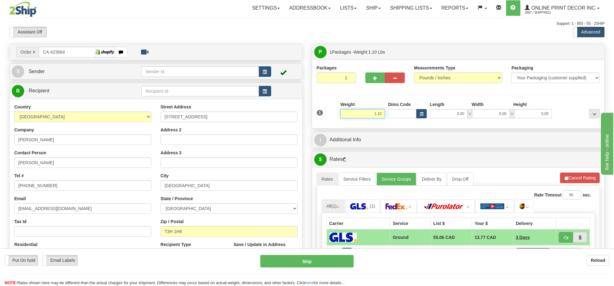
click at [369, 112] on input "1.10" at bounding box center [362, 113] width 45 height 9
type input "3.00"
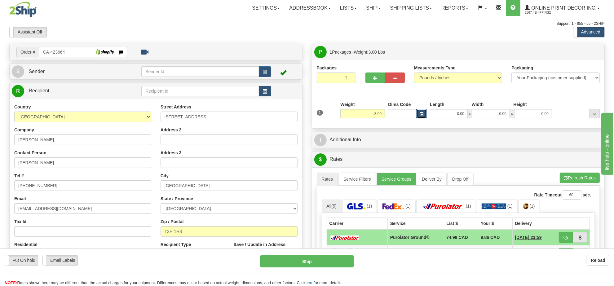
click at [422, 114] on span "button" at bounding box center [422, 114] width 4 height 3
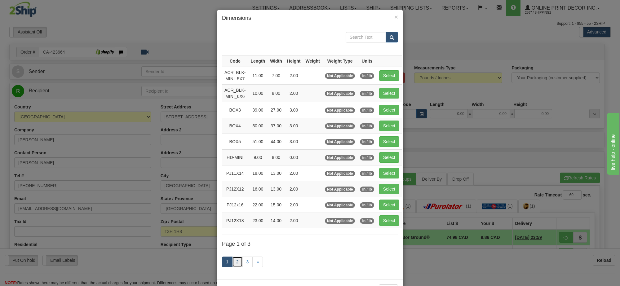
click at [232, 267] on link "2" at bounding box center [237, 262] width 11 height 11
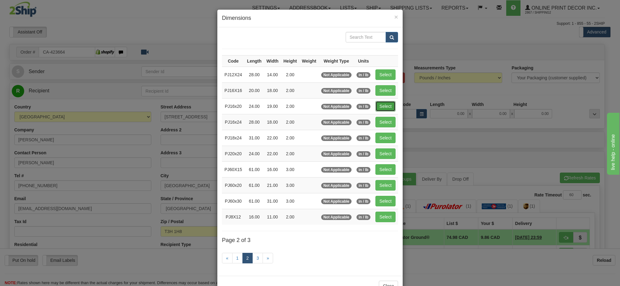
click at [387, 107] on button "Select" at bounding box center [385, 106] width 20 height 11
type input "PJ16x20"
type input "24.00"
type input "19.00"
type input "2.00"
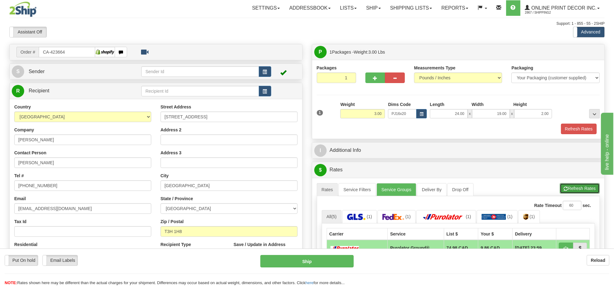
click at [571, 188] on button "Refresh Rates" at bounding box center [580, 188] width 40 height 11
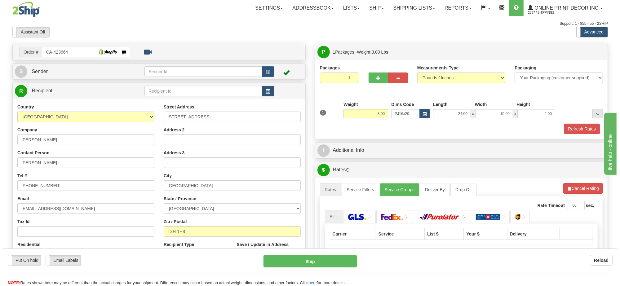
scroll to position [77, 0]
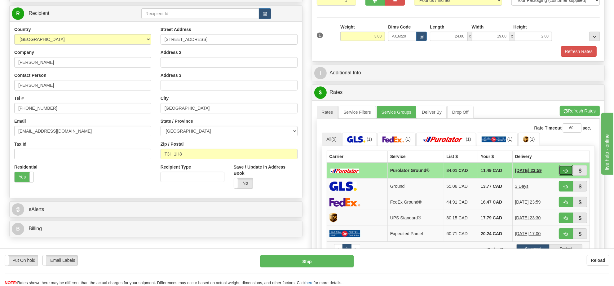
click at [567, 170] on button "button" at bounding box center [566, 170] width 14 height 11
type input "260"
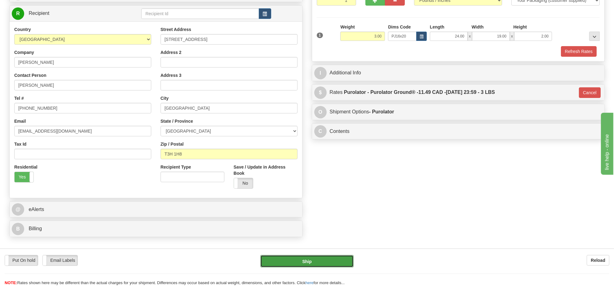
click at [330, 261] on button "Ship" at bounding box center [306, 261] width 93 height 12
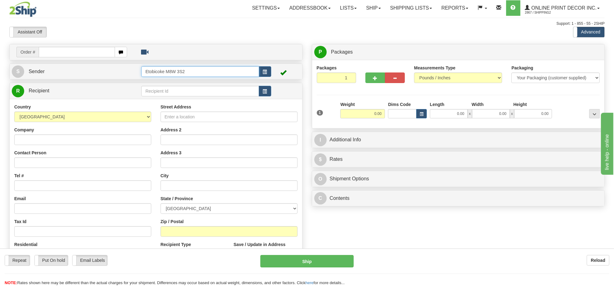
click at [147, 69] on input "Etobicoke M8W 3S2" at bounding box center [199, 71] width 117 height 11
click at [83, 51] on input "text" at bounding box center [77, 52] width 76 height 11
type input "ca-423584"
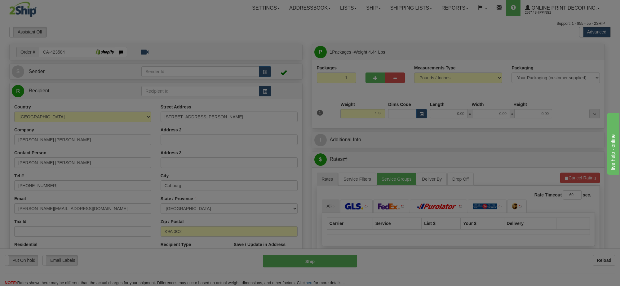
type input "COBOURG"
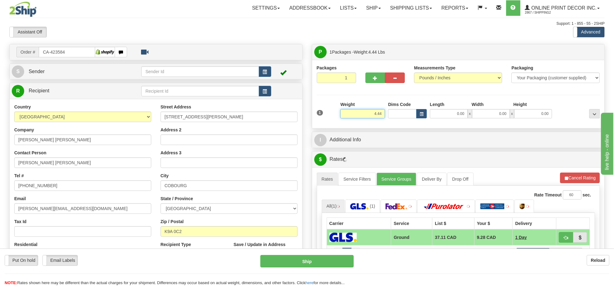
click at [380, 115] on input "4.44" at bounding box center [362, 113] width 45 height 9
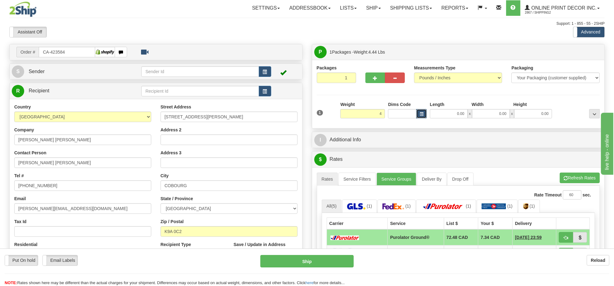
type input "4.00"
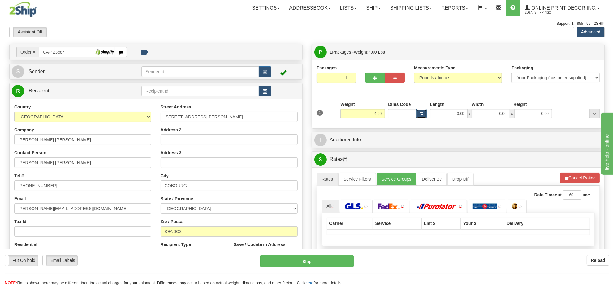
click at [416, 114] on button "button" at bounding box center [421, 113] width 11 height 9
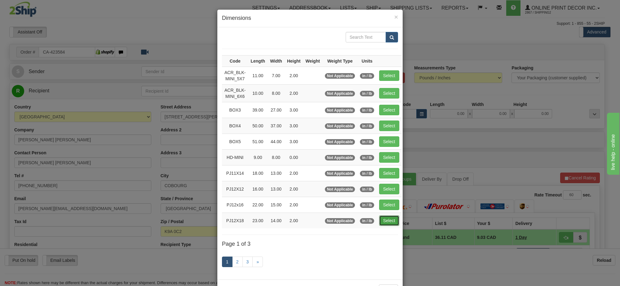
click at [386, 224] on button "Select" at bounding box center [389, 220] width 20 height 11
type input "PJ12X18"
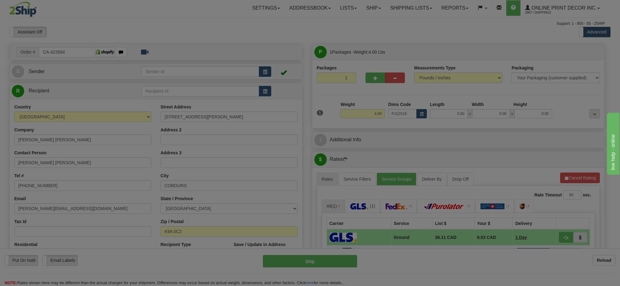
type input "23.00"
type input "14.00"
type input "2.00"
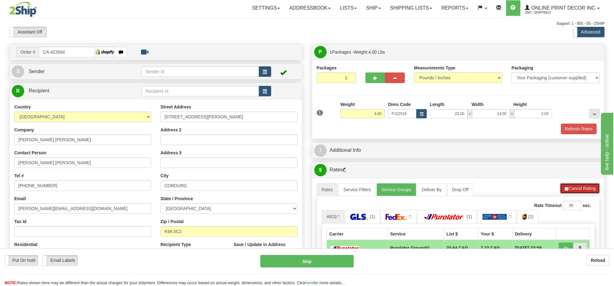
click at [583, 190] on button "Cancel Rating" at bounding box center [580, 188] width 40 height 11
click at [583, 190] on button "Refresh Rates" at bounding box center [580, 188] width 40 height 11
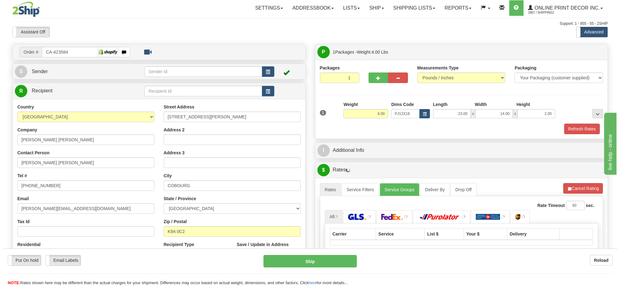
scroll to position [39, 0]
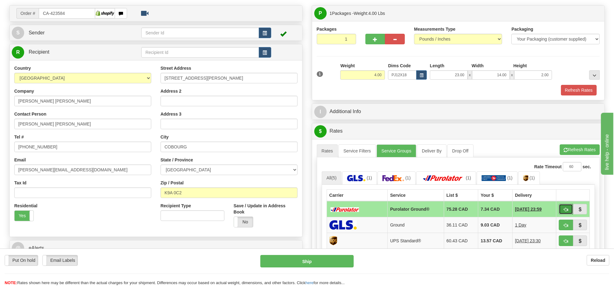
click at [567, 208] on button "button" at bounding box center [566, 209] width 14 height 11
type input "260"
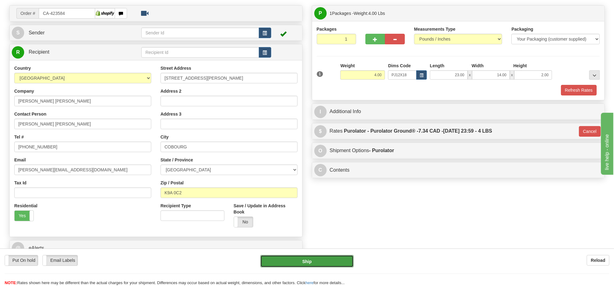
click at [330, 256] on button "Ship" at bounding box center [306, 261] width 93 height 12
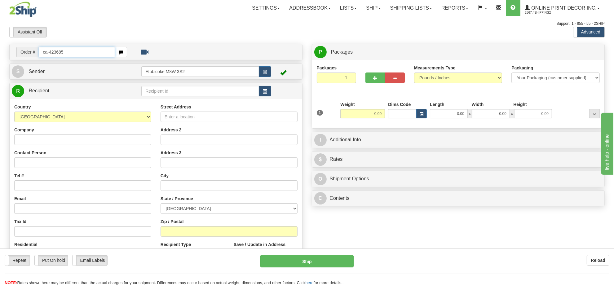
type input "ca-423685"
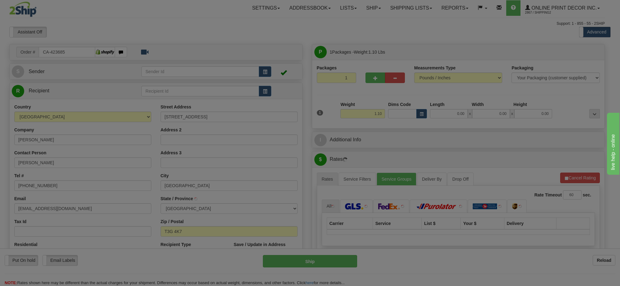
type input "[GEOGRAPHIC_DATA]"
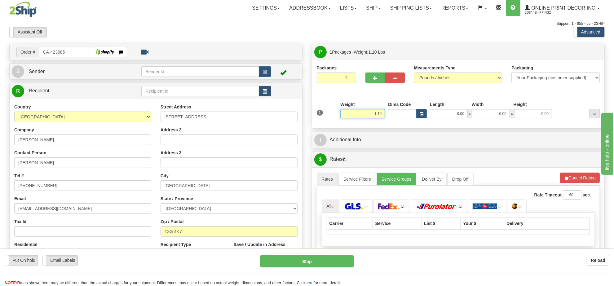
click at [376, 113] on input "1.10" at bounding box center [362, 113] width 45 height 9
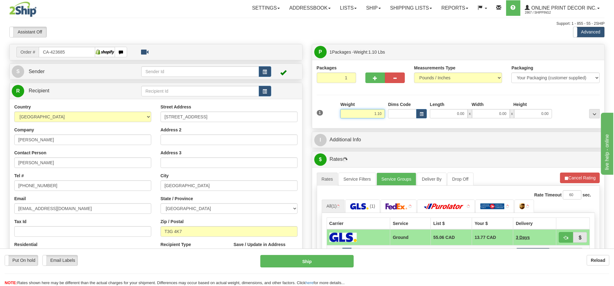
click at [376, 113] on input "1.10" at bounding box center [362, 113] width 45 height 9
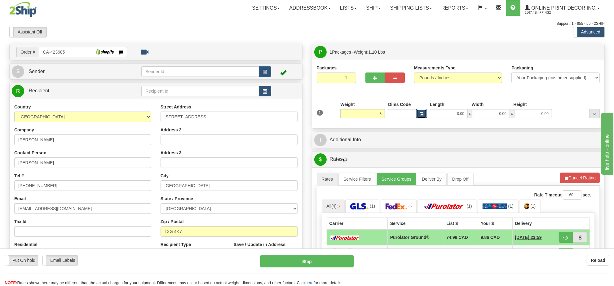
type input "3.00"
click at [419, 115] on button "button" at bounding box center [421, 113] width 11 height 9
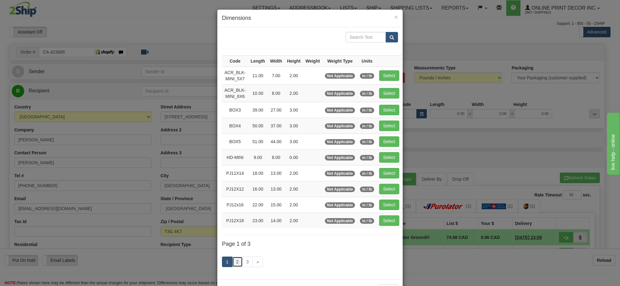
click at [236, 267] on link "2" at bounding box center [237, 262] width 11 height 11
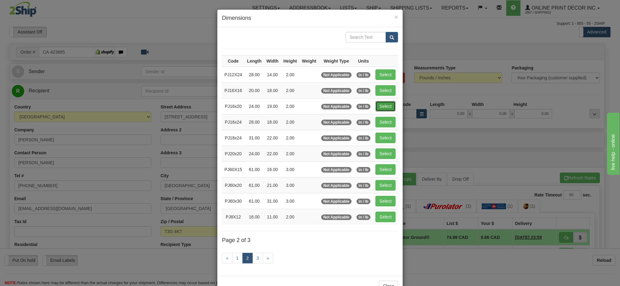
click at [392, 108] on button "Select" at bounding box center [385, 106] width 20 height 11
type input "PJ16x20"
type input "24.00"
type input "19.00"
type input "2.00"
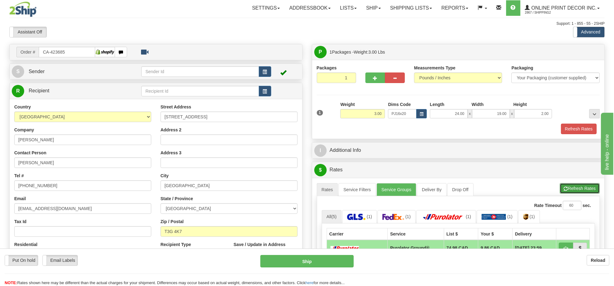
drag, startPoint x: 570, startPoint y: 194, endPoint x: 531, endPoint y: 188, distance: 39.6
click at [570, 194] on button "Refresh Rates" at bounding box center [580, 188] width 40 height 11
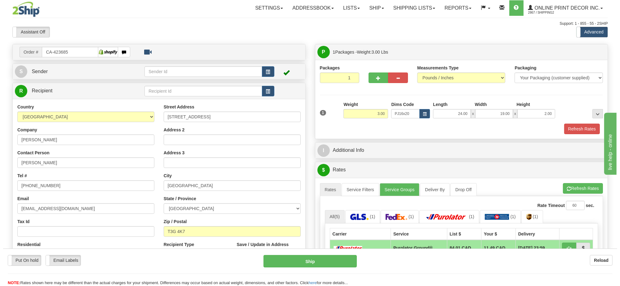
scroll to position [77, 0]
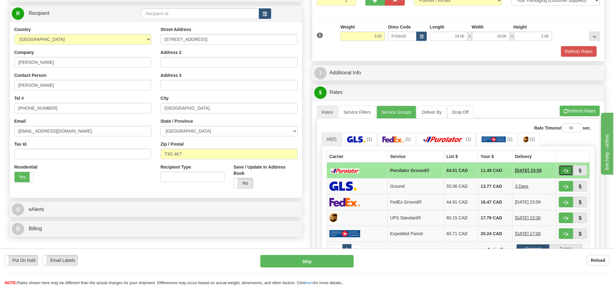
click at [566, 172] on span "button" at bounding box center [566, 171] width 4 height 4
type input "260"
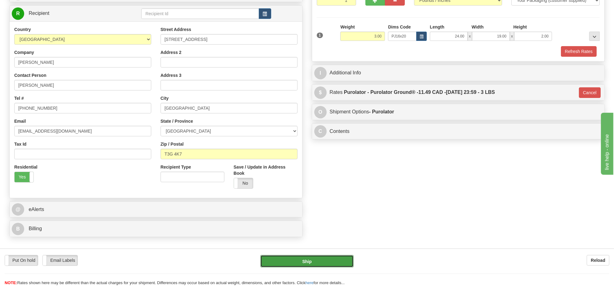
click at [341, 261] on button "Ship" at bounding box center [306, 261] width 93 height 12
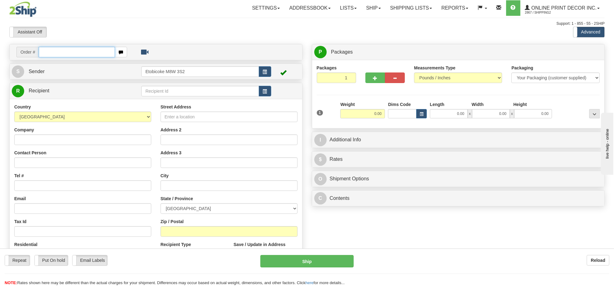
click at [64, 50] on input "text" at bounding box center [77, 52] width 76 height 11
type input "ca-423443"
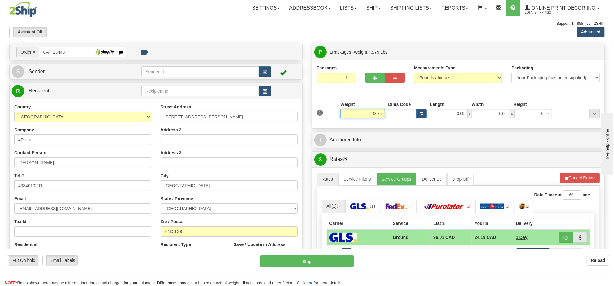
click at [378, 112] on input "43.75" at bounding box center [362, 113] width 45 height 9
type input "[GEOGRAPHIC_DATA]"
click at [378, 112] on input "43.75" at bounding box center [362, 113] width 45 height 9
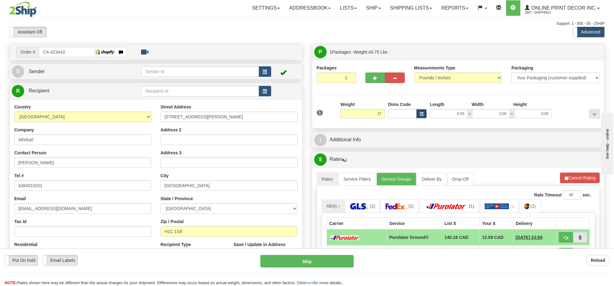
type input "27.00"
click at [423, 111] on button "button" at bounding box center [421, 113] width 11 height 9
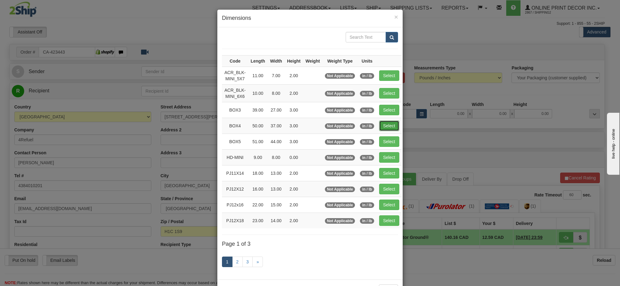
click at [391, 126] on button "Select" at bounding box center [389, 126] width 20 height 11
type input "BOX4"
type input "50.00"
type input "37.00"
type input "3.00"
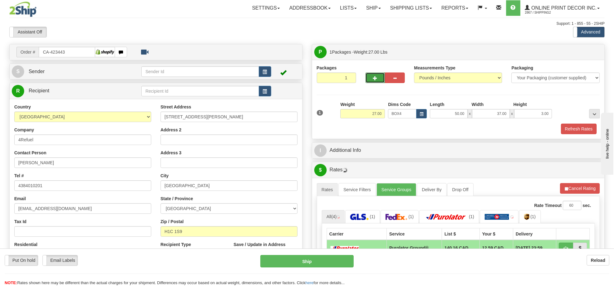
click at [370, 78] on button "button" at bounding box center [375, 78] width 20 height 11
radio input "true"
type input "2"
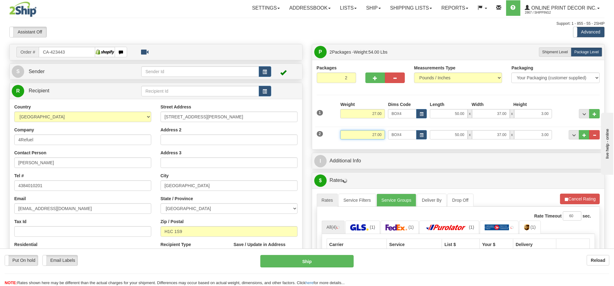
click at [378, 134] on input "27.00" at bounding box center [362, 134] width 45 height 9
type input "1"
type input "0.00"
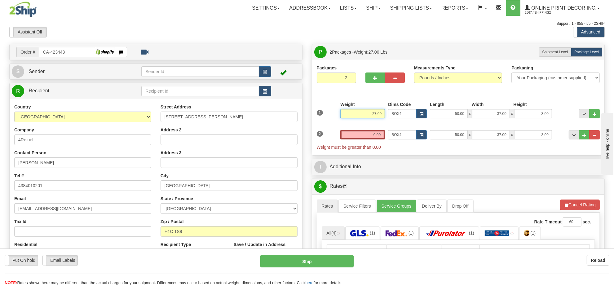
click at [383, 115] on input "27.00" at bounding box center [362, 113] width 45 height 9
click at [382, 115] on input "27.00" at bounding box center [362, 113] width 45 height 9
type input "28.00"
click at [382, 137] on input "0.00" at bounding box center [362, 134] width 45 height 9
click at [382, 137] on input "text" at bounding box center [362, 134] width 45 height 9
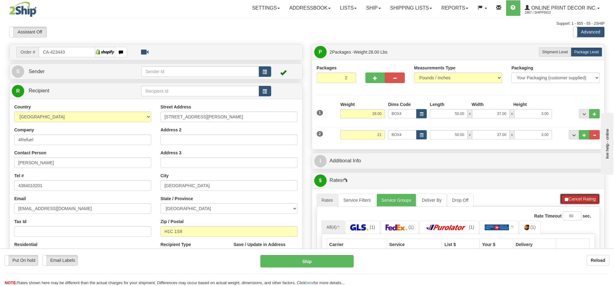
type input "21.00"
click at [586, 201] on button "Cancel Rating" at bounding box center [580, 199] width 40 height 11
click at [586, 201] on button "Refresh Rates" at bounding box center [580, 199] width 40 height 11
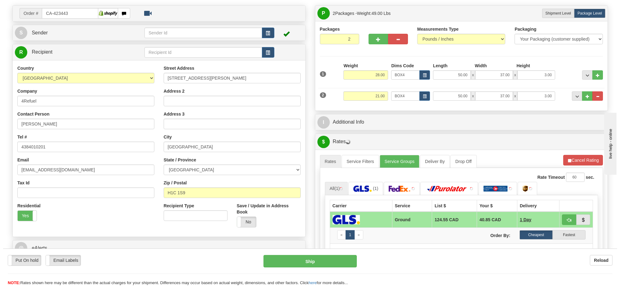
scroll to position [116, 0]
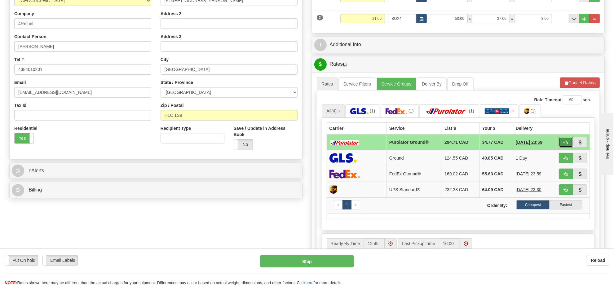
click at [564, 145] on span "button" at bounding box center [566, 143] width 4 height 4
click at [567, 142] on button "button" at bounding box center [566, 142] width 14 height 11
type input "260"
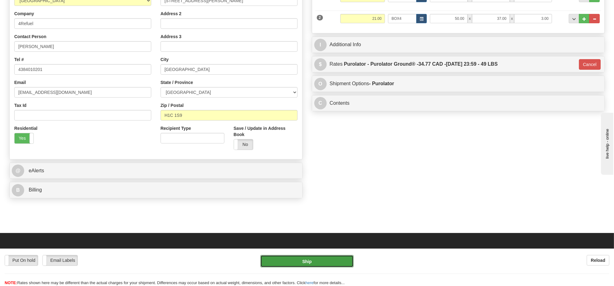
click at [343, 262] on button "Ship" at bounding box center [306, 261] width 93 height 12
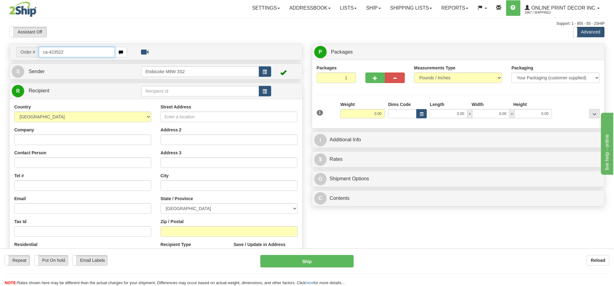
type input "ca-423522"
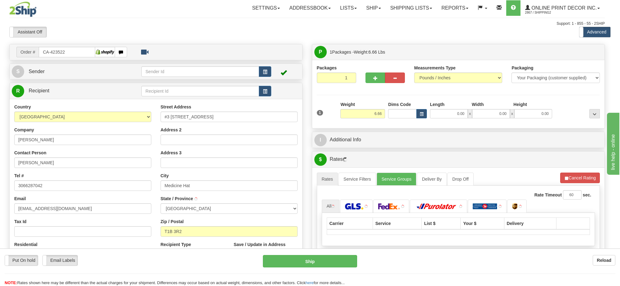
type input "MEDICINE HAT"
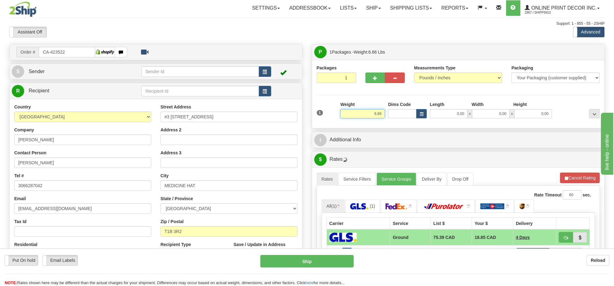
click at [374, 116] on input "6.66" at bounding box center [362, 113] width 45 height 9
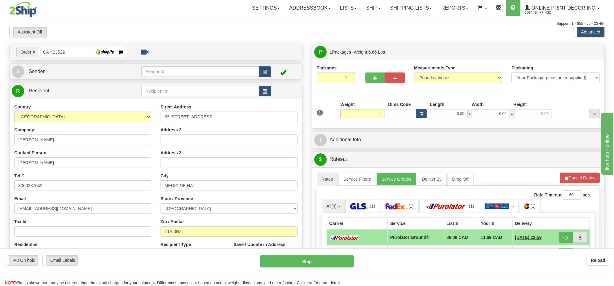
type input "4.00"
click at [420, 109] on div "Dims Code" at bounding box center [408, 109] width 42 height 17
click at [420, 114] on span "button" at bounding box center [422, 114] width 4 height 3
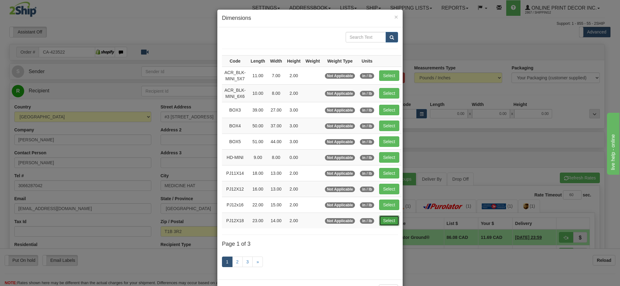
click at [395, 223] on button "Select" at bounding box center [389, 220] width 20 height 11
type input "PJ12X18"
type input "23.00"
type input "14.00"
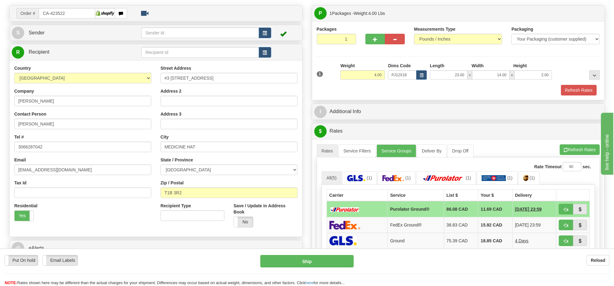
scroll to position [77, 0]
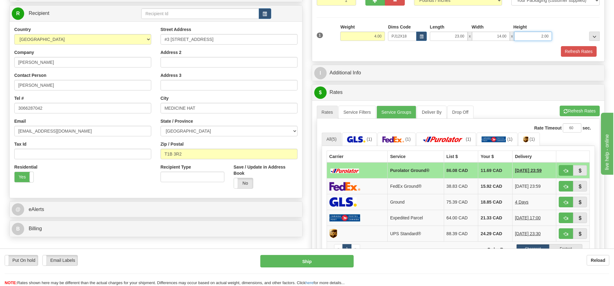
click at [547, 39] on input "2.00" at bounding box center [533, 36] width 38 height 9
type input "4.00"
click at [587, 110] on button "Refresh Rates" at bounding box center [580, 111] width 40 height 11
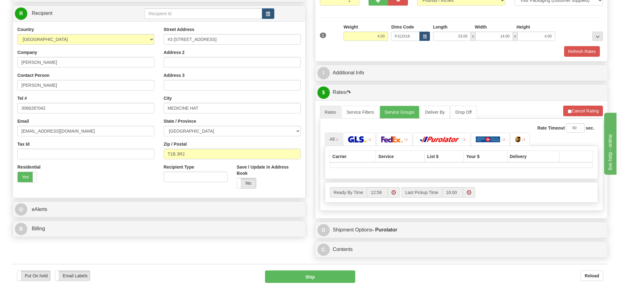
scroll to position [116, 0]
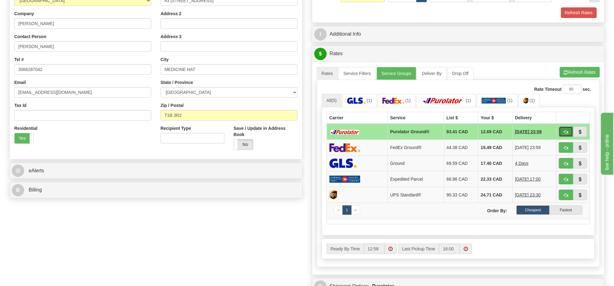
click at [564, 137] on button "button" at bounding box center [566, 131] width 14 height 11
type input "260"
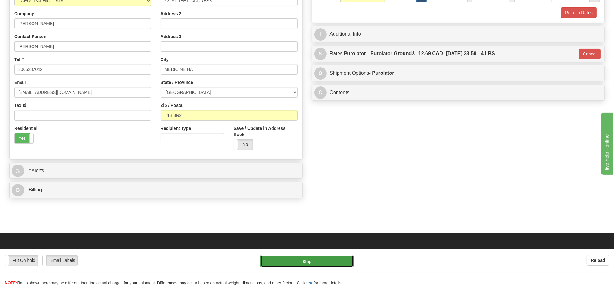
click at [332, 263] on button "Ship" at bounding box center [306, 261] width 93 height 12
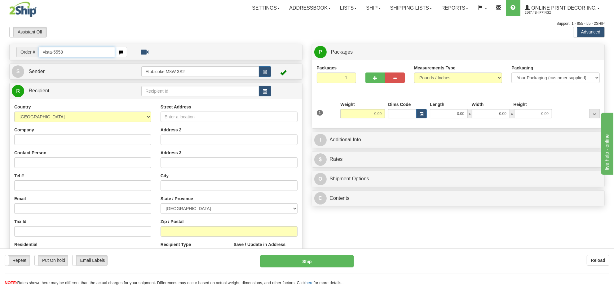
type input "vista-5558"
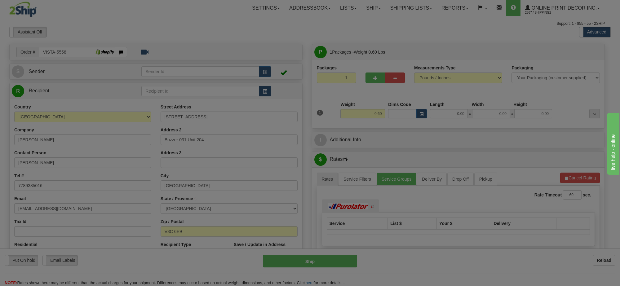
type input "PORT COQUITLAM"
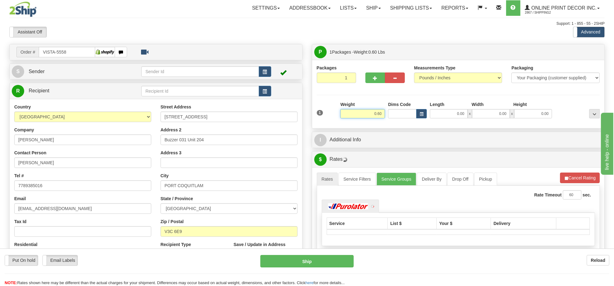
click at [367, 114] on input "0.60" at bounding box center [362, 113] width 45 height 9
drag, startPoint x: 368, startPoint y: 113, endPoint x: 371, endPoint y: 115, distance: 3.6
click at [370, 113] on input "0.60" at bounding box center [362, 113] width 45 height 9
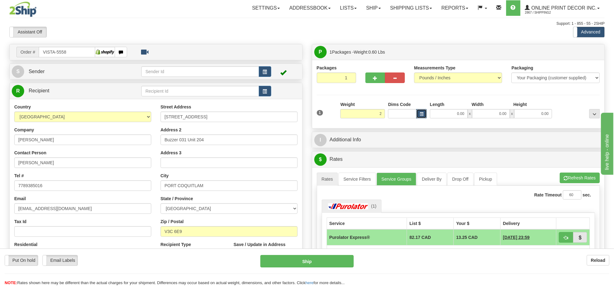
type input "2.00"
click at [417, 114] on button "button" at bounding box center [421, 113] width 11 height 9
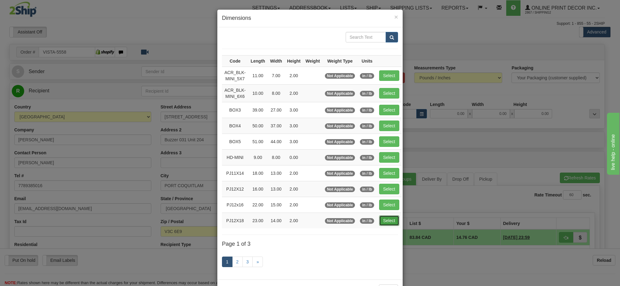
click at [392, 221] on button "Select" at bounding box center [389, 220] width 20 height 11
type input "PJ12X18"
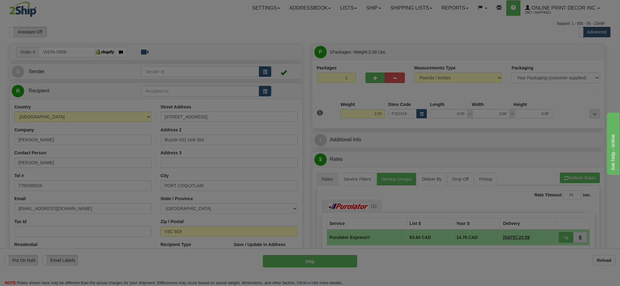
type input "23.00"
type input "14.00"
type input "2.00"
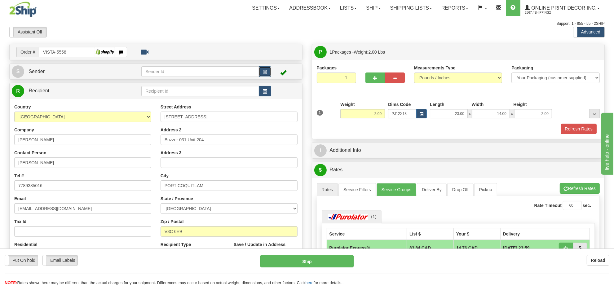
click at [268, 69] on button "button" at bounding box center [265, 71] width 12 height 11
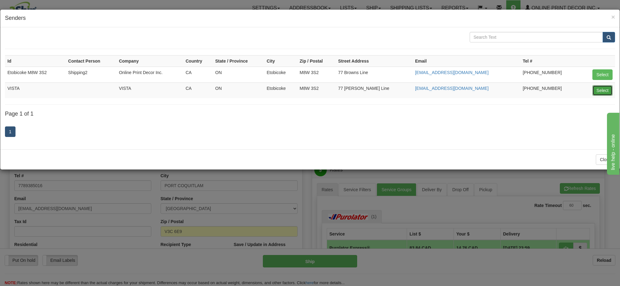
click at [605, 91] on button "Select" at bounding box center [602, 90] width 20 height 11
type input "VISTA"
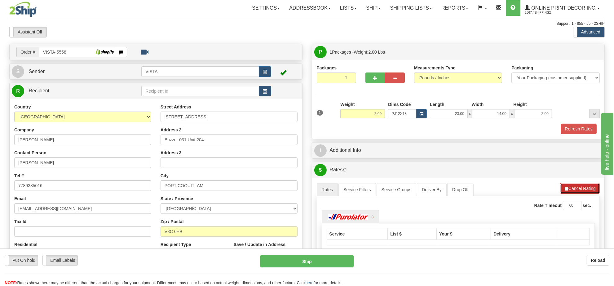
click at [571, 191] on button "Cancel Rating" at bounding box center [580, 188] width 40 height 11
click at [571, 191] on button "Refresh Rates" at bounding box center [580, 188] width 40 height 11
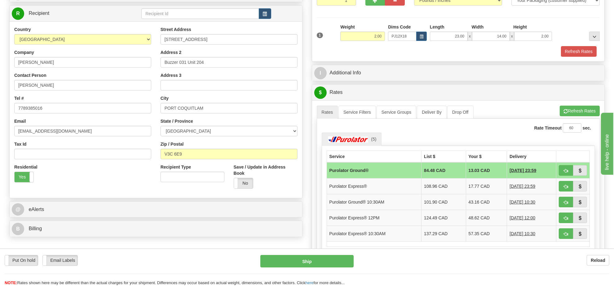
scroll to position [116, 0]
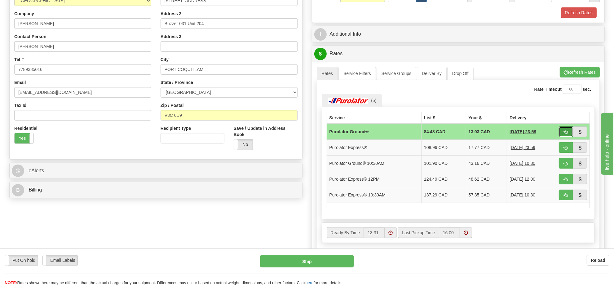
click at [566, 132] on span "button" at bounding box center [566, 132] width 4 height 4
type input "260"
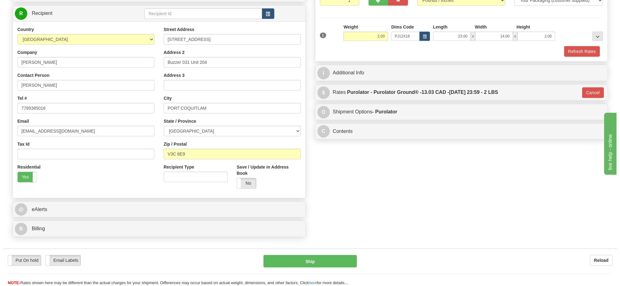
scroll to position [0, 0]
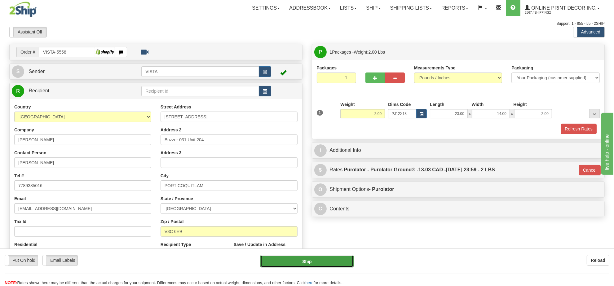
click at [323, 259] on button "Ship" at bounding box center [306, 261] width 93 height 12
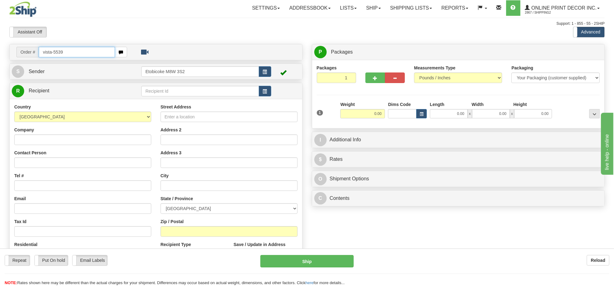
type input "vista-5539"
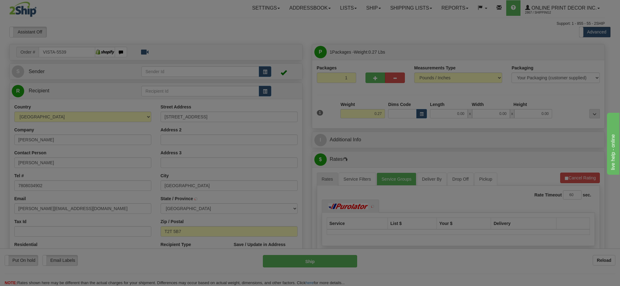
type input "[GEOGRAPHIC_DATA]"
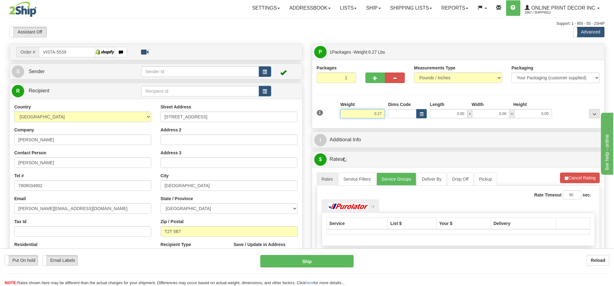
click at [370, 117] on input "0.27" at bounding box center [362, 113] width 45 height 9
click at [369, 117] on input "0.27" at bounding box center [362, 113] width 45 height 9
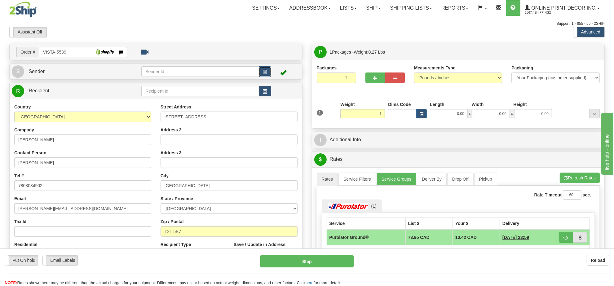
type input "1.00"
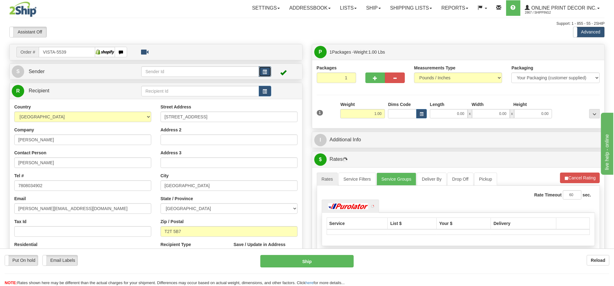
click at [268, 76] on button "button" at bounding box center [265, 71] width 12 height 11
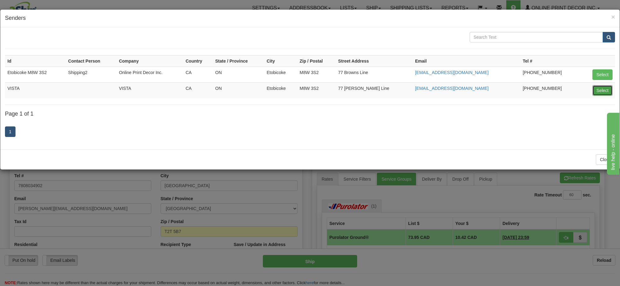
click at [605, 92] on button "Select" at bounding box center [602, 90] width 20 height 11
type input "VISTA"
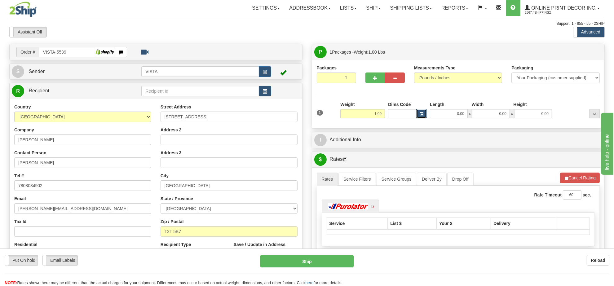
click at [423, 117] on button "button" at bounding box center [421, 113] width 11 height 9
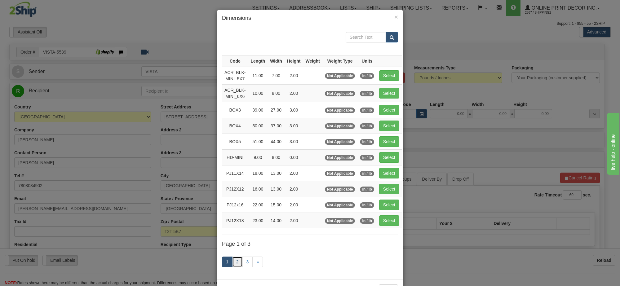
click at [232, 264] on link "2" at bounding box center [237, 262] width 11 height 11
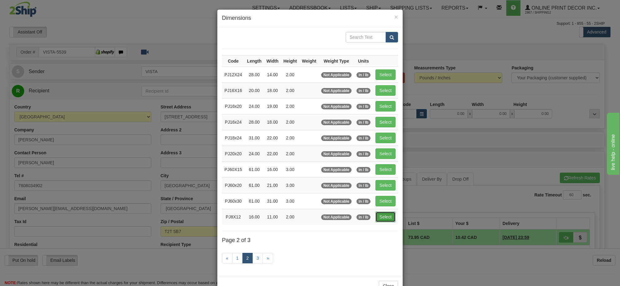
drag, startPoint x: 377, startPoint y: 218, endPoint x: 380, endPoint y: 216, distance: 3.6
click at [377, 217] on button "Select" at bounding box center [385, 217] width 20 height 11
type input "PJ8X12"
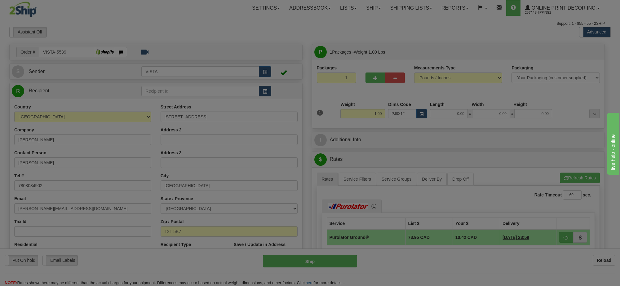
type input "16.00"
type input "11.00"
type input "2.00"
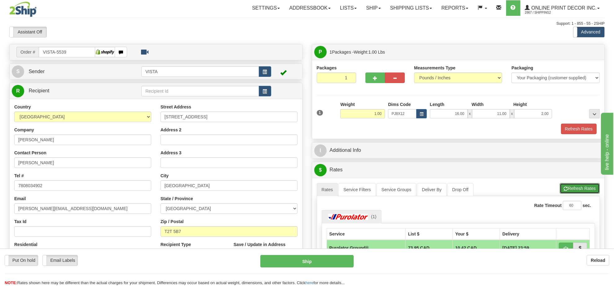
click at [580, 188] on button "Refresh Rates" at bounding box center [580, 188] width 40 height 11
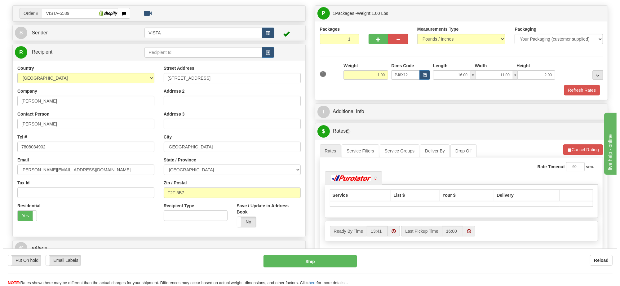
scroll to position [77, 0]
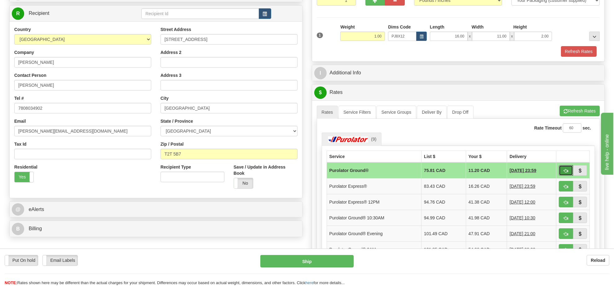
drag, startPoint x: 562, startPoint y: 169, endPoint x: 556, endPoint y: 172, distance: 6.5
click at [562, 169] on button "button" at bounding box center [566, 170] width 14 height 11
type input "260"
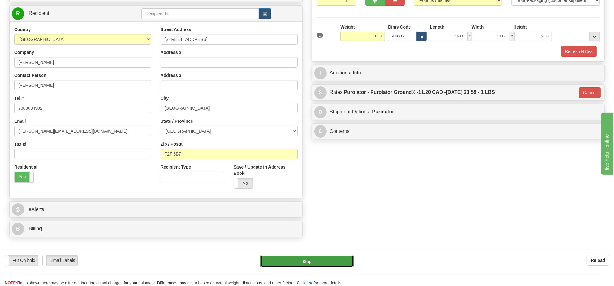
click at [320, 261] on button "Ship" at bounding box center [306, 261] width 93 height 12
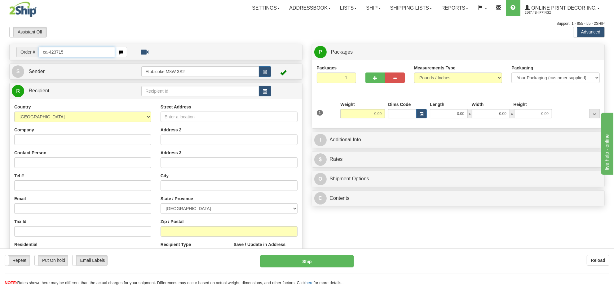
type input "ca-423715"
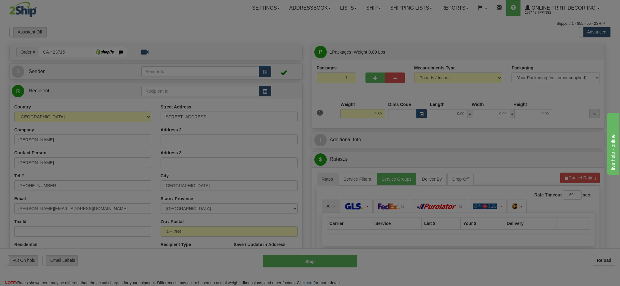
type input "MISSISSAUGA"
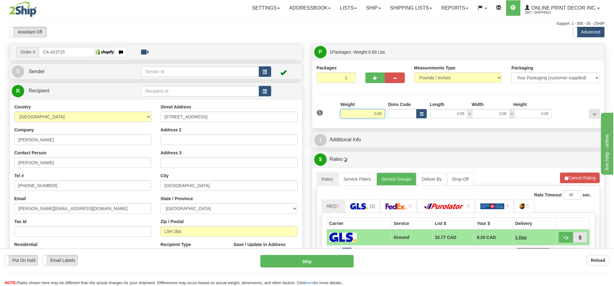
click at [377, 116] on input "0.89" at bounding box center [362, 113] width 45 height 9
click at [377, 115] on input "0.89" at bounding box center [362, 113] width 45 height 9
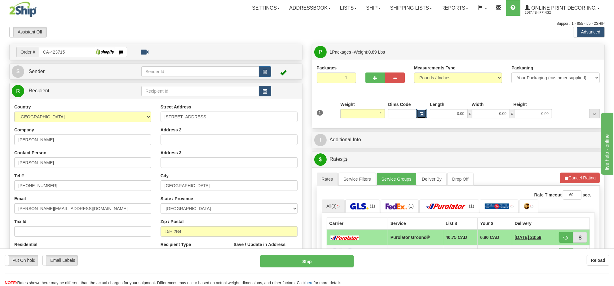
type input "2.00"
click at [419, 112] on button "button" at bounding box center [421, 113] width 11 height 9
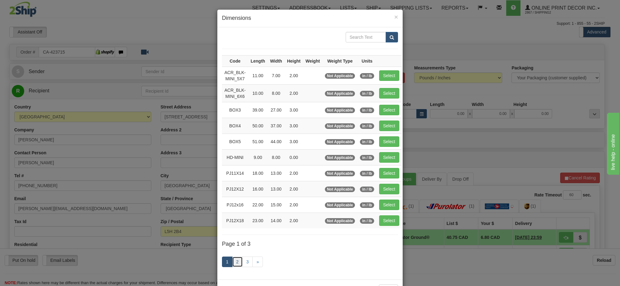
click at [235, 262] on link "2" at bounding box center [237, 262] width 11 height 11
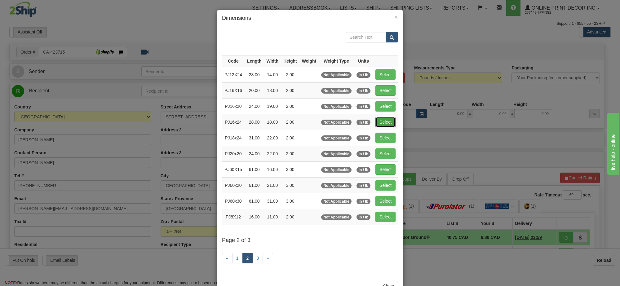
click at [376, 125] on button "Select" at bounding box center [385, 122] width 20 height 11
type input "PJ16x24"
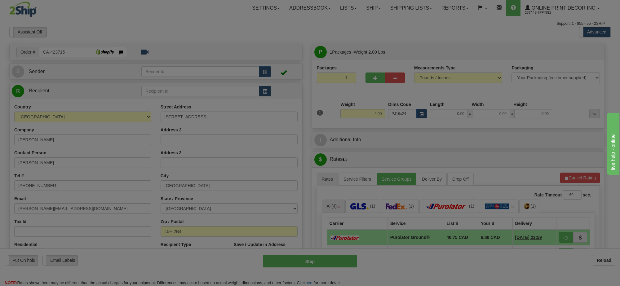
type input "28.00"
type input "18.00"
type input "2.00"
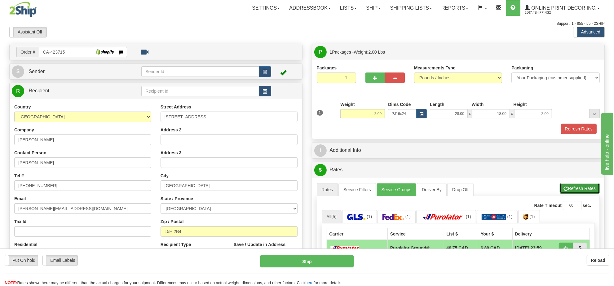
click at [578, 187] on button "Refresh Rates" at bounding box center [580, 188] width 40 height 11
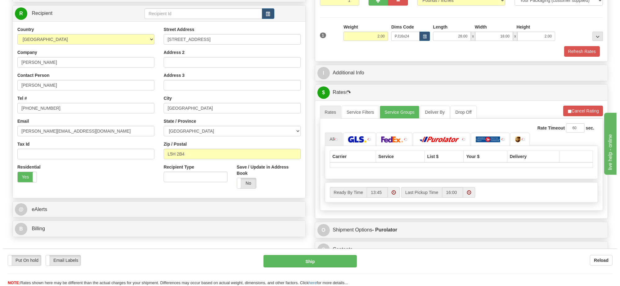
scroll to position [116, 0]
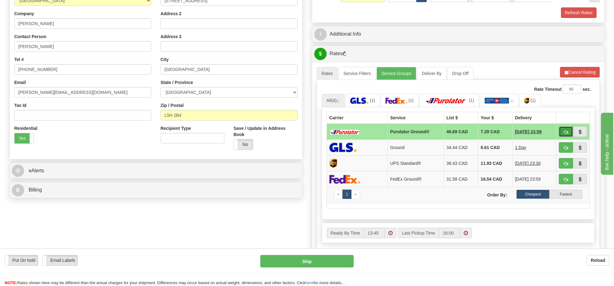
click at [563, 135] on button "button" at bounding box center [566, 131] width 14 height 11
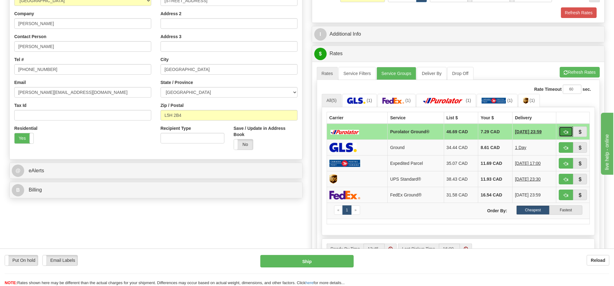
click at [564, 134] on span "button" at bounding box center [566, 132] width 4 height 4
type input "260"
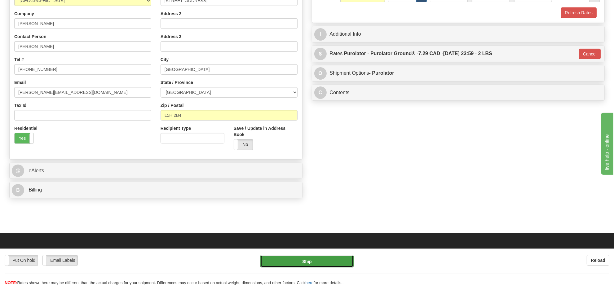
click at [346, 259] on button "Ship" at bounding box center [306, 261] width 93 height 12
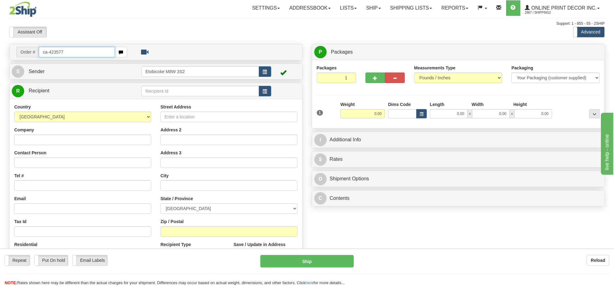
type input "ca-423577"
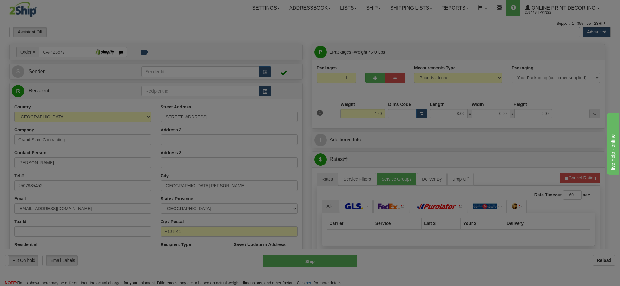
type input "[GEOGRAPHIC_DATA]. [PERSON_NAME]"
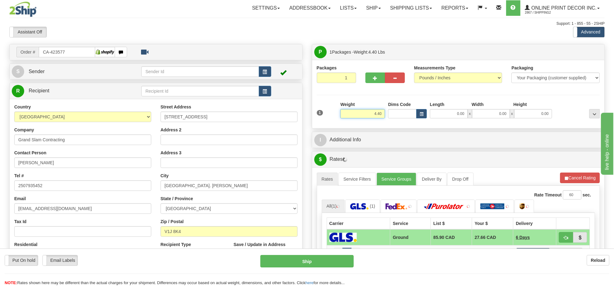
click at [377, 117] on input "4.40" at bounding box center [362, 113] width 45 height 9
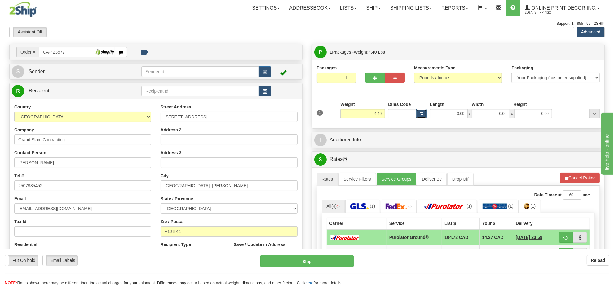
click at [423, 115] on span "button" at bounding box center [422, 114] width 4 height 3
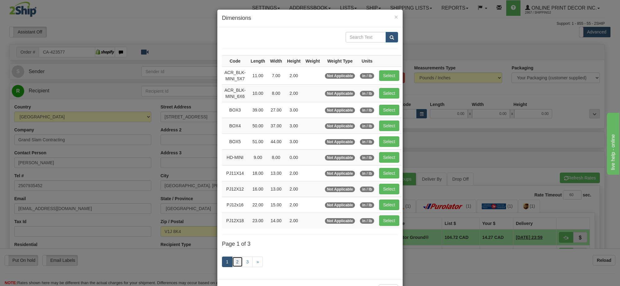
click at [232, 266] on link "2" at bounding box center [237, 262] width 11 height 11
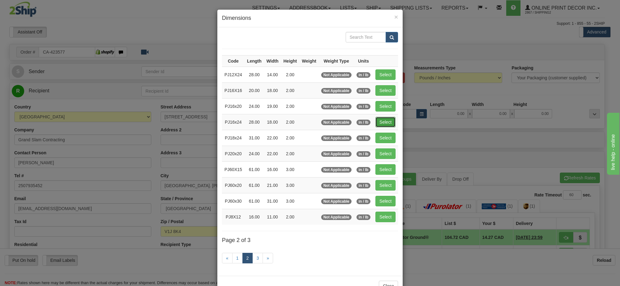
click at [385, 125] on button "Select" at bounding box center [385, 122] width 20 height 11
type input "PJ16x24"
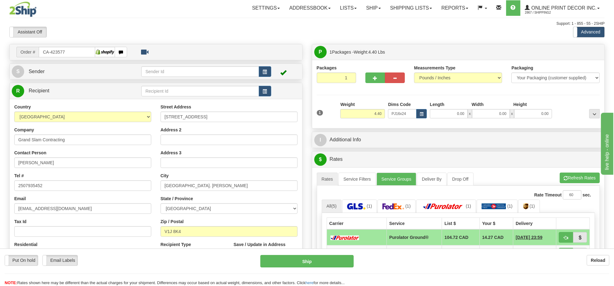
type input "28.00"
type input "18.00"
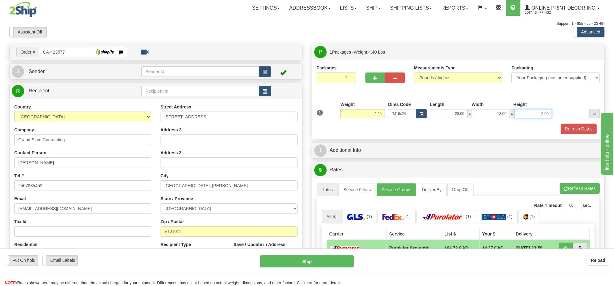
click at [538, 117] on input "2.00" at bounding box center [533, 113] width 38 height 9
type input "4.00"
click at [379, 81] on button "button" at bounding box center [375, 78] width 20 height 11
radio input "true"
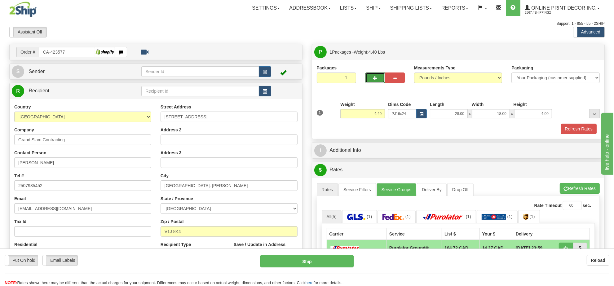
type input "2"
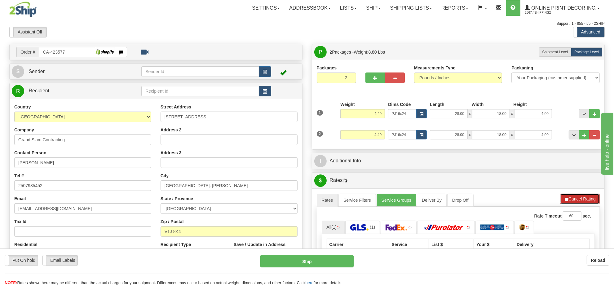
click at [587, 199] on button "Cancel Rating" at bounding box center [580, 199] width 40 height 11
click at [0, 0] on button "Refresh Rates" at bounding box center [0, 0] width 0 height 0
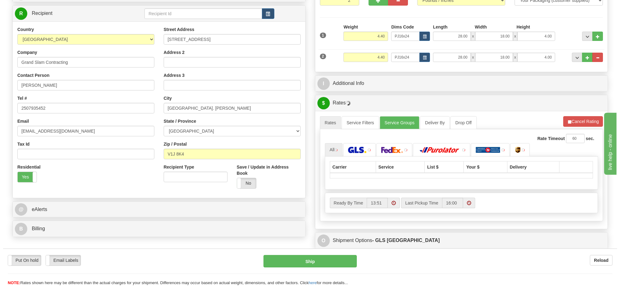
scroll to position [116, 0]
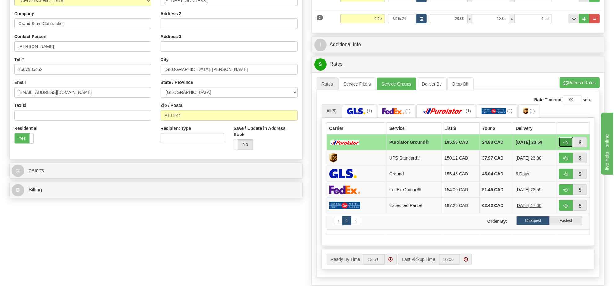
click at [568, 144] on button "button" at bounding box center [566, 142] width 14 height 11
type input "260"
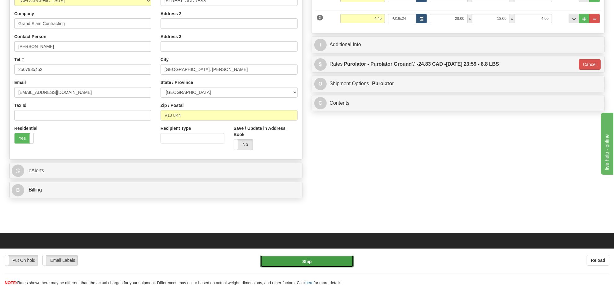
click at [308, 265] on button "Ship" at bounding box center [306, 261] width 93 height 12
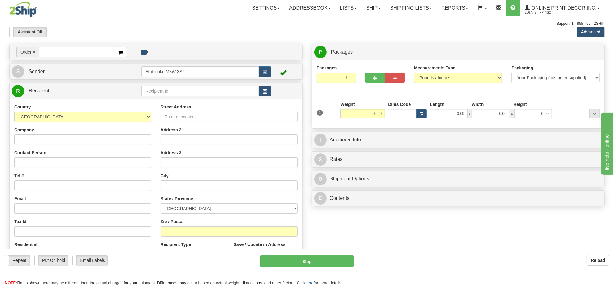
drag, startPoint x: 152, startPoint y: 25, endPoint x: 160, endPoint y: 61, distance: 36.5
click at [159, 58] on div "Toggle navigation Settings Shipping Preferences Fields Preferences New" at bounding box center [307, 174] width 614 height 349
click at [95, 51] on input "text" at bounding box center [77, 52] width 76 height 11
type input "ca-423723"
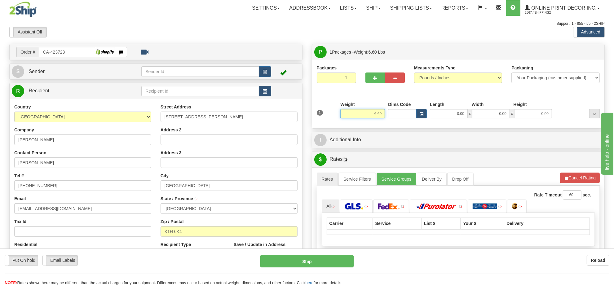
click at [372, 115] on input "6.60" at bounding box center [362, 113] width 45 height 9
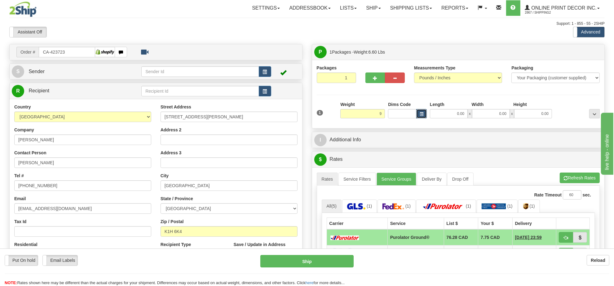
type input "9.00"
click at [417, 113] on button "button" at bounding box center [421, 113] width 11 height 9
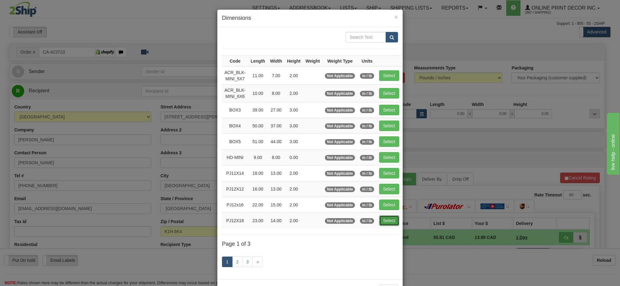
click at [391, 222] on button "Select" at bounding box center [389, 220] width 20 height 11
type input "PJ12X18"
type input "23.00"
type input "14.00"
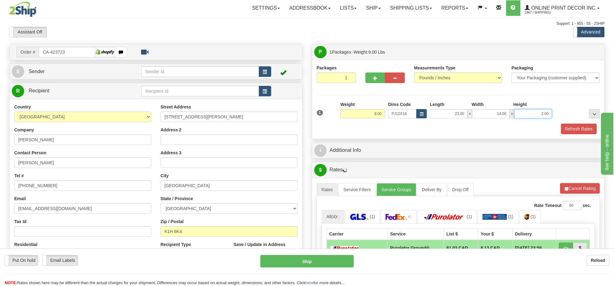
click at [533, 112] on input "2.00" at bounding box center [533, 113] width 38 height 9
type input "6.00"
click at [569, 188] on button "Refresh Rates" at bounding box center [580, 188] width 40 height 11
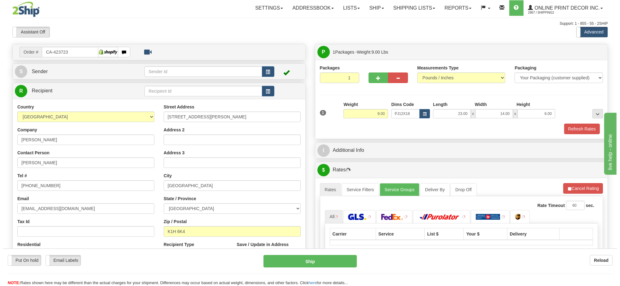
scroll to position [77, 0]
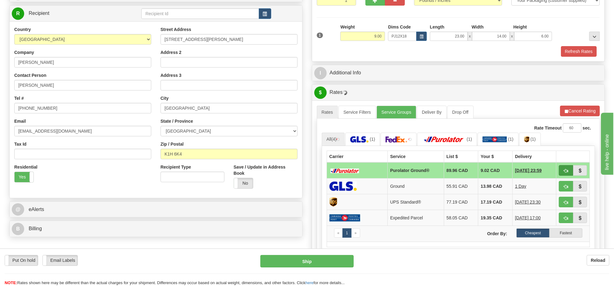
type input "260"
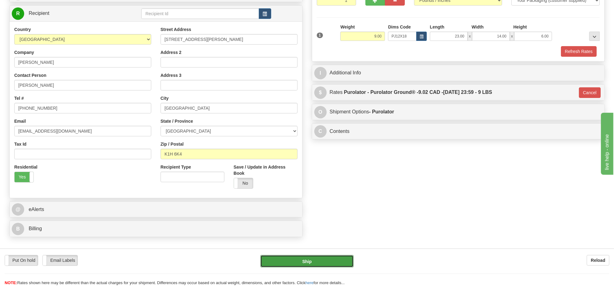
click at [317, 259] on button "Ship" at bounding box center [306, 261] width 93 height 12
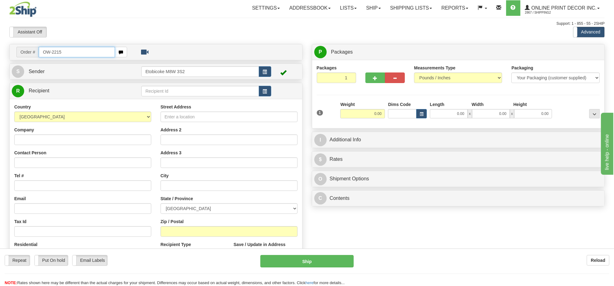
type input "OW-2215"
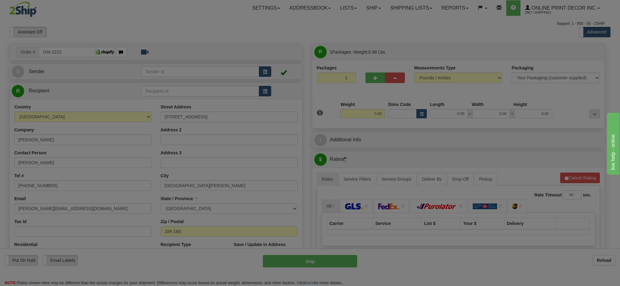
type input "[GEOGRAPHIC_DATA][PERSON_NAME]"
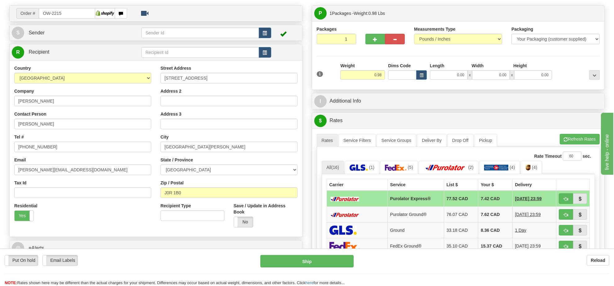
scroll to position [77, 0]
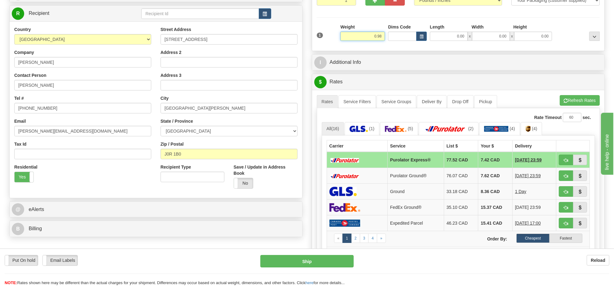
click at [382, 37] on input "0.98" at bounding box center [362, 36] width 45 height 9
type input "4.00"
click at [423, 36] on button "button" at bounding box center [421, 36] width 11 height 9
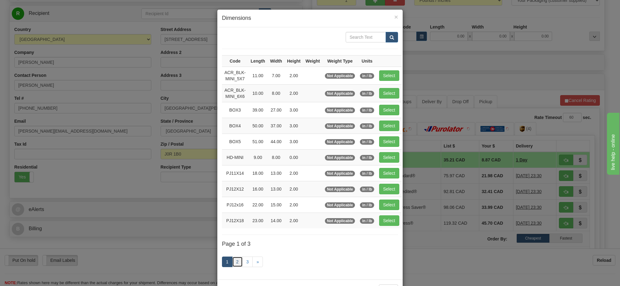
drag, startPoint x: 237, startPoint y: 268, endPoint x: 251, endPoint y: 248, distance: 24.4
click at [237, 267] on link "2" at bounding box center [237, 262] width 11 height 11
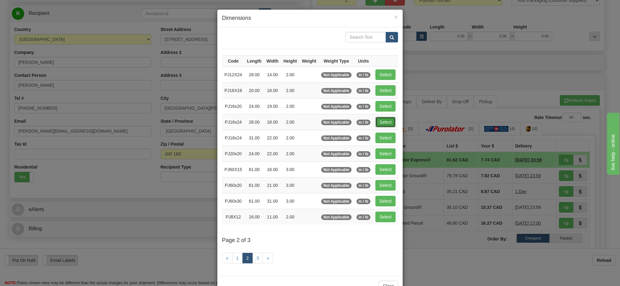
click at [385, 122] on button "Select" at bounding box center [385, 122] width 20 height 11
type input "PJ16x24"
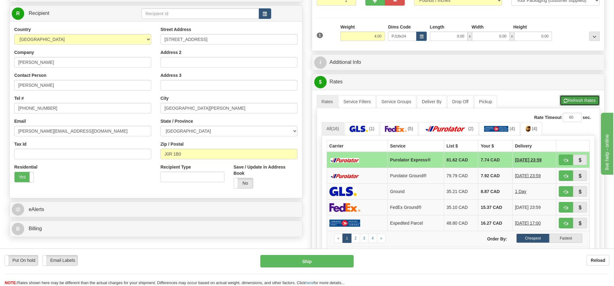
click at [577, 99] on button "Refresh Rates" at bounding box center [580, 100] width 40 height 11
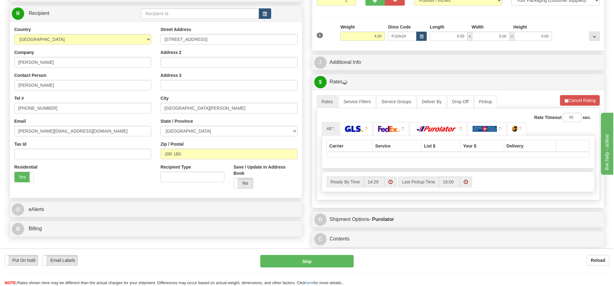
type input "28.00"
type input "18.00"
type input "2.00"
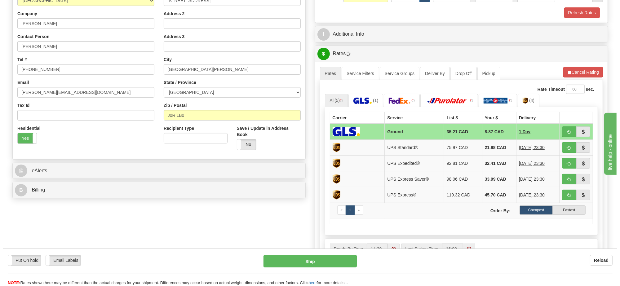
scroll to position [155, 0]
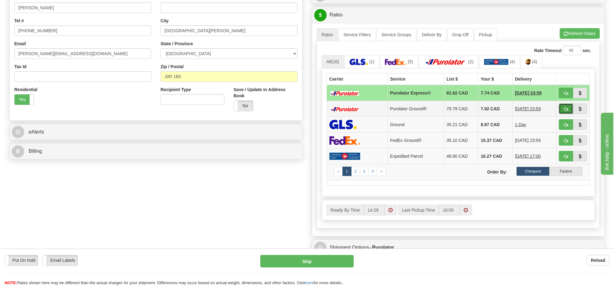
click at [567, 111] on span "button" at bounding box center [566, 109] width 4 height 4
type input "260"
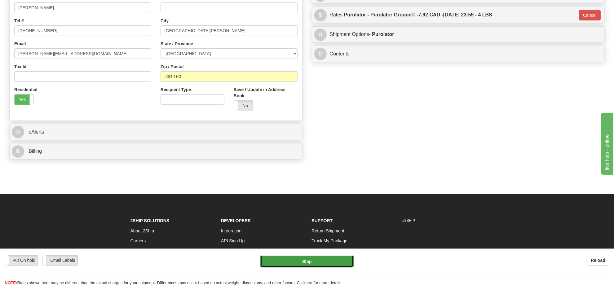
click at [317, 261] on button "Ship" at bounding box center [306, 261] width 93 height 12
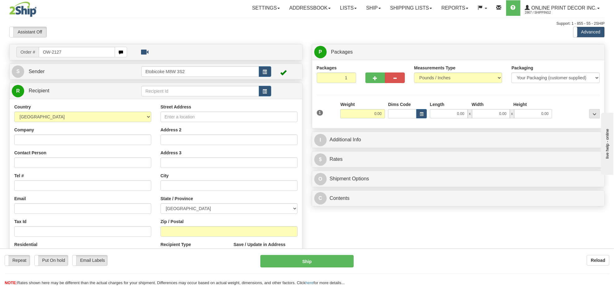
type input "OW-2127"
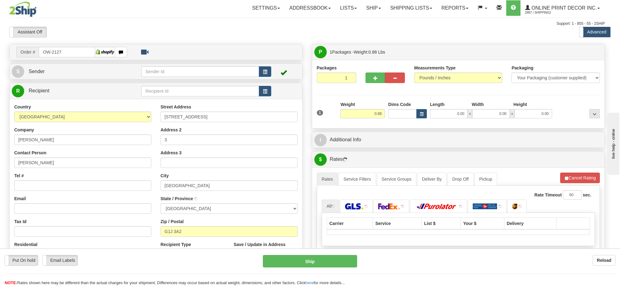
type input "[GEOGRAPHIC_DATA]"
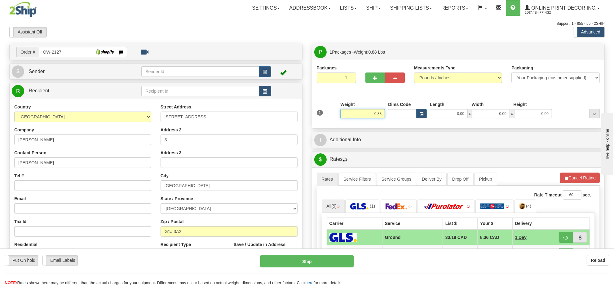
click at [371, 113] on input "0.88" at bounding box center [362, 113] width 45 height 9
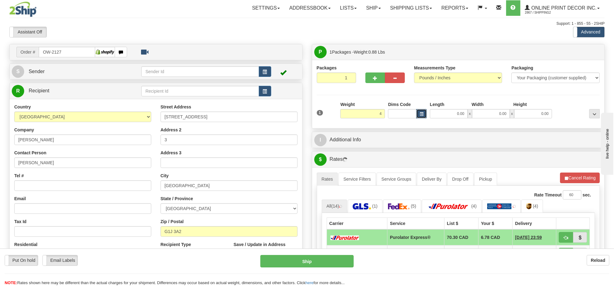
type input "4.00"
click at [424, 113] on button "button" at bounding box center [421, 113] width 11 height 9
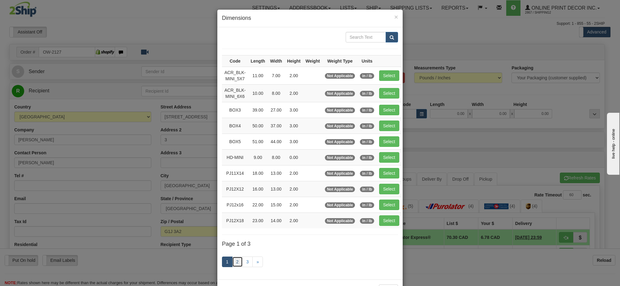
click at [237, 262] on link "2" at bounding box center [237, 262] width 11 height 11
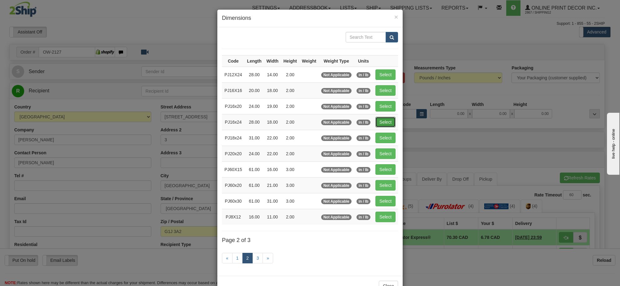
drag, startPoint x: 378, startPoint y: 120, endPoint x: 619, endPoint y: 171, distance: 247.1
click at [380, 121] on button "Select" at bounding box center [385, 122] width 20 height 11
type input "PJ16x24"
type input "28.00"
type input "18.00"
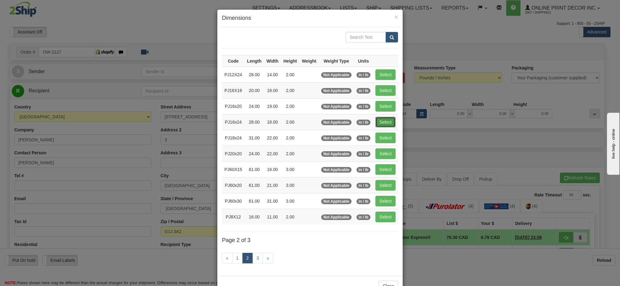
type input "2.00"
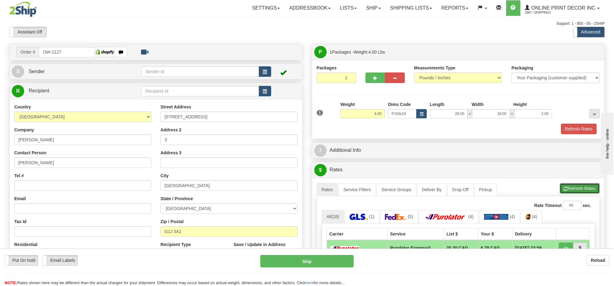
click at [584, 191] on button "Refresh Rates" at bounding box center [580, 188] width 40 height 11
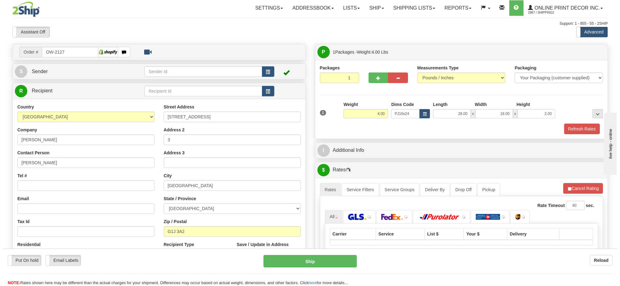
scroll to position [77, 0]
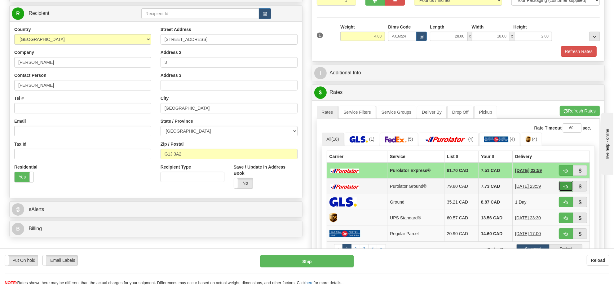
click at [566, 186] on button "button" at bounding box center [566, 186] width 14 height 11
type input "260"
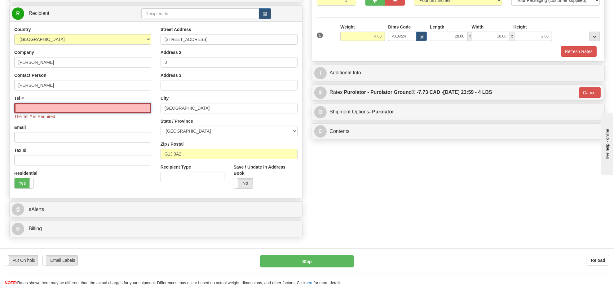
click at [107, 112] on input "Tel #" at bounding box center [82, 108] width 137 height 11
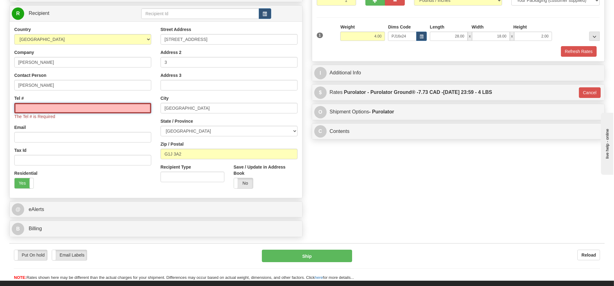
type input "416-406-6900"
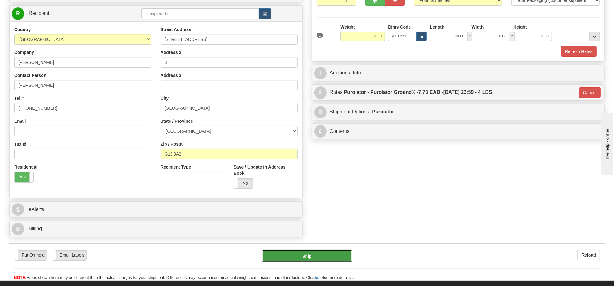
click at [295, 255] on button "Ship" at bounding box center [307, 256] width 90 height 12
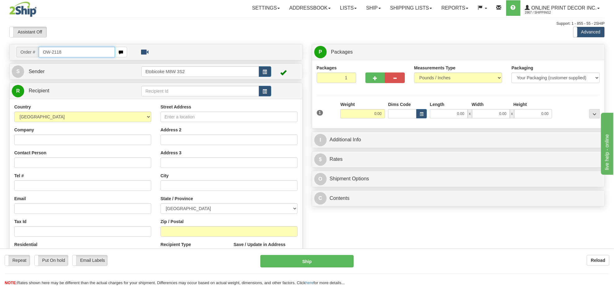
type input "OW-2118"
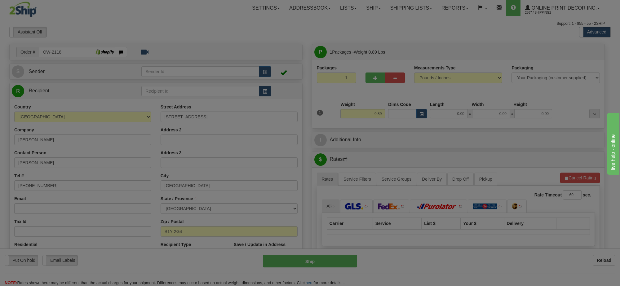
type input "MILLVILLE"
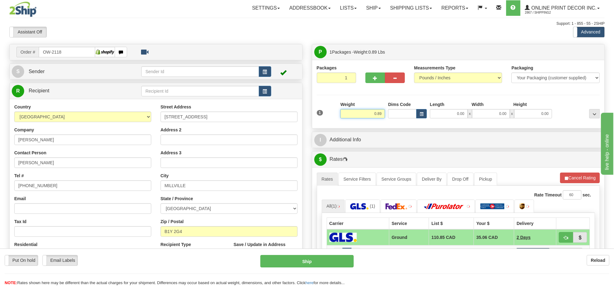
click at [375, 117] on input "0.89" at bounding box center [362, 113] width 45 height 9
click at [375, 116] on input "0.89" at bounding box center [362, 113] width 45 height 9
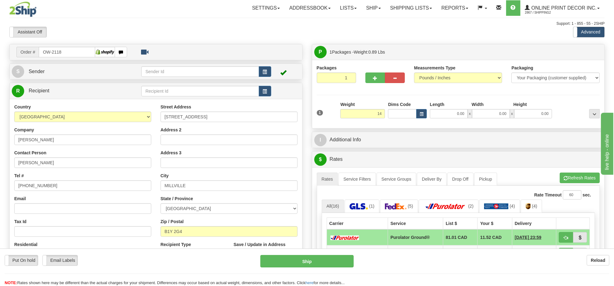
click at [414, 120] on div "1 Weight 14 Dims Code Length" at bounding box center [458, 112] width 286 height 22
type input "14.00"
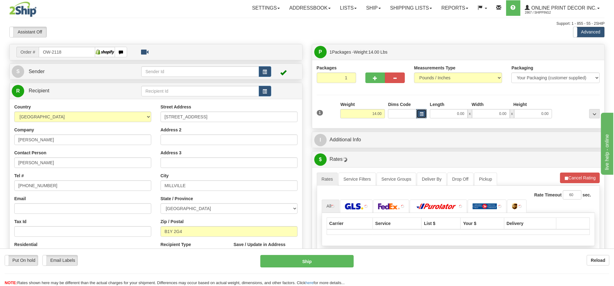
click at [419, 118] on button "button" at bounding box center [421, 113] width 11 height 9
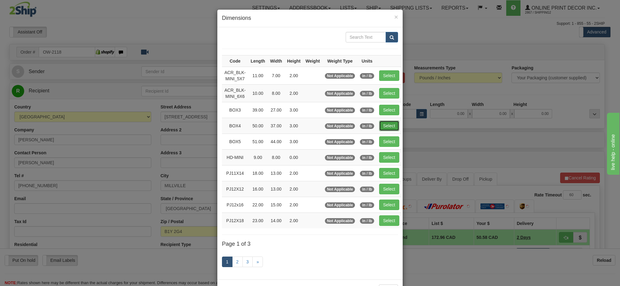
click at [389, 127] on button "Select" at bounding box center [389, 126] width 20 height 11
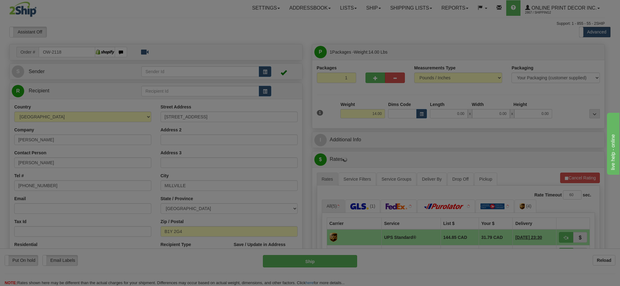
type input "BOX4"
type input "50.00"
type input "37.00"
type input "3.00"
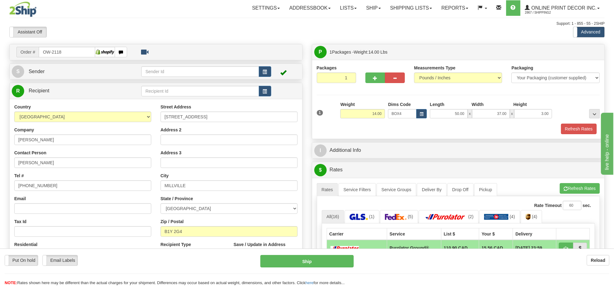
click at [576, 184] on div "A change has been made which could impact your rate estimate. To ensure the est…" at bounding box center [458, 284] width 293 height 213
click at [575, 185] on button "Refresh Rates" at bounding box center [580, 188] width 40 height 11
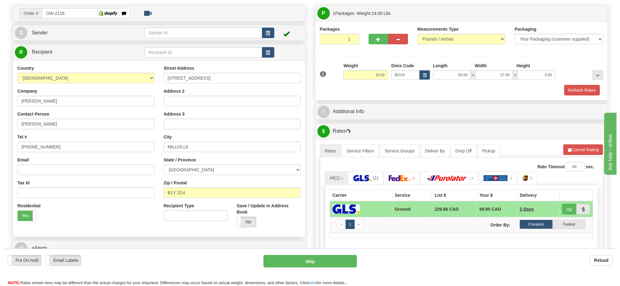
scroll to position [77, 0]
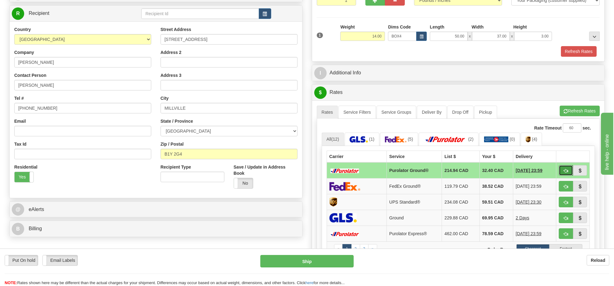
click at [567, 173] on span "button" at bounding box center [566, 171] width 4 height 4
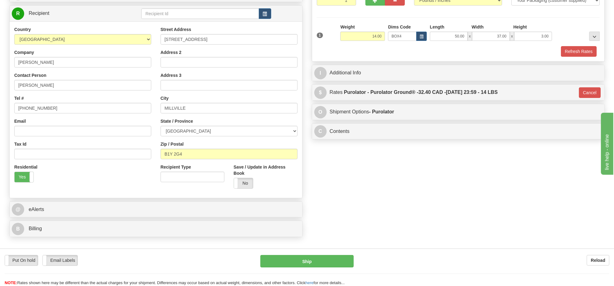
type input "260"
click at [325, 260] on button "Ship" at bounding box center [306, 261] width 93 height 12
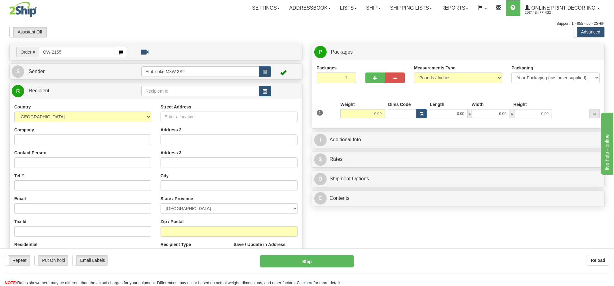
type input "OW-2165"
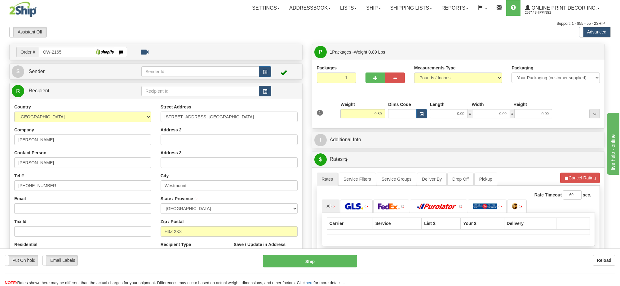
type input "WESTMOUNT"
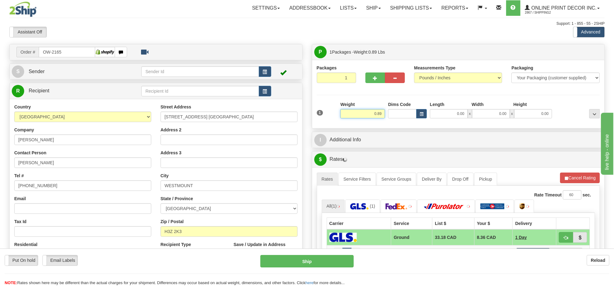
click at [369, 117] on input "0.89" at bounding box center [362, 113] width 45 height 9
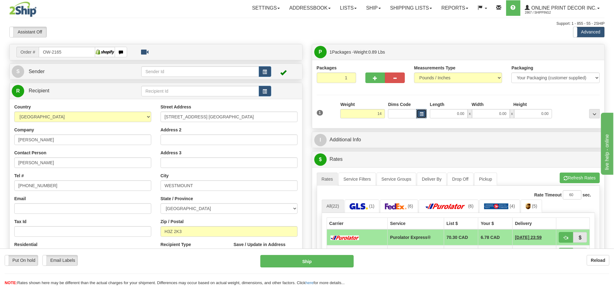
type input "14.00"
click at [418, 114] on button "button" at bounding box center [421, 113] width 11 height 9
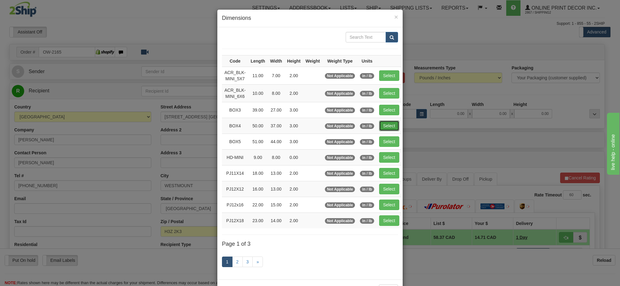
drag, startPoint x: 389, startPoint y: 126, endPoint x: 535, endPoint y: 145, distance: 147.0
click at [389, 126] on button "Select" at bounding box center [389, 126] width 20 height 11
type input "BOX4"
type input "50.00"
type input "37.00"
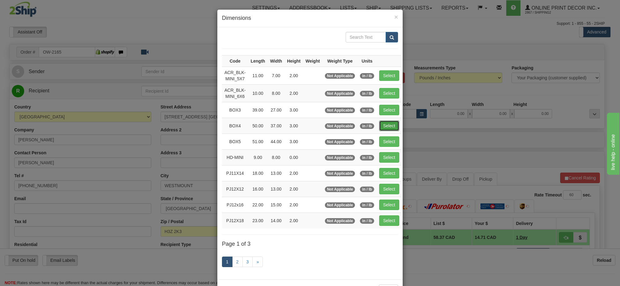
type input "3.00"
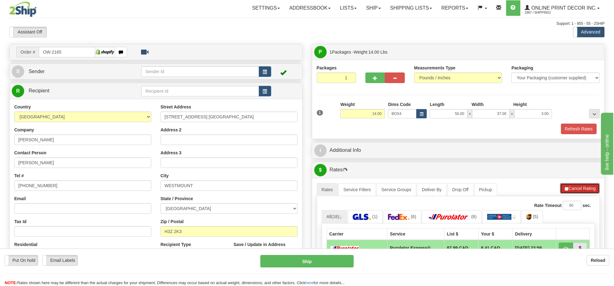
click at [588, 188] on button "Cancel Rating" at bounding box center [580, 188] width 40 height 11
click at [588, 188] on button "Refresh Rates" at bounding box center [580, 188] width 40 height 11
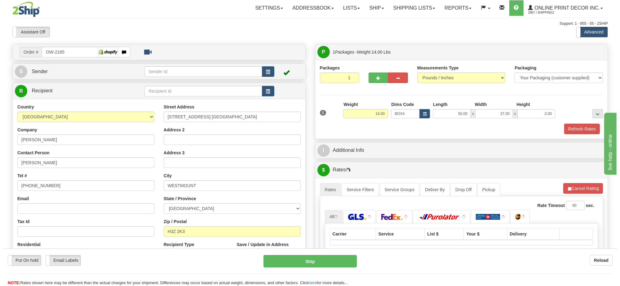
scroll to position [77, 0]
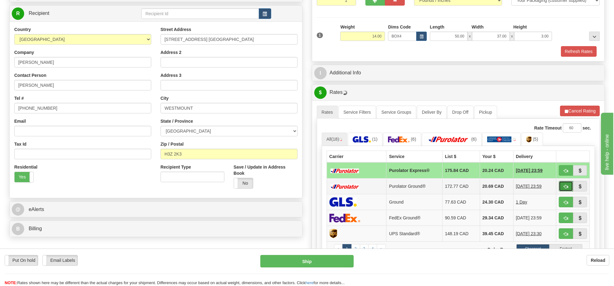
click at [566, 188] on span "button" at bounding box center [566, 187] width 4 height 4
click at [565, 189] on span "button" at bounding box center [566, 187] width 4 height 4
type input "260"
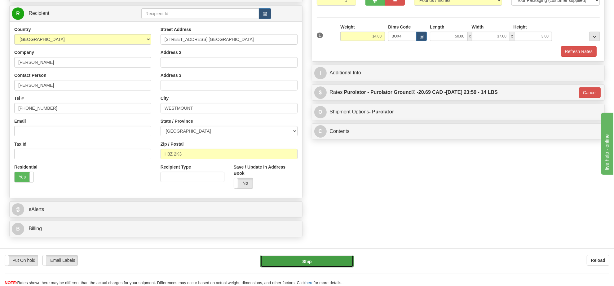
click at [319, 262] on button "Ship" at bounding box center [306, 261] width 93 height 12
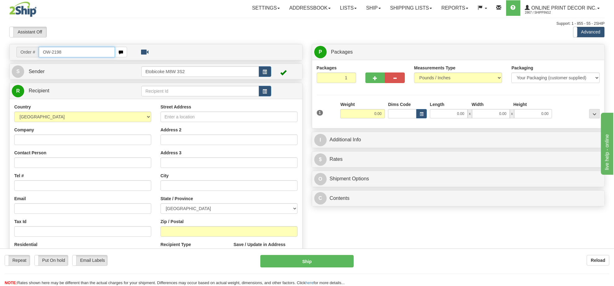
type input "OW-2198"
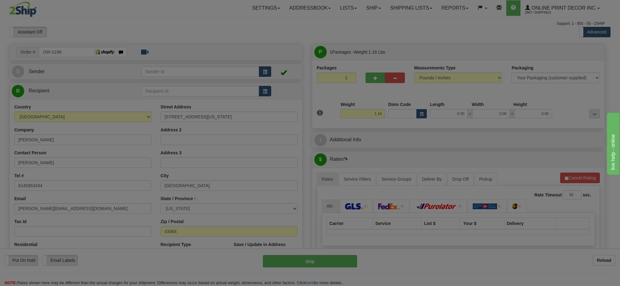
type input "[GEOGRAPHIC_DATA]"
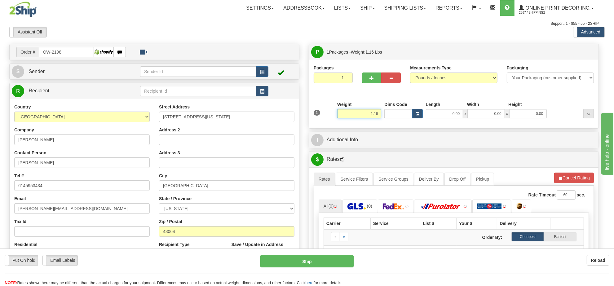
click at [368, 118] on input "1.16" at bounding box center [359, 113] width 44 height 9
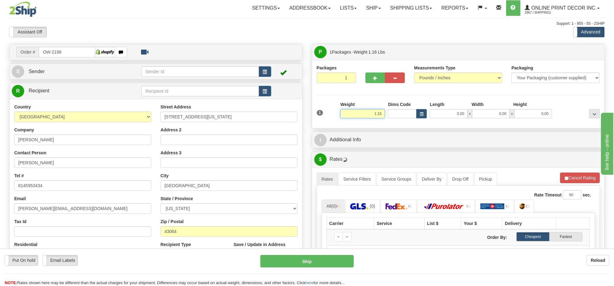
click at [368, 118] on input "1.16" at bounding box center [362, 113] width 45 height 9
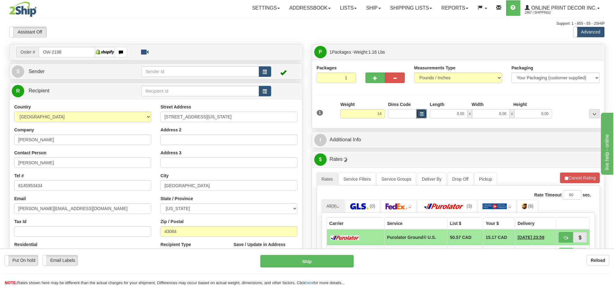
type input "14.00"
click at [420, 116] on span "button" at bounding box center [422, 114] width 4 height 3
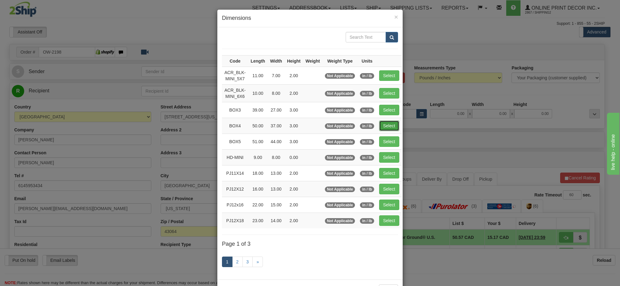
click at [391, 126] on button "Select" at bounding box center [389, 126] width 20 height 11
type input "BOX4"
type input "50.00"
type input "37.00"
type input "3.00"
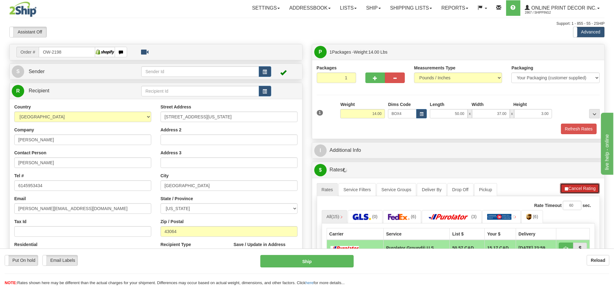
click at [584, 193] on button "Cancel Rating" at bounding box center [580, 188] width 40 height 11
click at [584, 193] on button "Refresh Rates" at bounding box center [580, 188] width 40 height 11
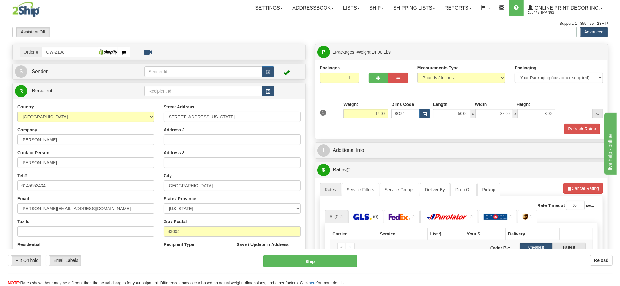
scroll to position [77, 0]
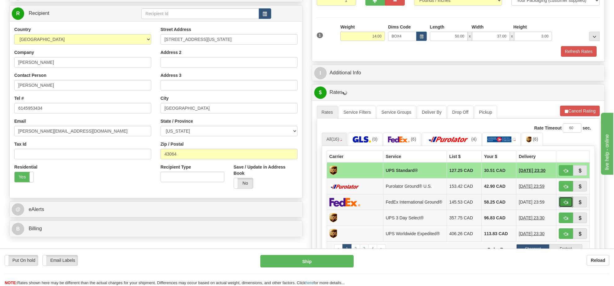
click at [569, 207] on button "button" at bounding box center [566, 202] width 14 height 11
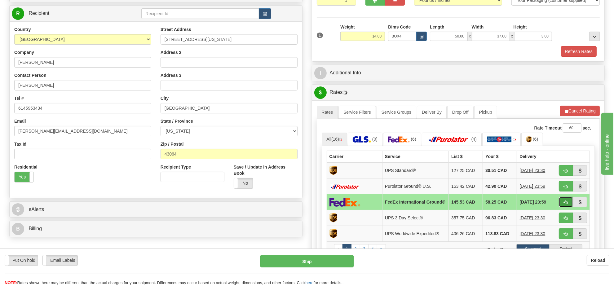
click at [565, 205] on span "button" at bounding box center [566, 203] width 4 height 4
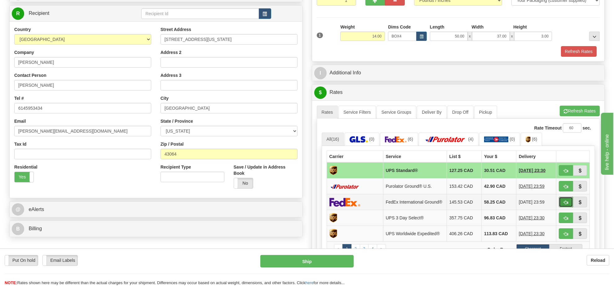
click at [561, 204] on button "button" at bounding box center [566, 202] width 14 height 11
type input "92"
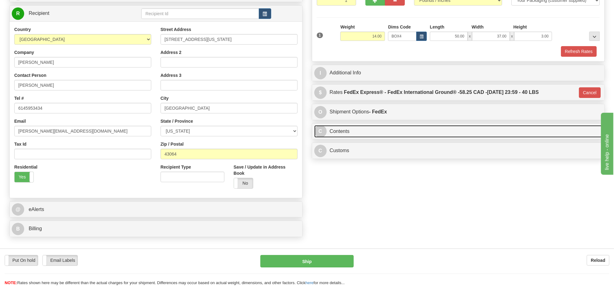
click at [383, 130] on link "C Contents" at bounding box center [458, 131] width 288 height 13
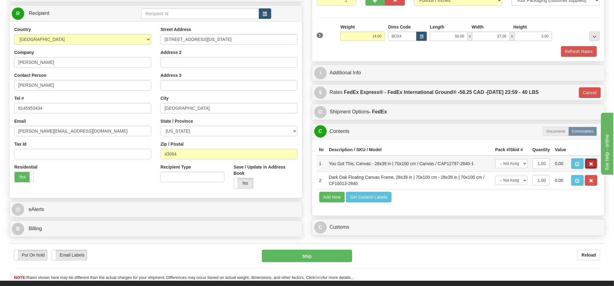
click at [587, 169] on button "button" at bounding box center [591, 163] width 12 height 11
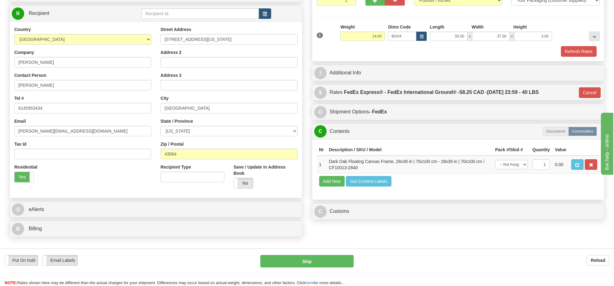
click at [587, 170] on button "button" at bounding box center [591, 164] width 12 height 11
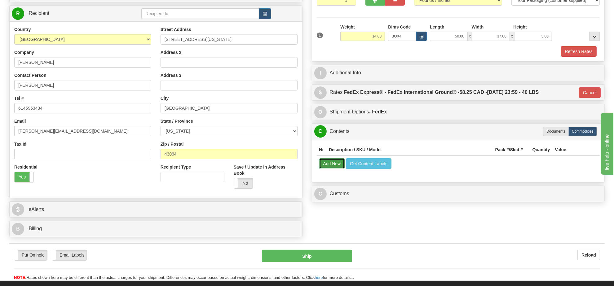
click at [336, 166] on button "Add New" at bounding box center [332, 163] width 26 height 11
select select
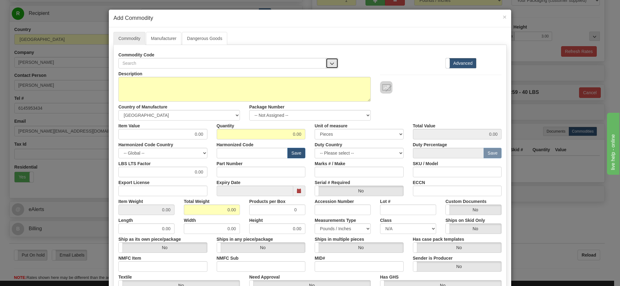
drag, startPoint x: 331, startPoint y: 63, endPoint x: 327, endPoint y: 67, distance: 5.7
click at [329, 65] on button "button" at bounding box center [332, 63] width 12 height 11
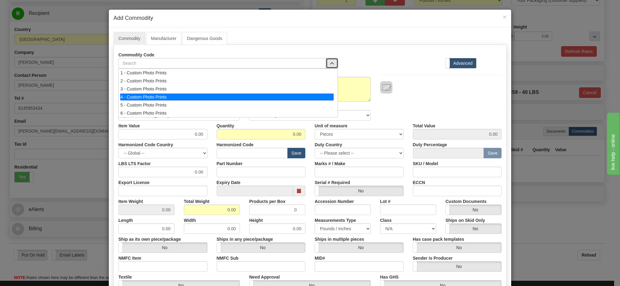
click at [314, 99] on div "4 - Custom Photo Prints" at bounding box center [227, 97] width 214 height 7
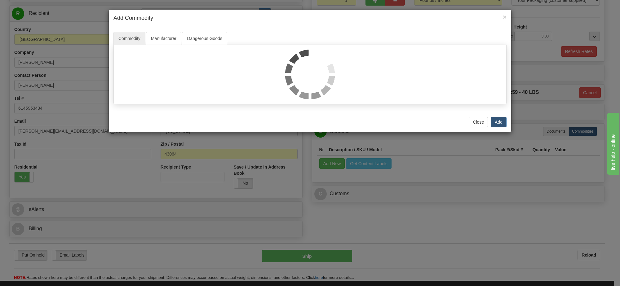
select select "1"
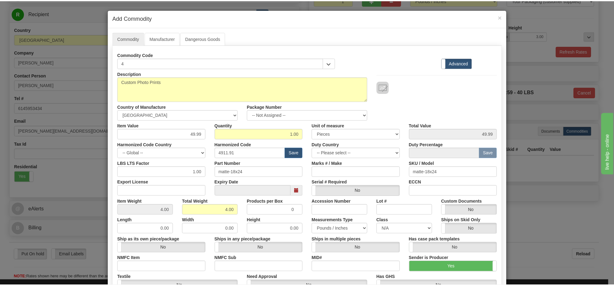
scroll to position [1, 0]
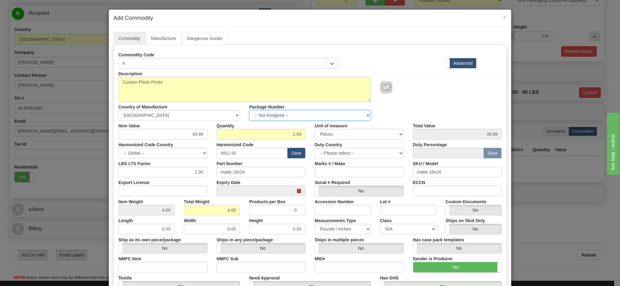
click at [325, 117] on select "-- Not Assigned -- Item 1" at bounding box center [310, 115] width 122 height 11
select select "0"
click at [249, 110] on select "-- Not Assigned -- Item 1" at bounding box center [310, 115] width 122 height 11
click at [168, 39] on link "Manufacturer" at bounding box center [163, 38] width 35 height 13
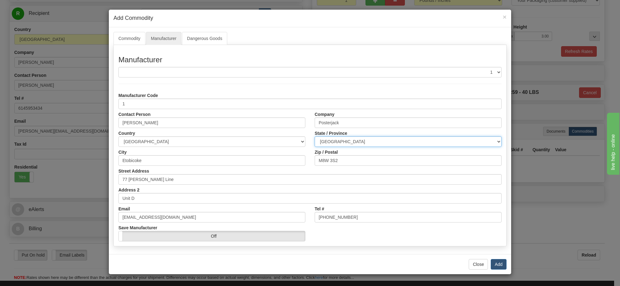
drag, startPoint x: 346, startPoint y: 141, endPoint x: 348, endPoint y: 146, distance: 5.3
click at [346, 141] on select "[GEOGRAPHIC_DATA] [GEOGRAPHIC_DATA] [GEOGRAPHIC_DATA] [GEOGRAPHIC_DATA] [GEOGRA…" at bounding box center [408, 141] width 187 height 11
select select "ON"
click at [315, 137] on select "[GEOGRAPHIC_DATA] [GEOGRAPHIC_DATA] [GEOGRAPHIC_DATA] [GEOGRAPHIC_DATA] [GEOGRA…" at bounding box center [408, 141] width 187 height 11
click at [494, 262] on button "Add" at bounding box center [499, 264] width 16 height 11
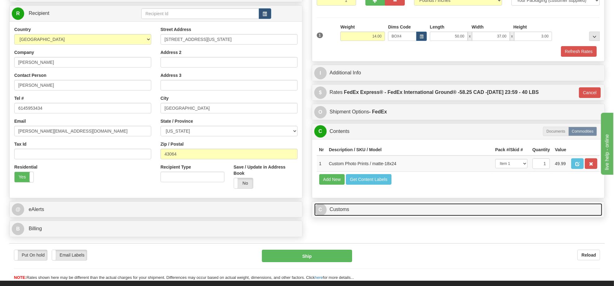
click at [423, 216] on link "C Customs" at bounding box center [458, 209] width 288 height 13
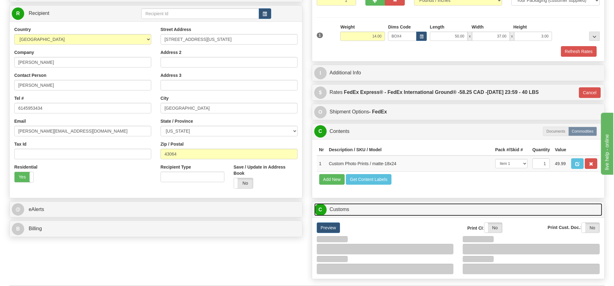
scroll to position [194, 0]
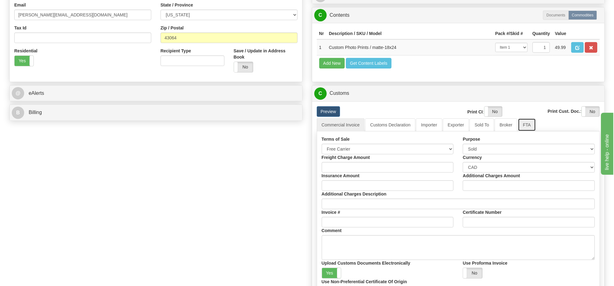
click at [521, 131] on link "FTA" at bounding box center [527, 124] width 18 height 13
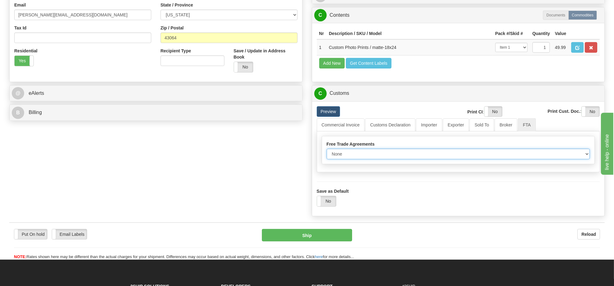
drag, startPoint x: 468, startPoint y: 171, endPoint x: 464, endPoint y: 174, distance: 4.7
click at [468, 159] on select "None Other USMCA CETA CUKTCA" at bounding box center [458, 154] width 263 height 11
select select "1"
click at [327, 159] on select "None Other USMCA CETA CUKTCA" at bounding box center [458, 154] width 263 height 11
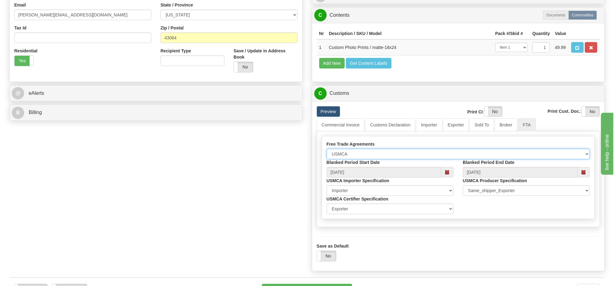
scroll to position [271, 0]
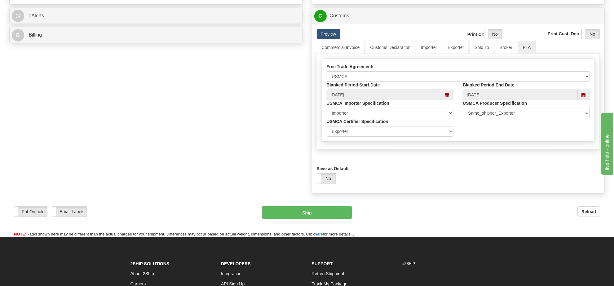
click at [332, 235] on div "Put On hold Put On hold Email Labels Email Labels Edit Reload Ship" at bounding box center [306, 221] width 595 height 31
click at [332, 219] on button "Ship" at bounding box center [307, 212] width 90 height 12
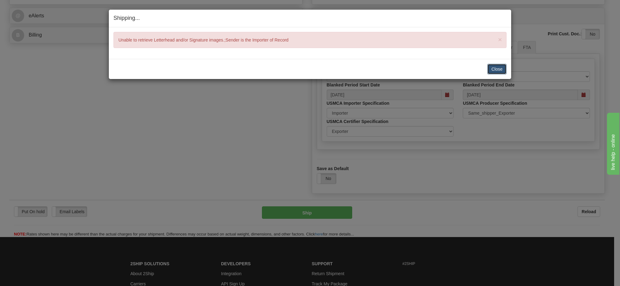
click at [495, 66] on button "Close" at bounding box center [496, 69] width 19 height 11
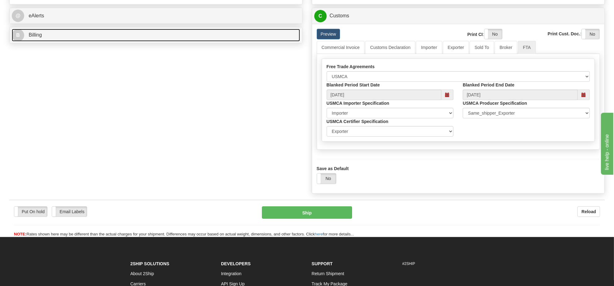
click at [144, 39] on link "B Billing" at bounding box center [156, 35] width 288 height 13
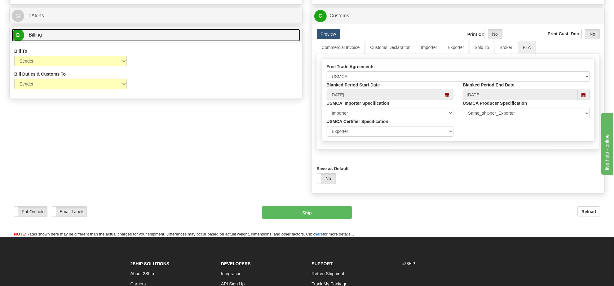
click at [144, 39] on link "B Billing" at bounding box center [156, 35] width 288 height 13
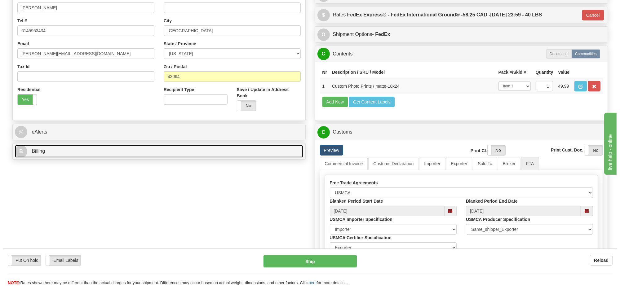
scroll to position [194, 0]
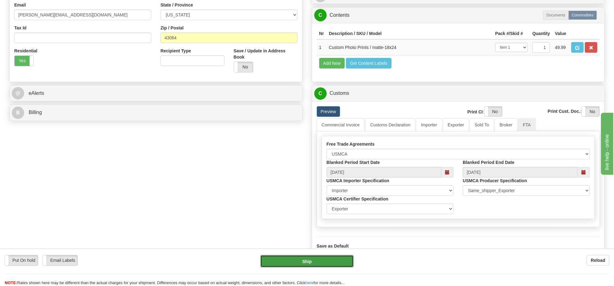
click at [335, 258] on button "Ship" at bounding box center [306, 261] width 93 height 12
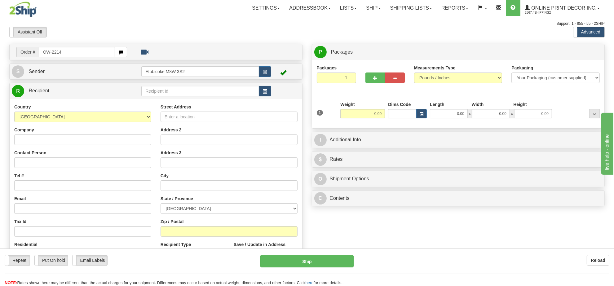
type input "OW-2214"
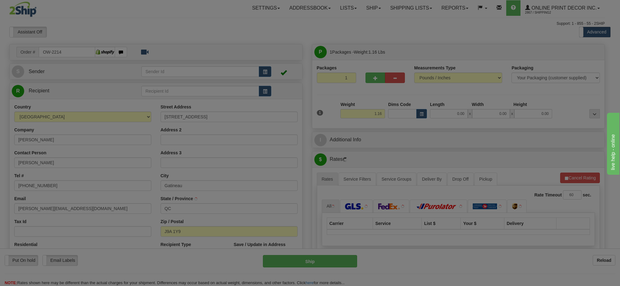
type input "GATINEAU"
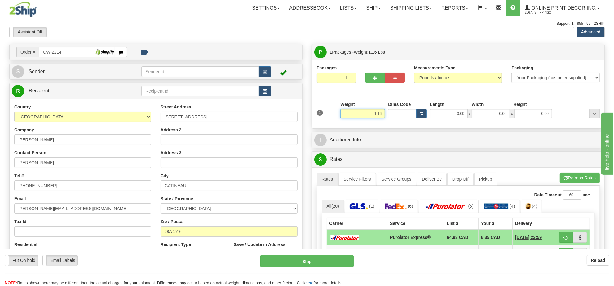
click at [382, 115] on input "1.16" at bounding box center [362, 113] width 45 height 9
type input "10.00"
click at [422, 112] on button "button" at bounding box center [421, 113] width 11 height 9
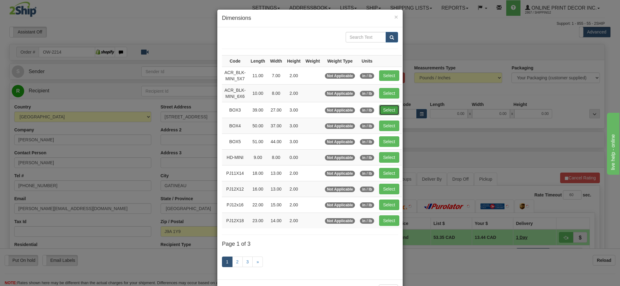
click at [387, 111] on button "Select" at bounding box center [389, 110] width 20 height 11
type input "BOX3"
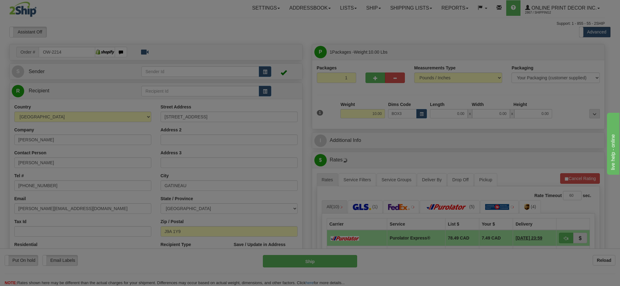
type input "39.00"
type input "27.00"
type input "3.00"
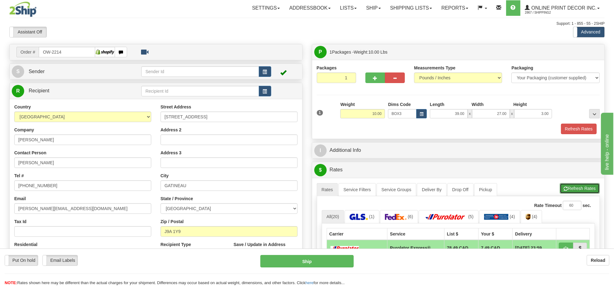
click at [570, 186] on button "Refresh Rates" at bounding box center [580, 188] width 40 height 11
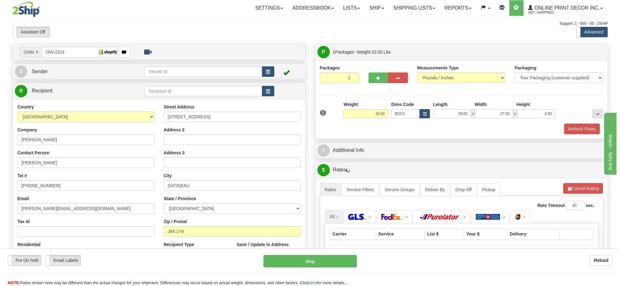
scroll to position [77, 0]
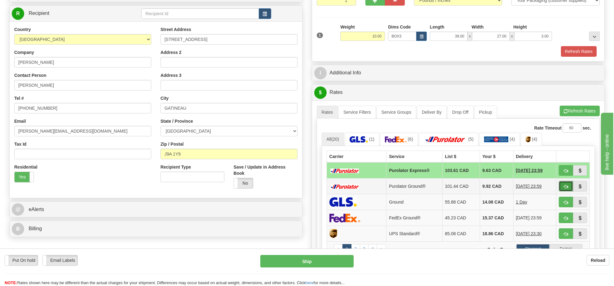
click at [565, 189] on span "button" at bounding box center [566, 187] width 4 height 4
type input "260"
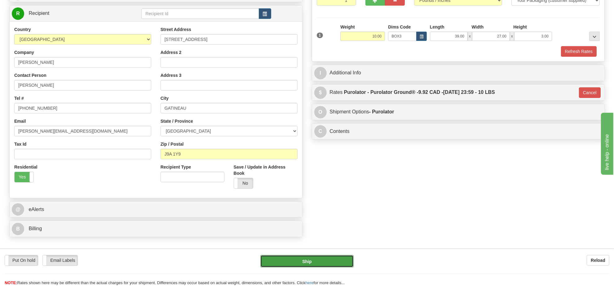
click at [335, 259] on button "Ship" at bounding box center [306, 261] width 93 height 12
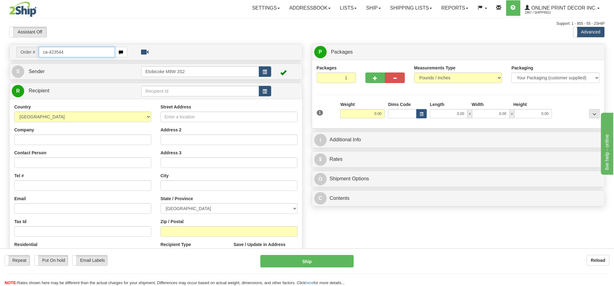
type input "ca-423544"
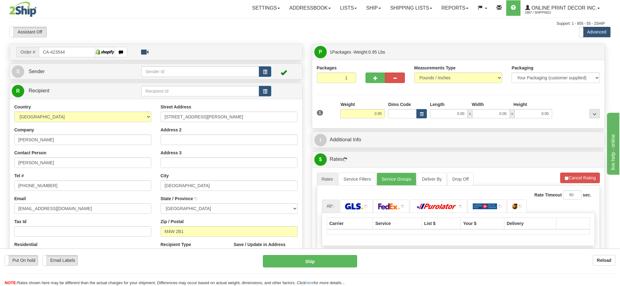
type input "[GEOGRAPHIC_DATA]"
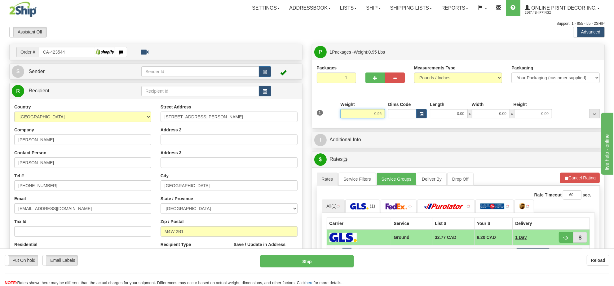
click at [377, 115] on input "0.95" at bounding box center [362, 113] width 45 height 9
type input "3.00"
click at [421, 120] on div "1 Weight 3.00 Dims Code 0.00" at bounding box center [458, 112] width 286 height 22
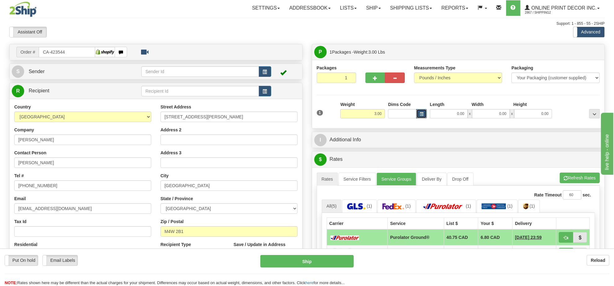
click at [422, 109] on button "button" at bounding box center [421, 113] width 11 height 9
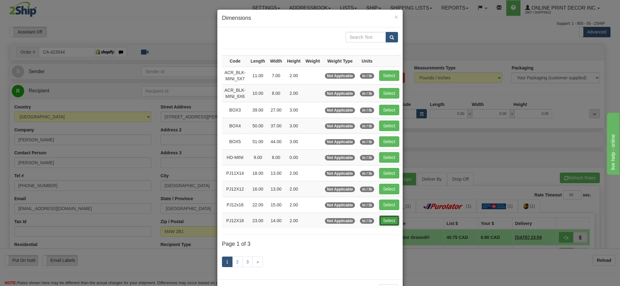
click at [392, 219] on button "Select" at bounding box center [389, 220] width 20 height 11
type input "PJ12X18"
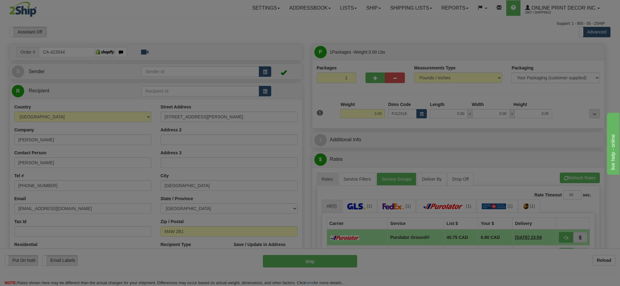
type input "23.00"
type input "14.00"
type input "2.00"
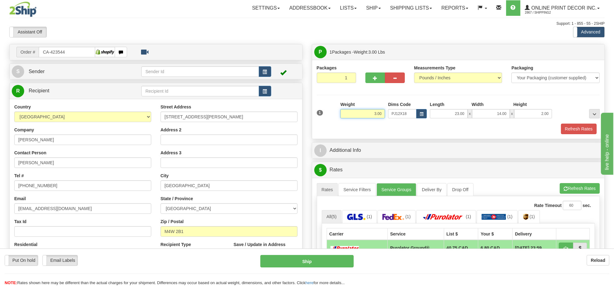
click at [374, 112] on input "3.00" at bounding box center [362, 113] width 45 height 9
type input "1.00"
click at [419, 111] on button "button" at bounding box center [421, 113] width 11 height 9
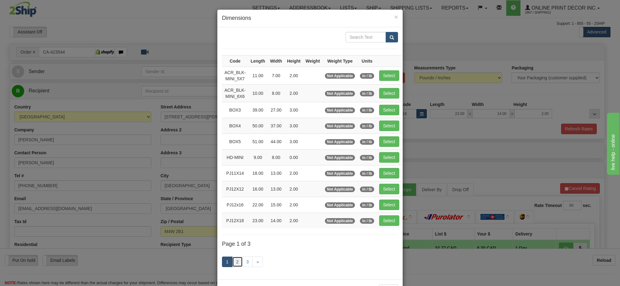
click at [233, 267] on link "2" at bounding box center [237, 262] width 11 height 11
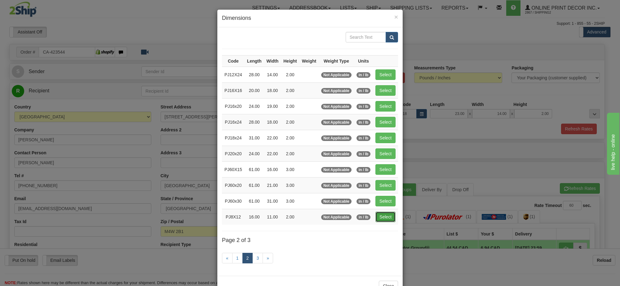
click at [387, 216] on button "Select" at bounding box center [385, 217] width 20 height 11
type input "PJ8X12"
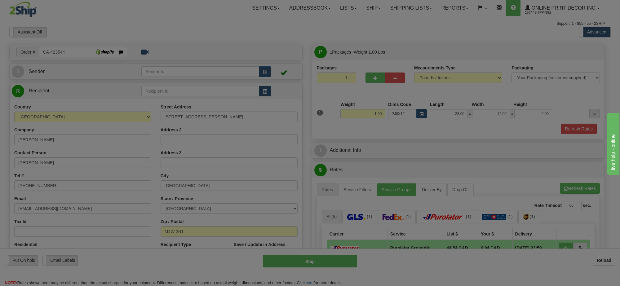
type input "16.00"
type input "11.00"
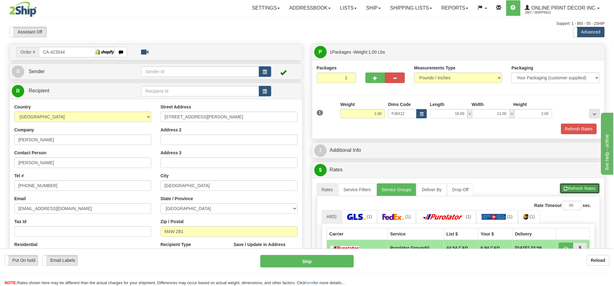
click at [589, 187] on button "Refresh Rates" at bounding box center [580, 188] width 40 height 11
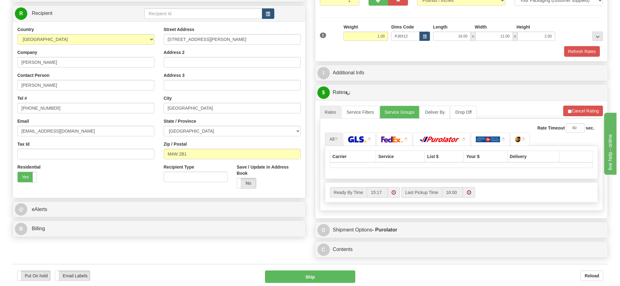
scroll to position [116, 0]
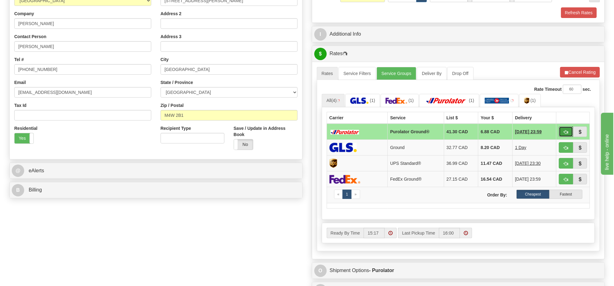
click at [565, 134] on span "button" at bounding box center [566, 132] width 4 height 4
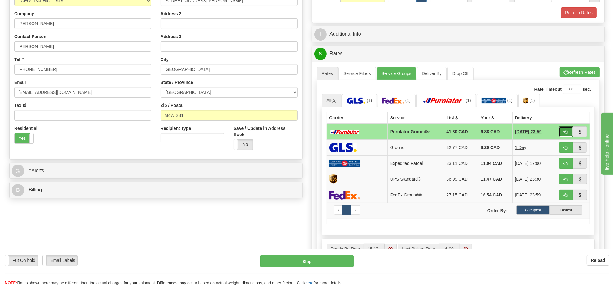
click at [565, 134] on span "button" at bounding box center [566, 132] width 4 height 4
type input "260"
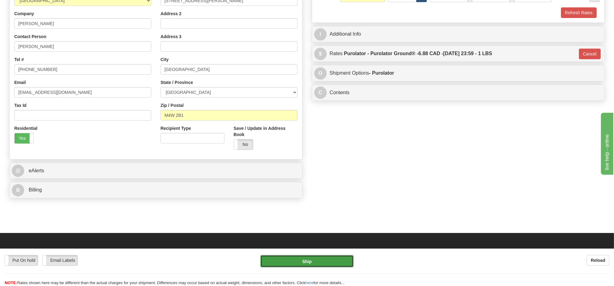
click at [317, 263] on button "Ship" at bounding box center [306, 261] width 93 height 12
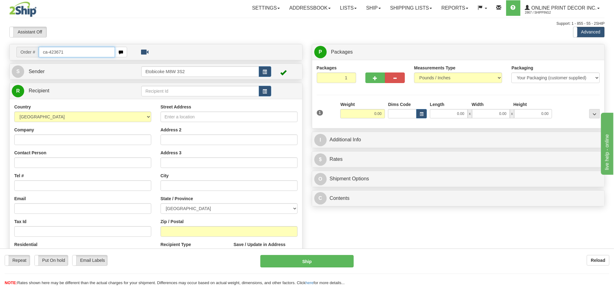
type input "ca-423671"
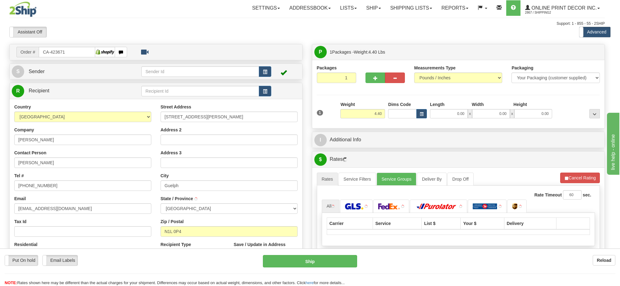
type input "GUELPH"
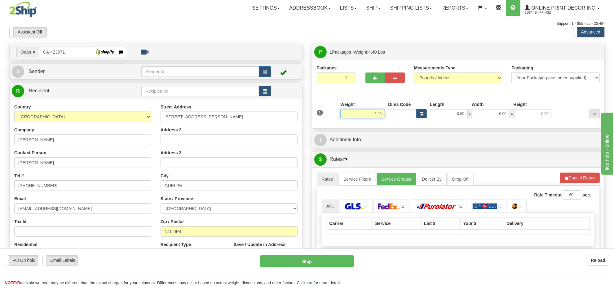
click at [374, 117] on input "4.40" at bounding box center [362, 113] width 45 height 9
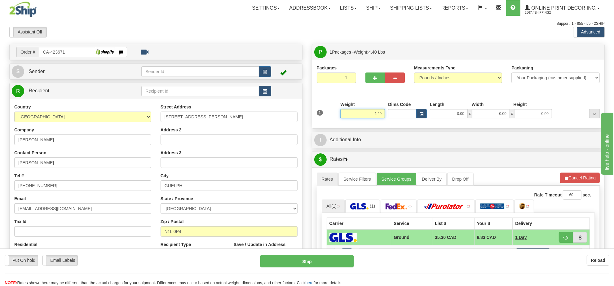
click at [374, 117] on input "4.40" at bounding box center [362, 113] width 45 height 9
type input "3.00"
click at [422, 113] on span "button" at bounding box center [422, 114] width 4 height 3
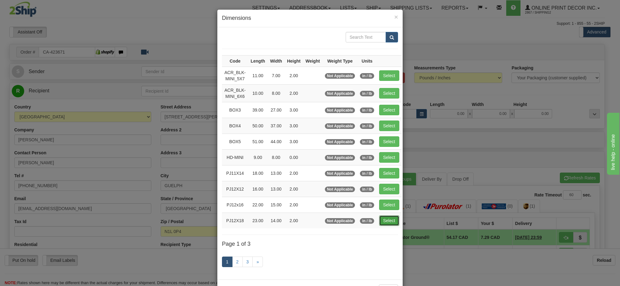
click at [382, 220] on button "Select" at bounding box center [389, 220] width 20 height 11
type input "PJ12X18"
type input "23.00"
type input "14.00"
type input "2.00"
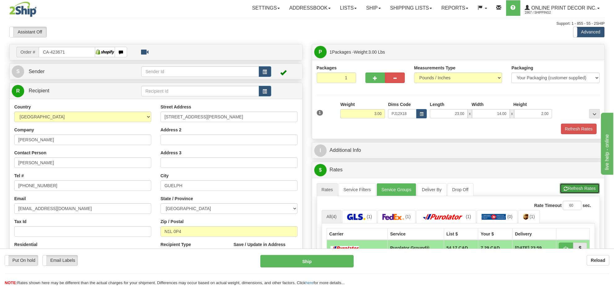
click at [580, 188] on button "Refresh Rates" at bounding box center [580, 188] width 40 height 11
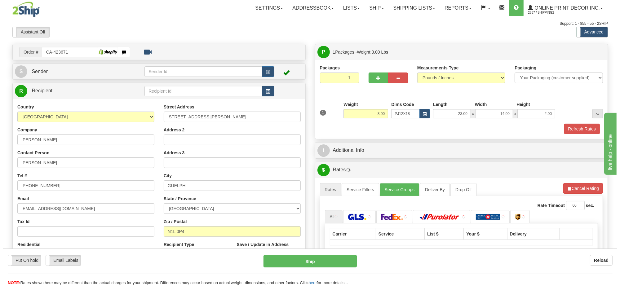
scroll to position [77, 0]
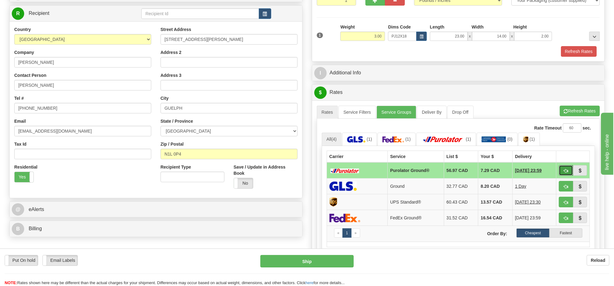
click at [570, 172] on button "button" at bounding box center [566, 170] width 14 height 11
type input "260"
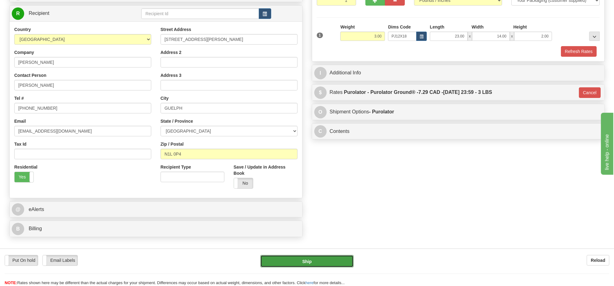
click at [336, 258] on button "Ship" at bounding box center [306, 261] width 93 height 12
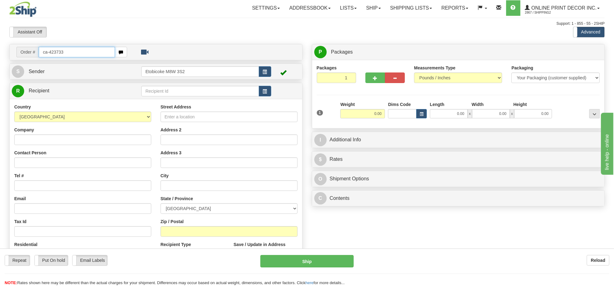
type input "ca-423733"
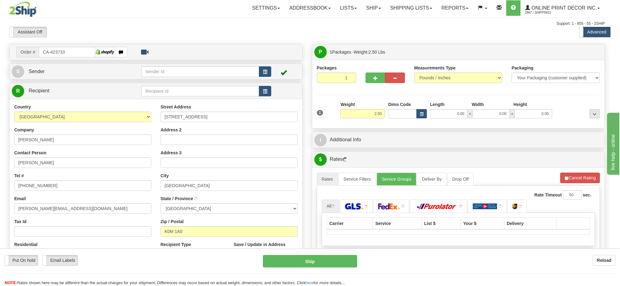
type input "[GEOGRAPHIC_DATA]"
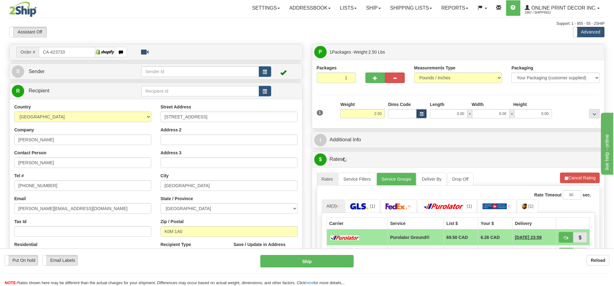
click at [424, 115] on button "button" at bounding box center [421, 113] width 11 height 9
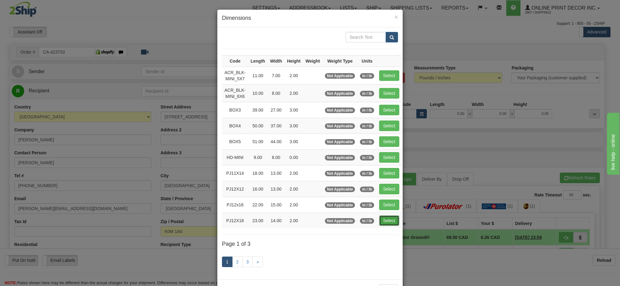
click at [392, 221] on button "Select" at bounding box center [389, 220] width 20 height 11
type input "PJ12X18"
type input "23.00"
type input "14.00"
type input "2.00"
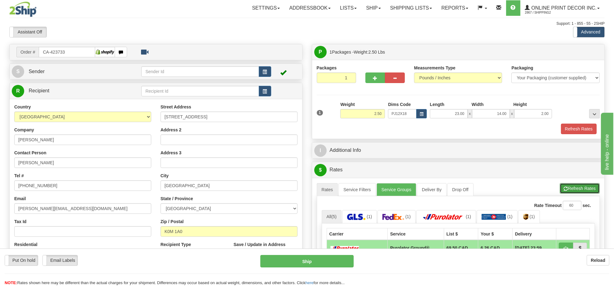
click at [585, 187] on button "Refresh Rates" at bounding box center [580, 188] width 40 height 11
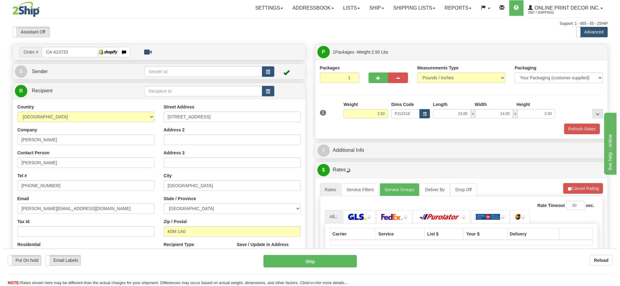
scroll to position [77, 0]
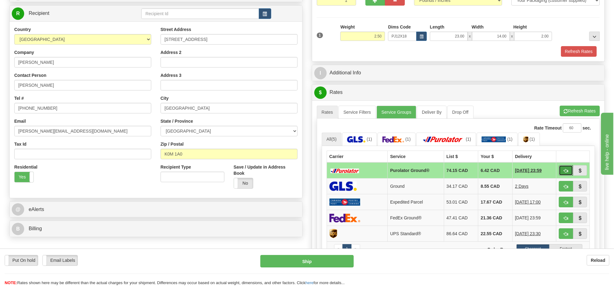
click at [561, 175] on button "button" at bounding box center [566, 170] width 14 height 11
type input "260"
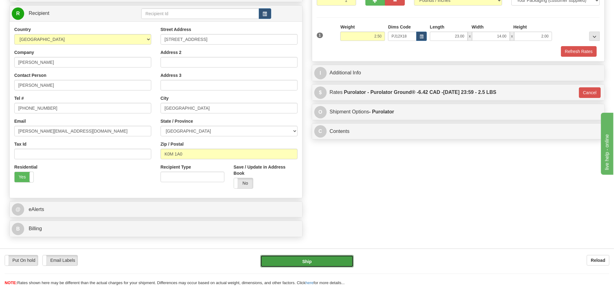
click at [313, 255] on button "Ship" at bounding box center [306, 261] width 93 height 12
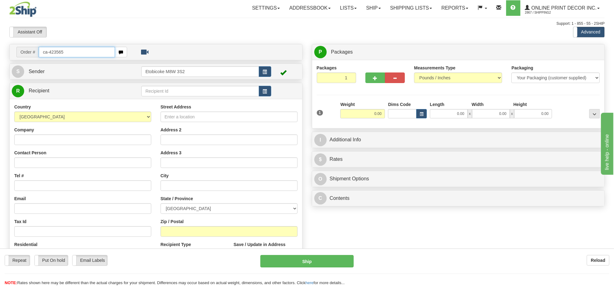
type input "ca-423565"
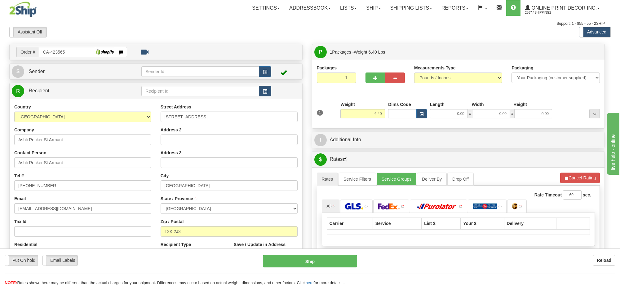
type input "CALGARY"
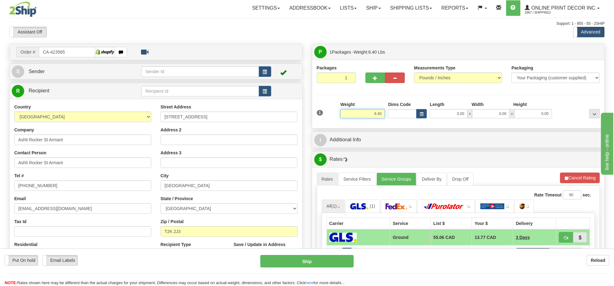
click at [372, 117] on input "6.40" at bounding box center [362, 113] width 45 height 9
type input "7.00"
click at [418, 115] on button "button" at bounding box center [421, 113] width 11 height 9
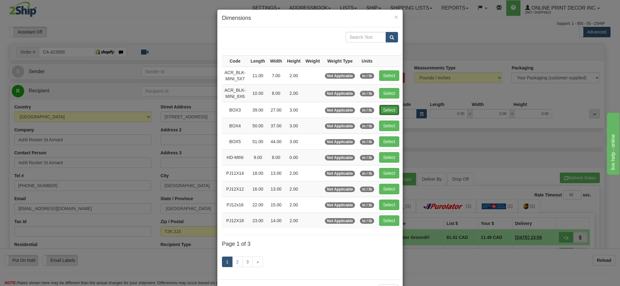
click at [390, 115] on button "Select" at bounding box center [389, 110] width 20 height 11
type input "BOX3"
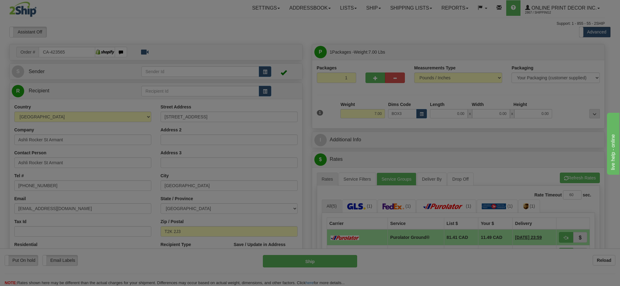
type input "39.00"
type input "27.00"
type input "3.00"
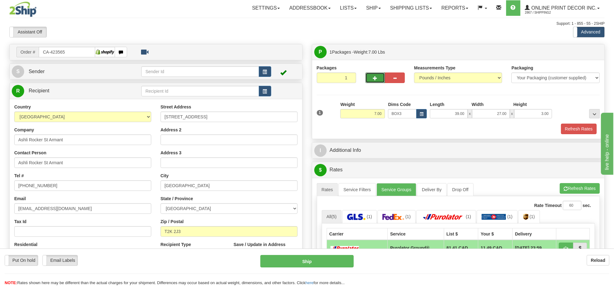
click at [374, 80] on span "button" at bounding box center [375, 78] width 4 height 4
radio input "true"
type input "2"
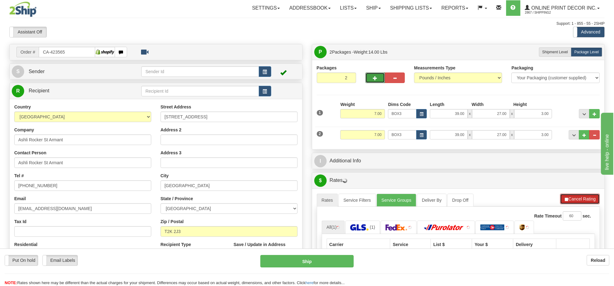
click at [580, 199] on button "Cancel Rating" at bounding box center [580, 199] width 40 height 11
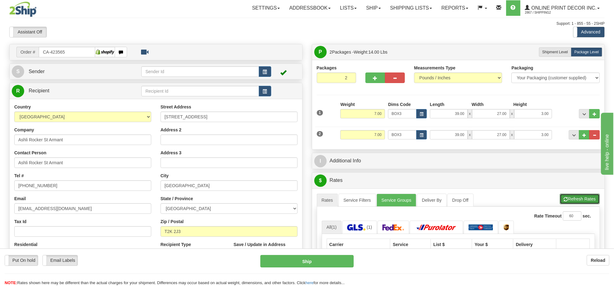
click at [580, 199] on button "Refresh Rates" at bounding box center [580, 199] width 40 height 11
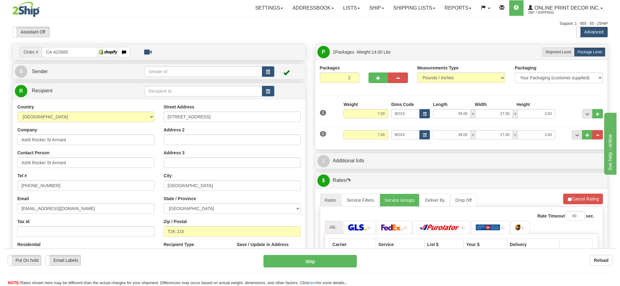
scroll to position [77, 0]
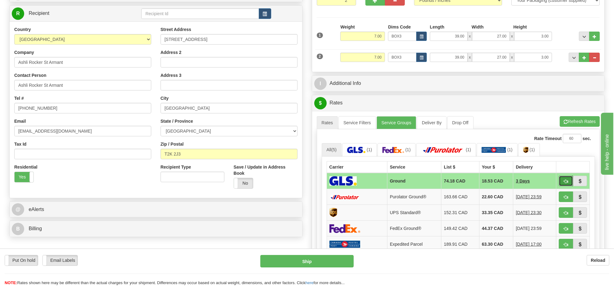
click at [568, 182] on button "button" at bounding box center [566, 181] width 14 height 11
type input "1"
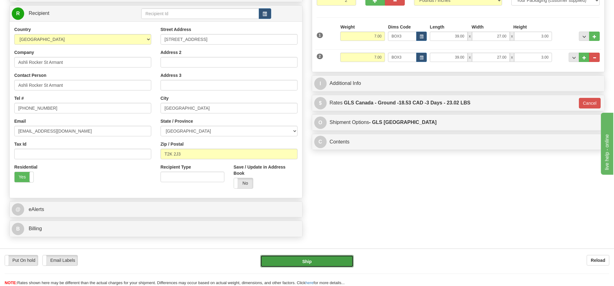
click at [335, 262] on button "Ship" at bounding box center [306, 261] width 93 height 12
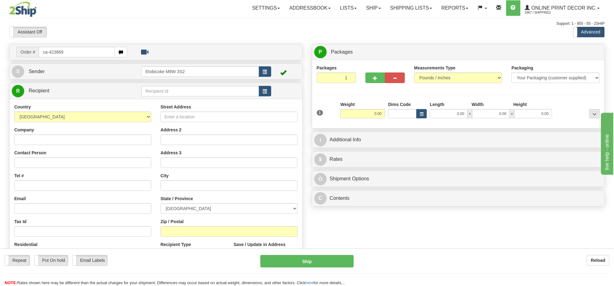
type input "ca-423669"
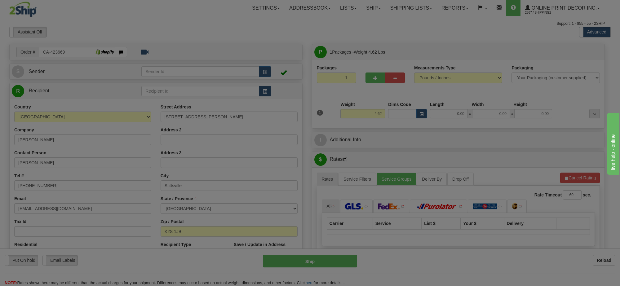
type input "[GEOGRAPHIC_DATA]"
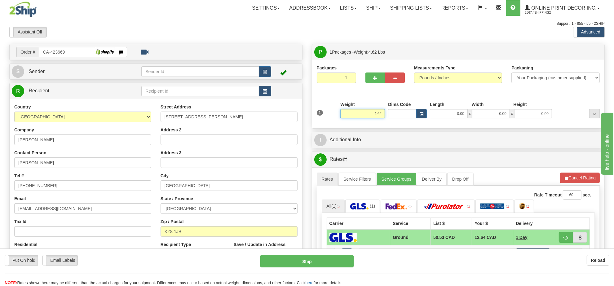
click at [379, 113] on input "4.62" at bounding box center [362, 113] width 45 height 9
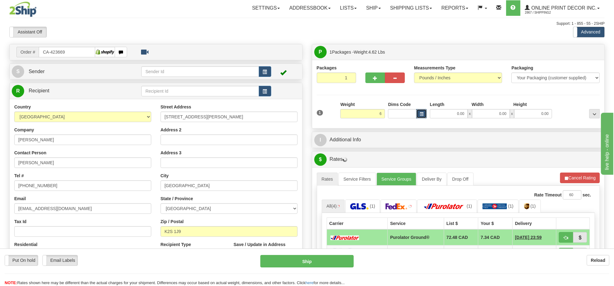
type input "6.00"
click at [426, 117] on button "button" at bounding box center [421, 113] width 11 height 9
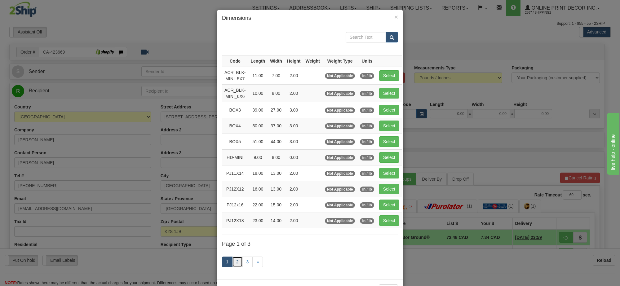
click at [234, 261] on link "2" at bounding box center [237, 262] width 11 height 11
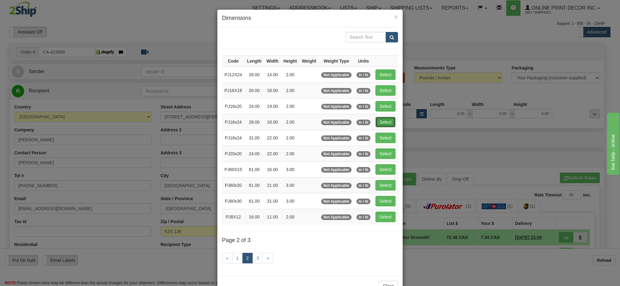
click at [390, 122] on button "Select" at bounding box center [385, 122] width 20 height 11
type input "PJ16x24"
type input "28.00"
type input "18.00"
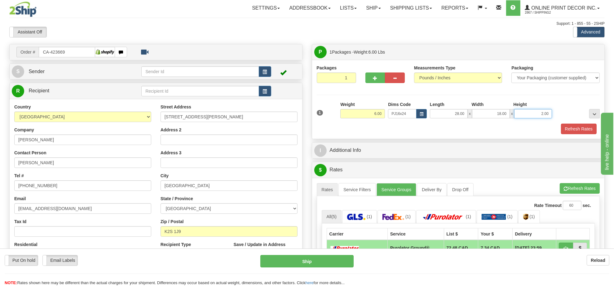
click at [537, 115] on input "2.00" at bounding box center [533, 113] width 38 height 9
type input "4.00"
drag, startPoint x: 584, startPoint y: 190, endPoint x: 581, endPoint y: 190, distance: 3.7
click at [584, 190] on button "Refresh Rates" at bounding box center [580, 188] width 40 height 11
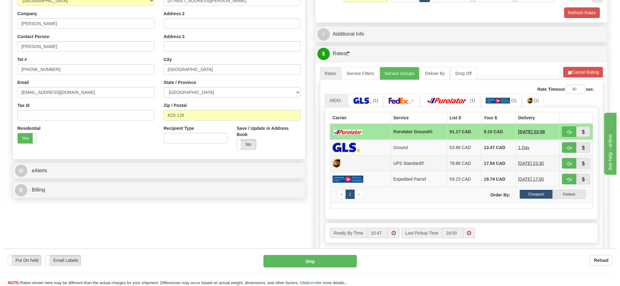
scroll to position [39, 0]
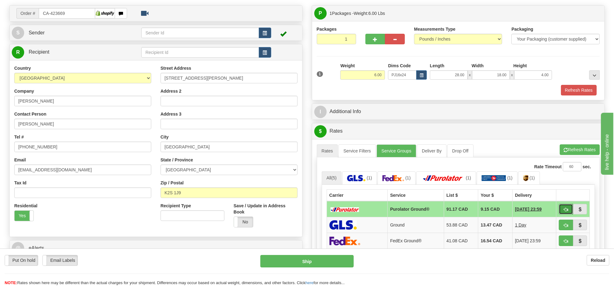
click at [562, 213] on button "button" at bounding box center [566, 209] width 14 height 11
type input "260"
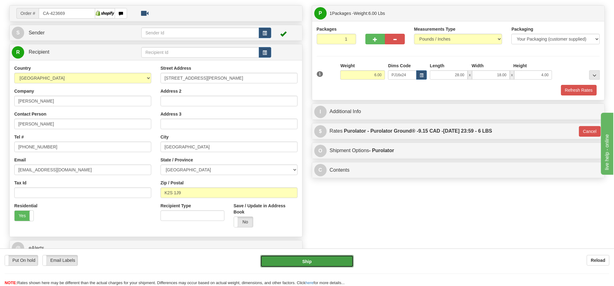
click at [317, 260] on button "Ship" at bounding box center [306, 261] width 93 height 12
